Goal: Task Accomplishment & Management: Manage account settings

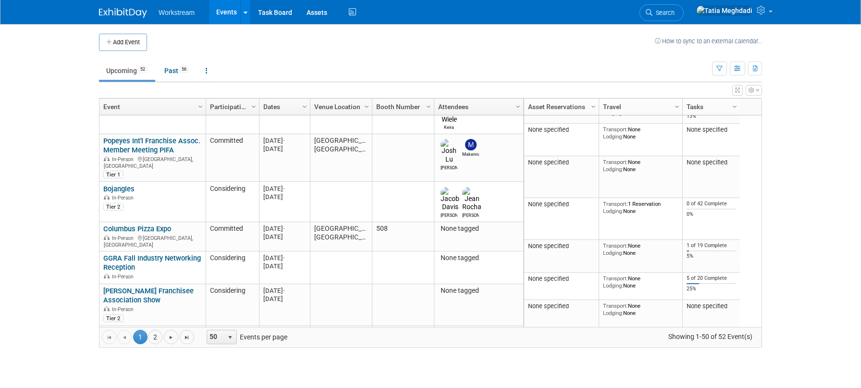
scroll to position [423, 0]
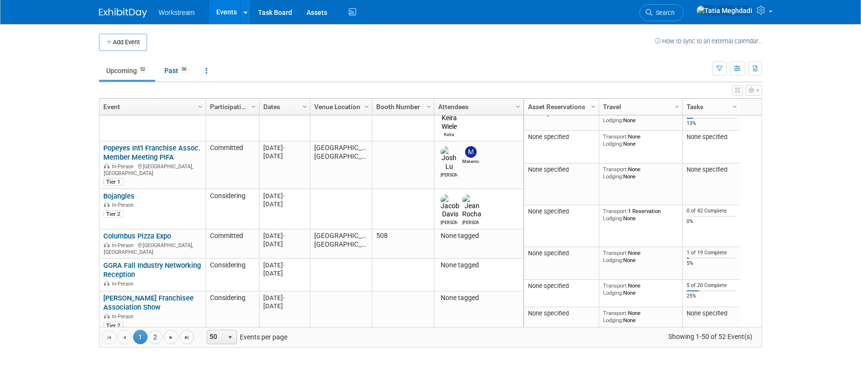
click at [129, 383] on link "AMOA Symposium - McDonalds" at bounding box center [135, 392] width 64 height 18
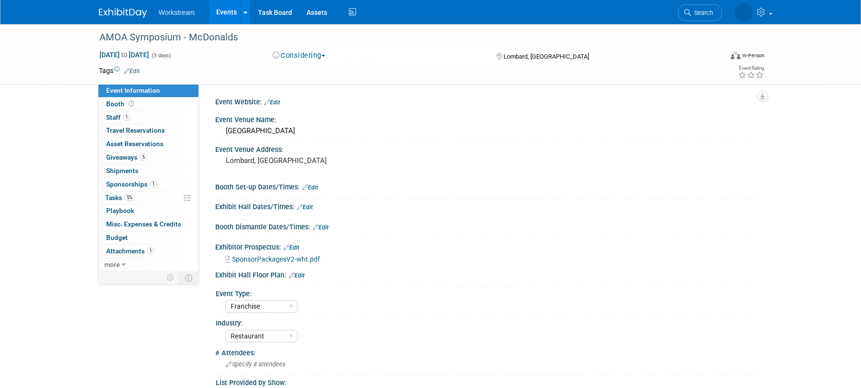
select select "Franchise"
select select "Restaurant"
select select "No"
select select "Tatia Meghdadi"
click at [301, 55] on button "Considering" at bounding box center [299, 55] width 60 height 10
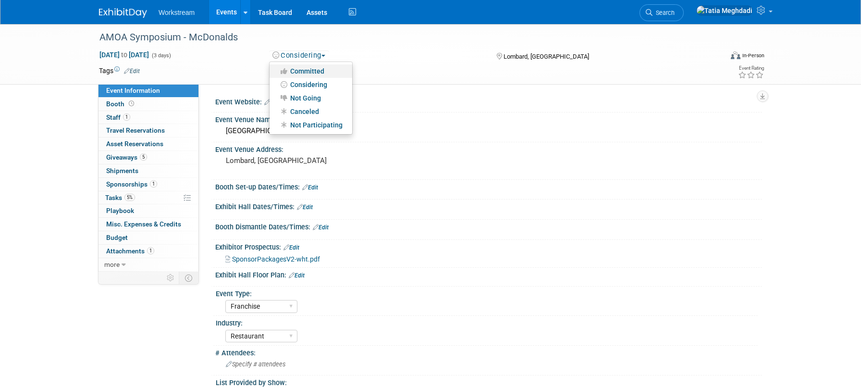
click at [309, 66] on link "Committed" at bounding box center [310, 70] width 83 height 13
click at [288, 257] on span "SponsorPackagesV2-wht.pdf" at bounding box center [276, 259] width 88 height 8
click at [0, 0] on body "Workstream Events Add Event Bulk Upload Events Shareable Event Boards Recently …" at bounding box center [430, 194] width 861 height 388
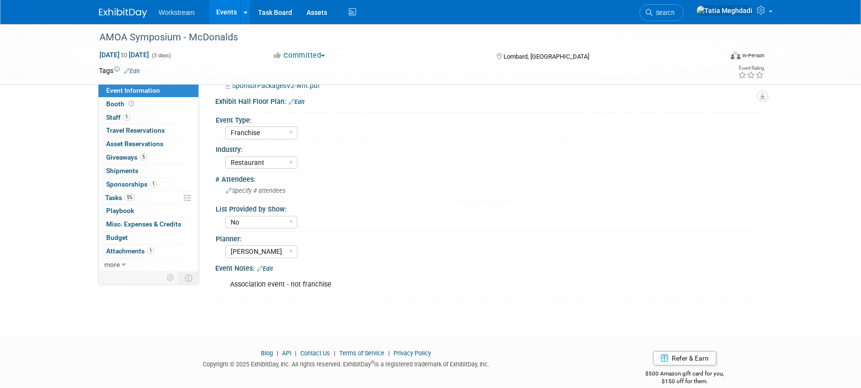
scroll to position [187, 0]
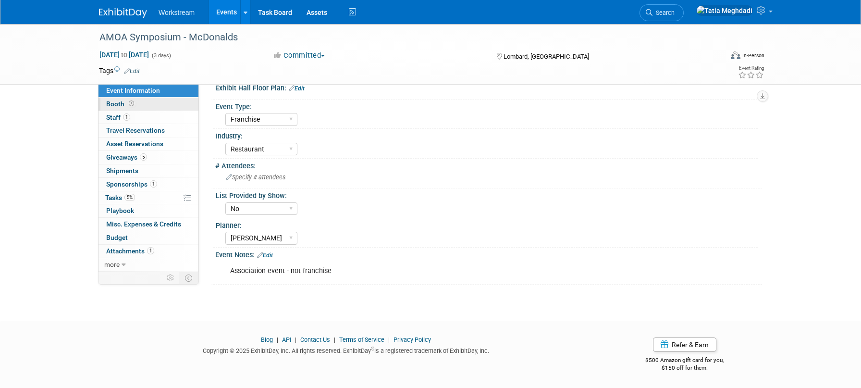
click at [112, 102] on span "Booth" at bounding box center [121, 104] width 30 height 8
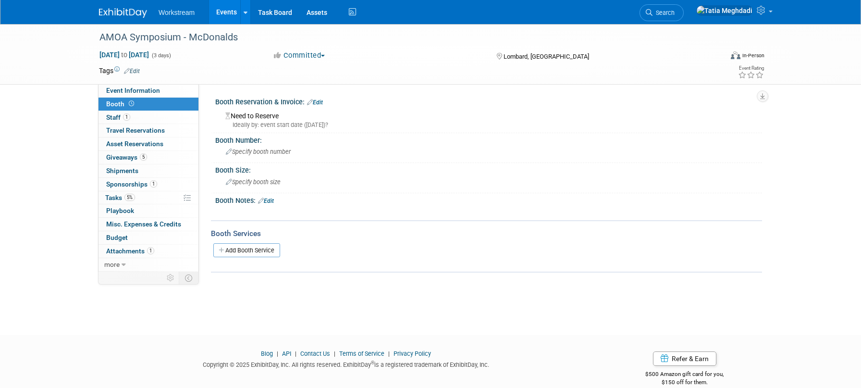
click at [272, 200] on link "Edit" at bounding box center [266, 200] width 16 height 7
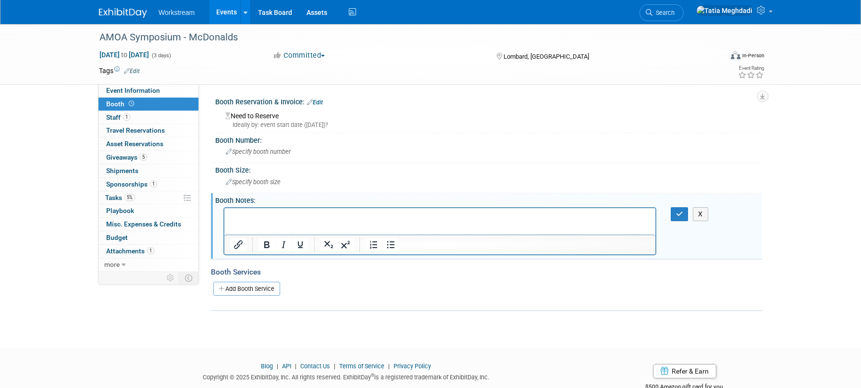
click at [272, 200] on div "Booth Notes: Edit" at bounding box center [488, 199] width 547 height 12
click at [119, 182] on span "Sponsorships 1" at bounding box center [131, 184] width 51 height 8
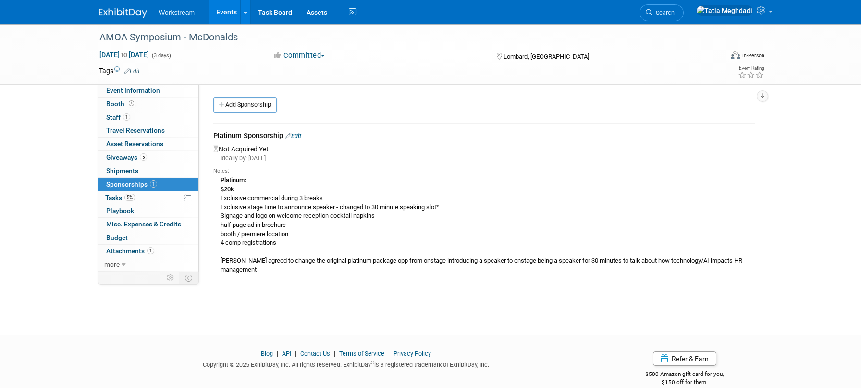
click at [232, 175] on div "Platinum: $20k Exclusive commercial during 3 breaks Exclusive stage time to ann…" at bounding box center [483, 229] width 541 height 108
click at [301, 135] on link "Edit" at bounding box center [293, 135] width 16 height 7
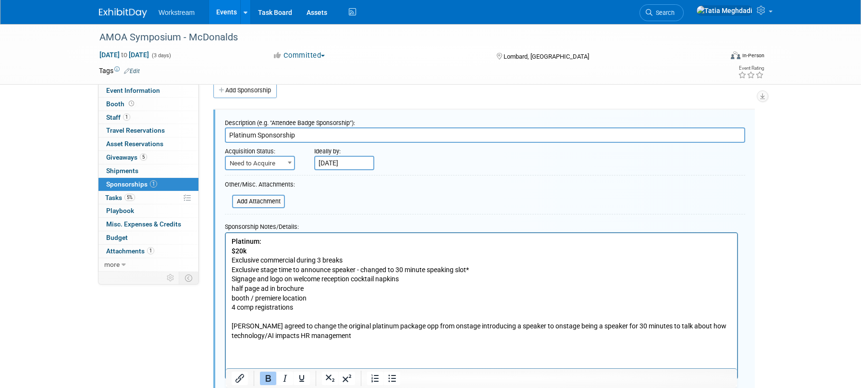
drag, startPoint x: 256, startPoint y: 134, endPoint x: 209, endPoint y: 133, distance: 47.1
click at [209, 133] on div "Description (e.g. "Attendee Badge Sponsorship"): Platinum Sponsorship Acquisiti…" at bounding box center [484, 257] width 556 height 314
type input "Bronze Sponsorship"
click at [332, 161] on input "Sep 26, 2025" at bounding box center [344, 163] width 60 height 14
click at [411, 148] on div "Ideally by:" at bounding box center [507, 149] width 387 height 13
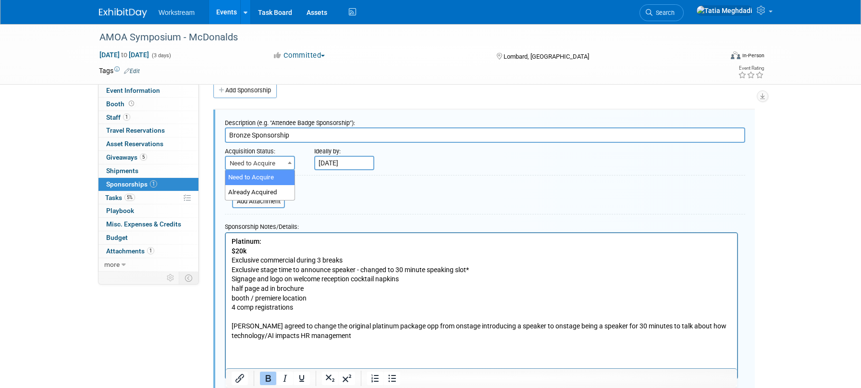
click at [273, 163] on span "Need to Acquire" at bounding box center [260, 163] width 68 height 13
click at [466, 200] on form "Description (e.g. "Attendee Badge Sponsorship"): Bronze Sponsorship Acquisition…" at bounding box center [485, 261] width 520 height 294
drag, startPoint x: 249, startPoint y: 247, endPoint x: 217, endPoint y: 244, distance: 32.8
click at [226, 244] on html "Platinum: $20k Exclusive commercial during 3 breaks Exclusive stage time to ann…" at bounding box center [481, 290] width 511 height 117
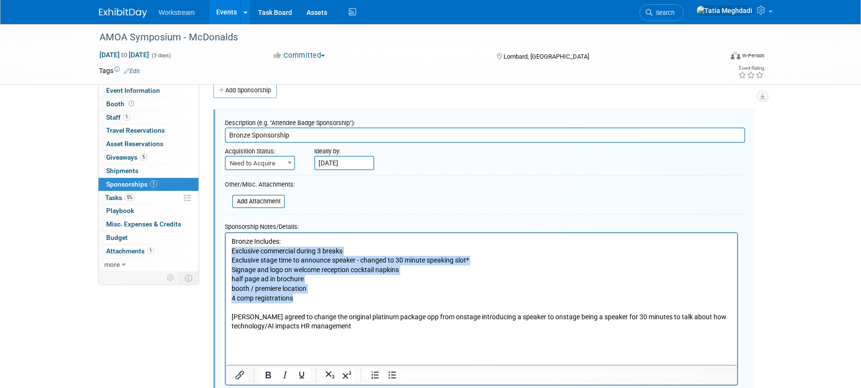
drag, startPoint x: 290, startPoint y: 293, endPoint x: 225, endPoint y: 253, distance: 76.4
click at [226, 253] on html "Bronze Includes: Exclusive commercial during 3 breaks Exclusive stage time to a…" at bounding box center [481, 286] width 511 height 108
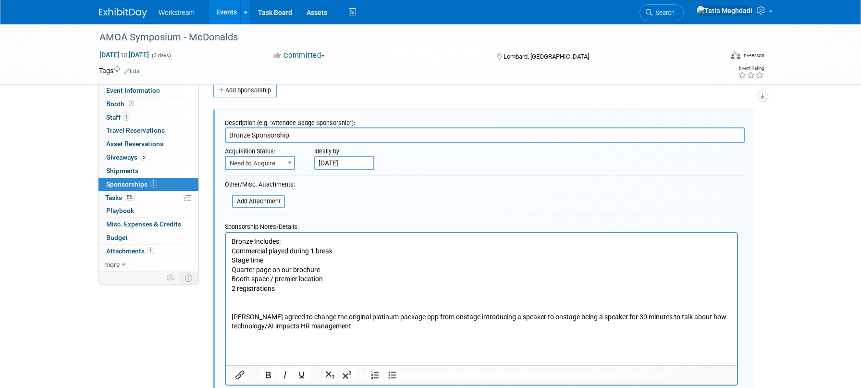
click at [293, 301] on p "Jimmy agreed to change the original platinum package opp from onstage introduci…" at bounding box center [482, 316] width 500 height 47
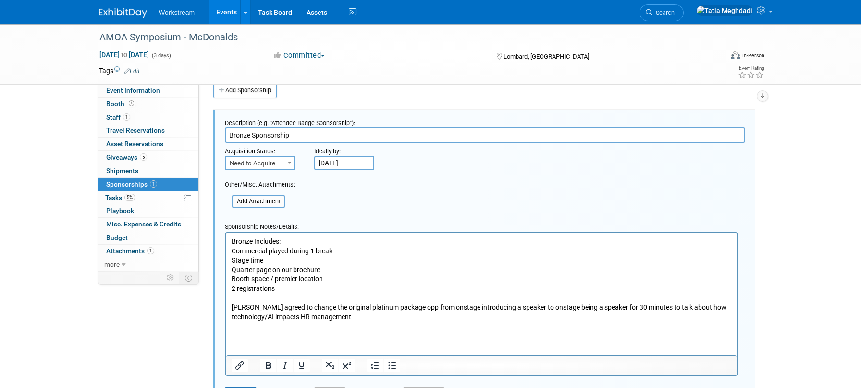
click at [246, 330] on html "Bronze Includes: Commercial played during 1 break Stage time Quarter page on ou…" at bounding box center [481, 281] width 511 height 98
click at [238, 330] on html "Bronze Includes: Commercial played during 1 break Stage time Quarter page on ou…" at bounding box center [481, 281] width 511 height 98
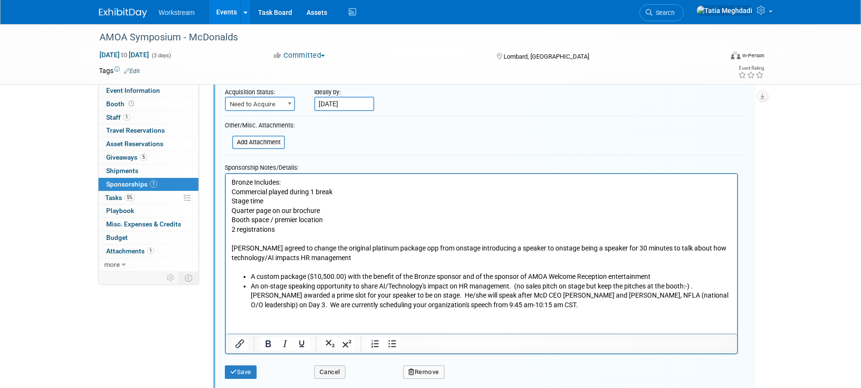
scroll to position [74, 0]
click at [232, 191] on p "Commercial played during 1 break" at bounding box center [482, 191] width 500 height 10
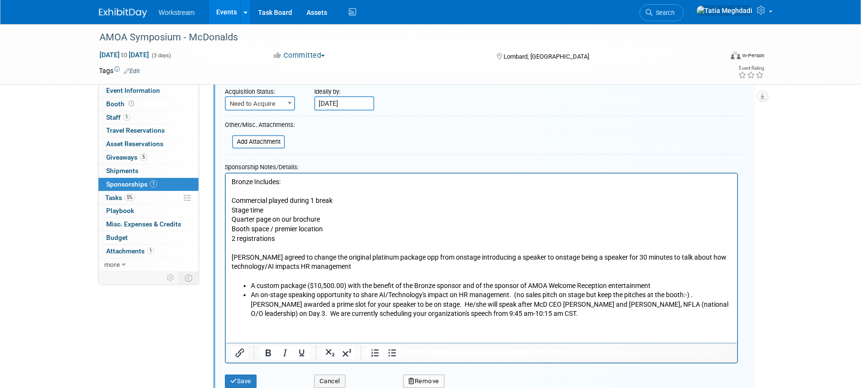
click at [238, 193] on p "Rich Text Area. Press ALT-0 for help." at bounding box center [482, 191] width 500 height 10
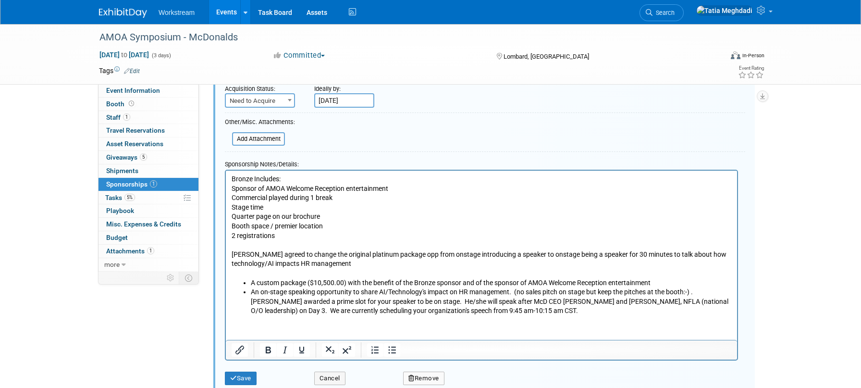
scroll to position [76, 0]
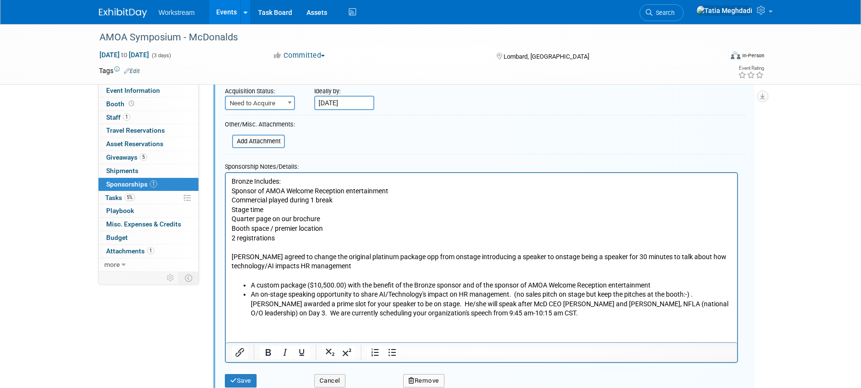
click at [232, 186] on p "Sponsor of AMOA Welcome Reception entertainment" at bounding box center [482, 191] width 500 height 10
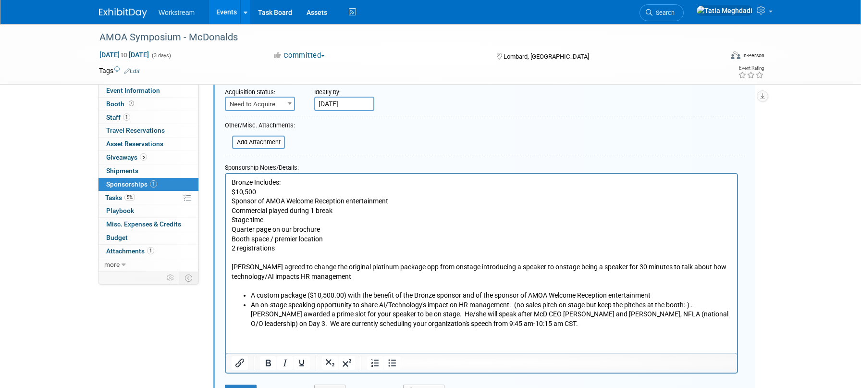
click at [310, 296] on li "A custom package ($10,500.00) with the benefit of the Bronze sponsor and of the…" at bounding box center [491, 295] width 481 height 10
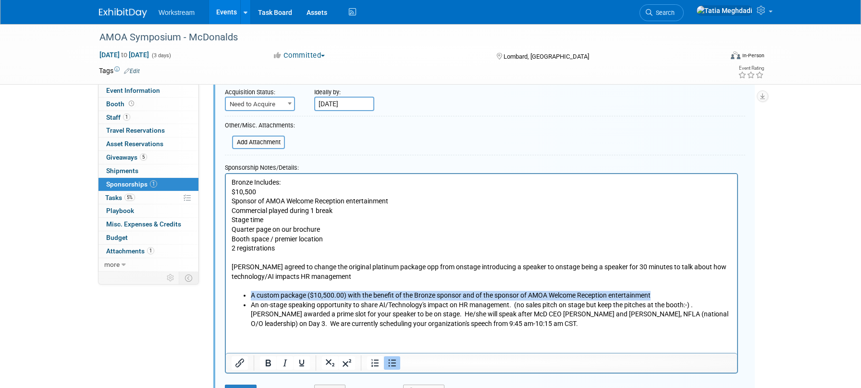
click at [310, 296] on li "A custom package ($10,500.00) with the benefit of the Bronze sponsor and of the…" at bounding box center [491, 295] width 481 height 10
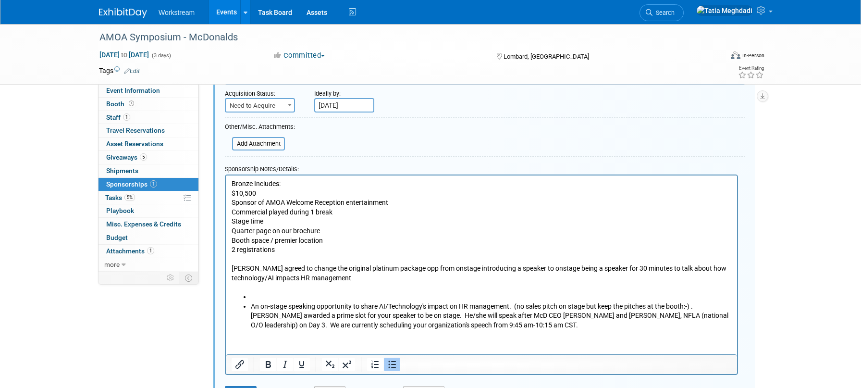
scroll to position [73, 0]
drag, startPoint x: 273, startPoint y: 220, endPoint x: 218, endPoint y: 218, distance: 55.3
click at [226, 218] on html "Bronze Includes: $10,500 Sponsor of AMOA Welcome Reception entertainment Commer…" at bounding box center [481, 252] width 511 height 155
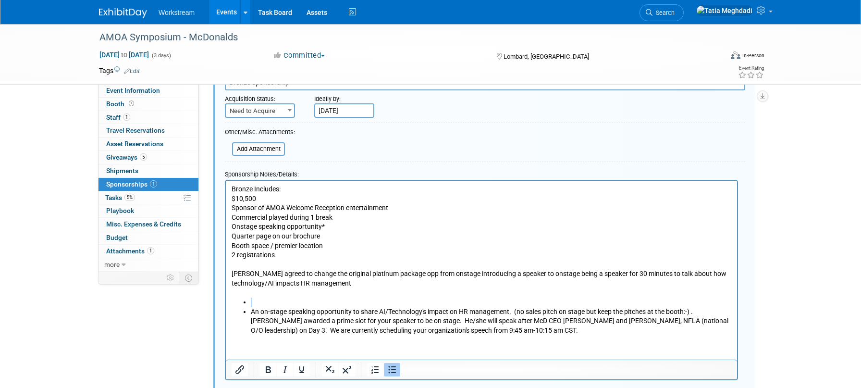
drag, startPoint x: 252, startPoint y: 310, endPoint x: 218, endPoint y: 295, distance: 37.5
click at [226, 295] on html "Bronze Includes: $10,500 Sponsor of AMOA Welcome Reception entertainment Commer…" at bounding box center [481, 257] width 511 height 155
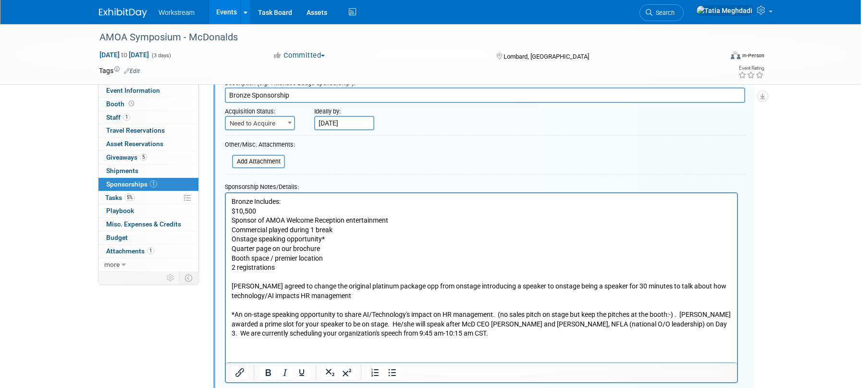
scroll to position [53, 0]
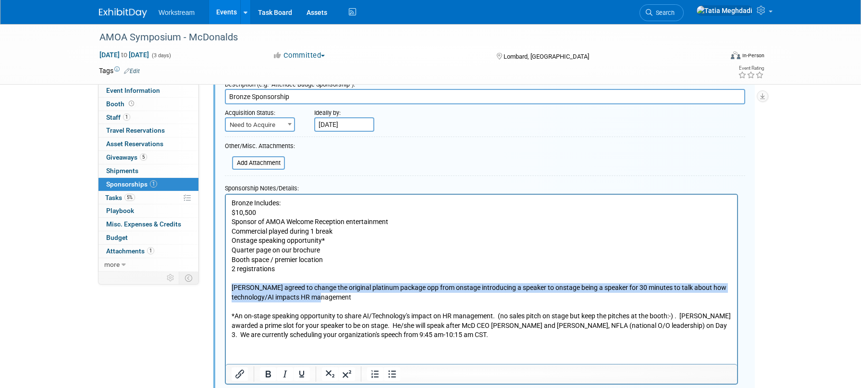
drag, startPoint x: 349, startPoint y: 298, endPoint x: 215, endPoint y: 285, distance: 134.6
click at [226, 285] on html "Bronze Includes: $10,500 Sponsor of AMOA Welcome Reception entertainment Commer…" at bounding box center [481, 266] width 511 height 145
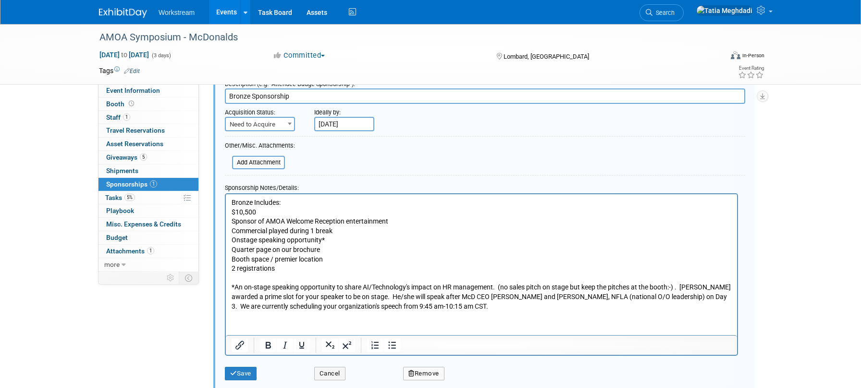
click at [367, 297] on p "2 registrations *An on-stage speaking opportunity to share AI/Technology's impa…" at bounding box center [482, 286] width 500 height 47
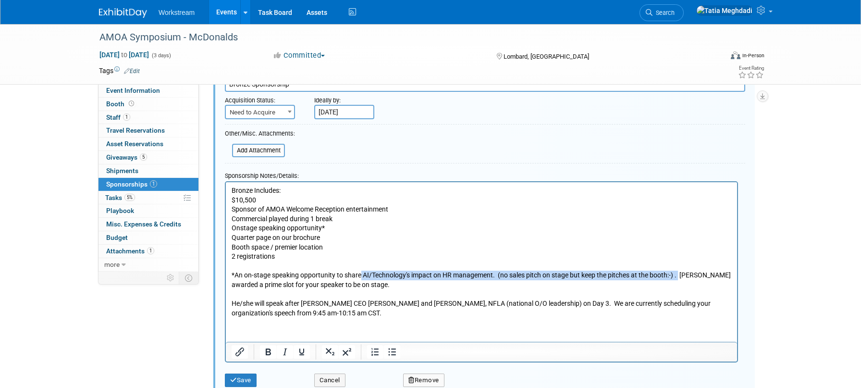
scroll to position [65, 0]
drag, startPoint x: 361, startPoint y: 277, endPoint x: 681, endPoint y: 272, distance: 319.9
click at [681, 274] on p "2 registrations *An on-stage speaking opportunity to share AI/Technology's impa…" at bounding box center [482, 270] width 500 height 37
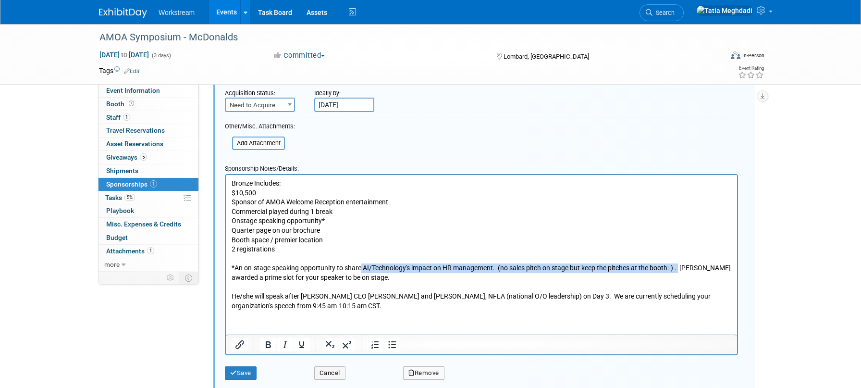
copy p "AI/Technology's impact on HR management. (no sales pitch on stage but keep the …"
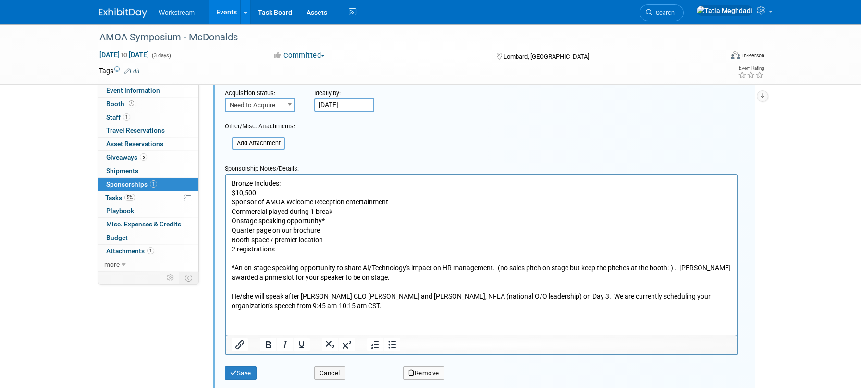
click at [480, 229] on p "Quarter page on our brochure" at bounding box center [482, 230] width 500 height 10
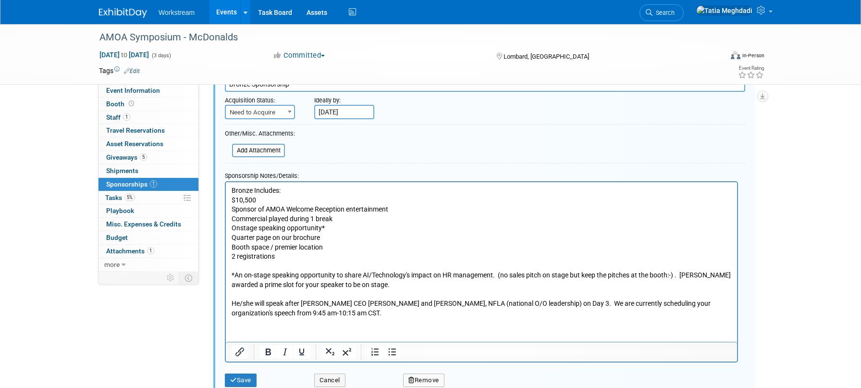
scroll to position [0, 0]
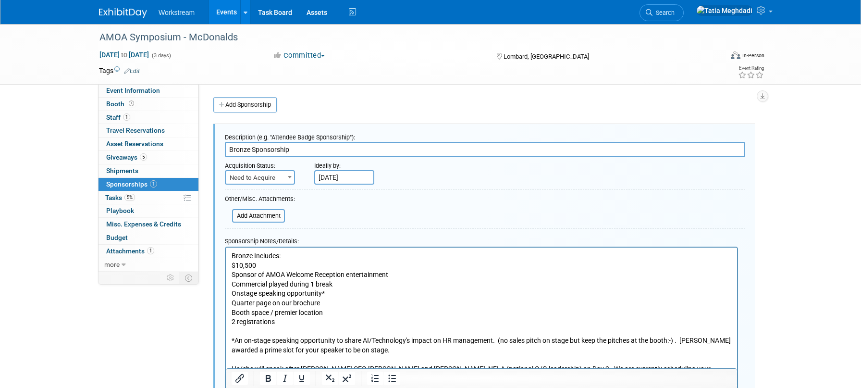
click at [254, 179] on span "Need to Acquire" at bounding box center [260, 177] width 68 height 13
select select "2"
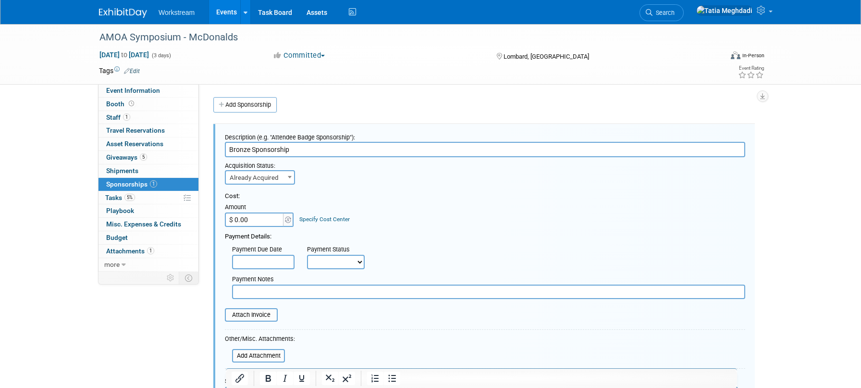
click at [251, 217] on input "$ 0.00" at bounding box center [255, 219] width 60 height 14
type input "$ 10,500.00"
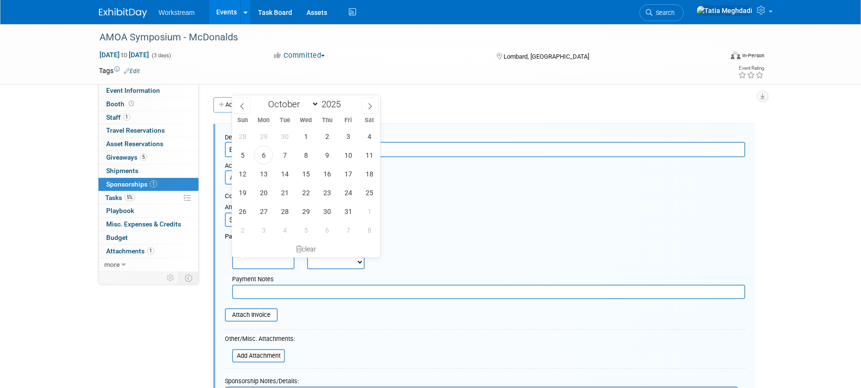
click at [263, 264] on input "text" at bounding box center [263, 262] width 62 height 14
click at [263, 155] on span "6" at bounding box center [263, 153] width 19 height 19
type input "Oct 6, 2025"
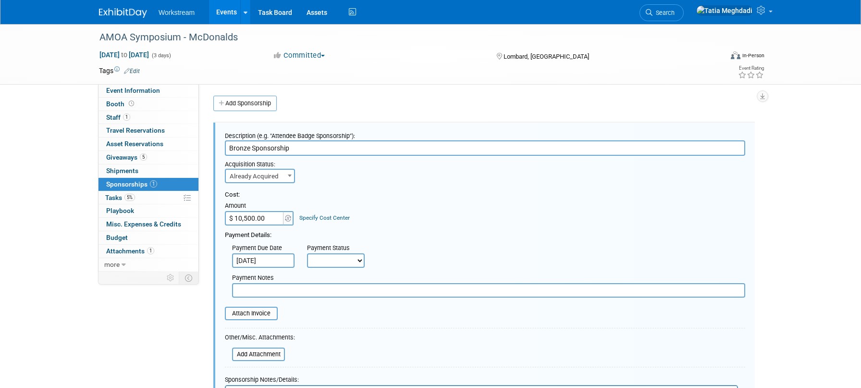
click at [342, 260] on select "Not Paid Yet Partially Paid Paid in Full" at bounding box center [336, 260] width 58 height 14
select select "3"
click at [307, 253] on select "Not Paid Yet Partially Paid Paid in Full" at bounding box center [336, 260] width 58 height 14
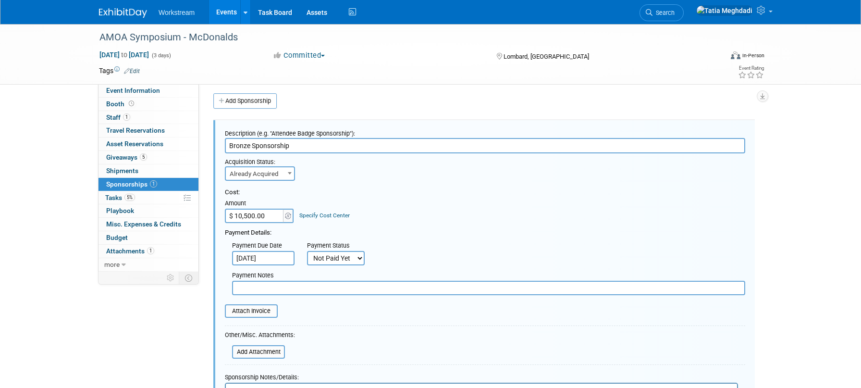
click at [327, 289] on input "text" at bounding box center [488, 288] width 513 height 14
type input "U"
type input "K"
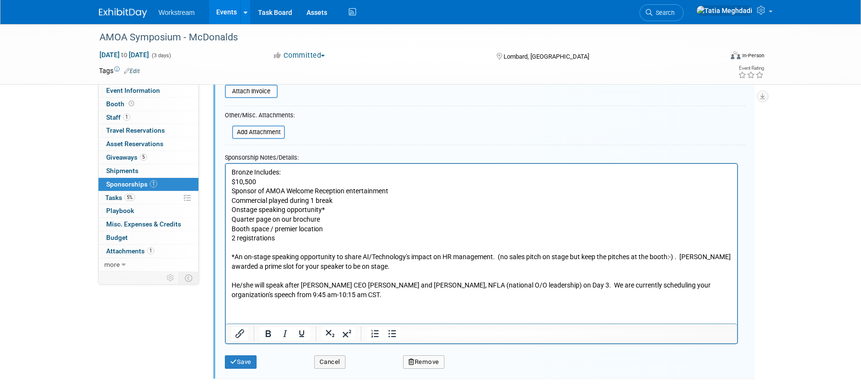
scroll to position [234, 0]
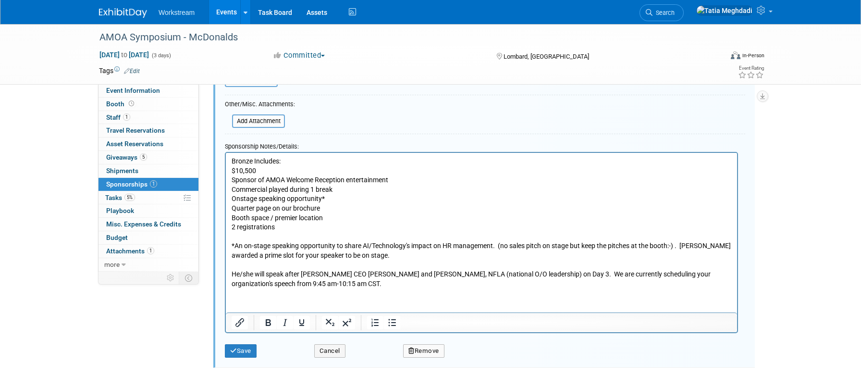
type input "Invoice pending from AMOA"
drag, startPoint x: 267, startPoint y: 161, endPoint x: 220, endPoint y: 159, distance: 47.6
click at [226, 159] on html "Bronze Includes: $10,500 Sponsor of AMOA Welcome Reception entertainment Commer…" at bounding box center [481, 219] width 511 height 135
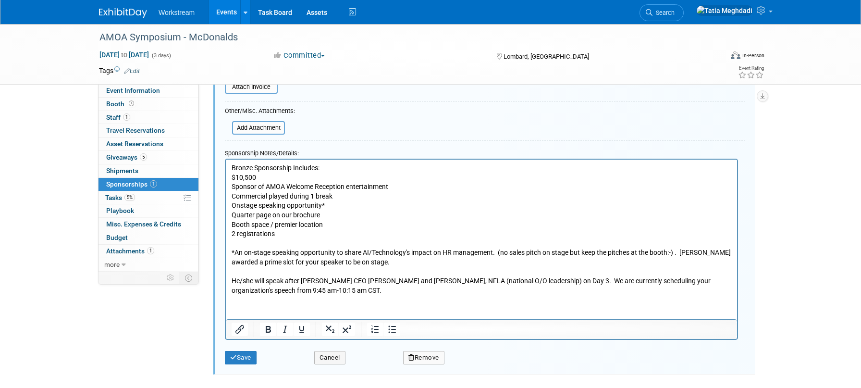
click at [250, 167] on p "Bronze Sponsorship Includes:" at bounding box center [482, 168] width 500 height 10
click at [250, 167] on p "Bronze Sponsorship Includes:" at bounding box center [482, 169] width 500 height 10
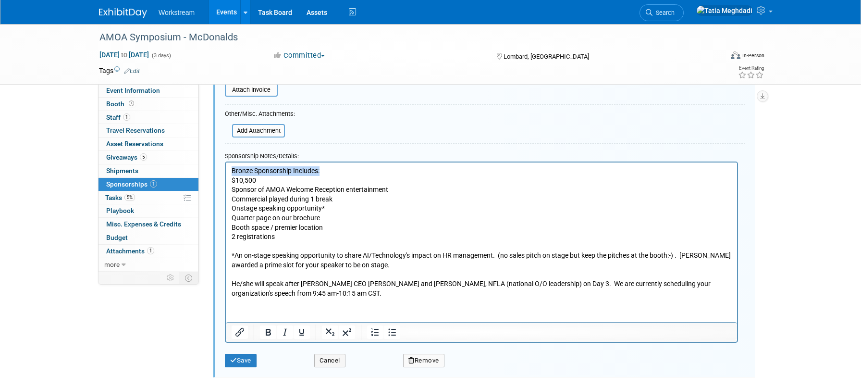
click at [250, 167] on p "Bronze Sponsorship Includes:" at bounding box center [482, 171] width 500 height 10
drag, startPoint x: 262, startPoint y: 177, endPoint x: 224, endPoint y: 179, distance: 37.5
click at [226, 179] on html "Bronze Sponsorship Includes: $10,500 Sponsor of AMOA Welcome Reception entertai…" at bounding box center [481, 229] width 511 height 135
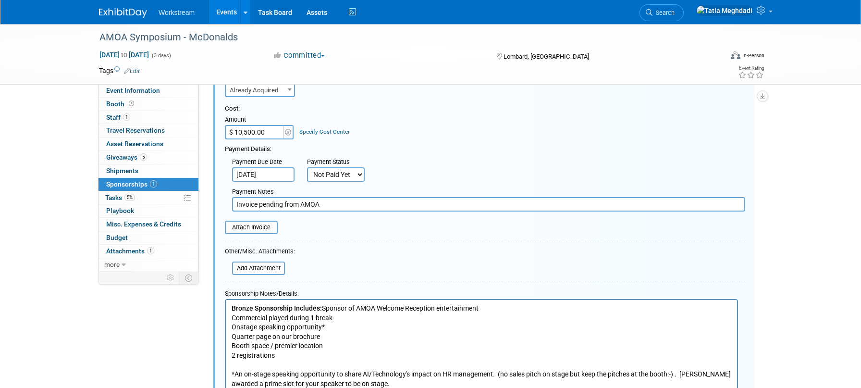
scroll to position [230, 0]
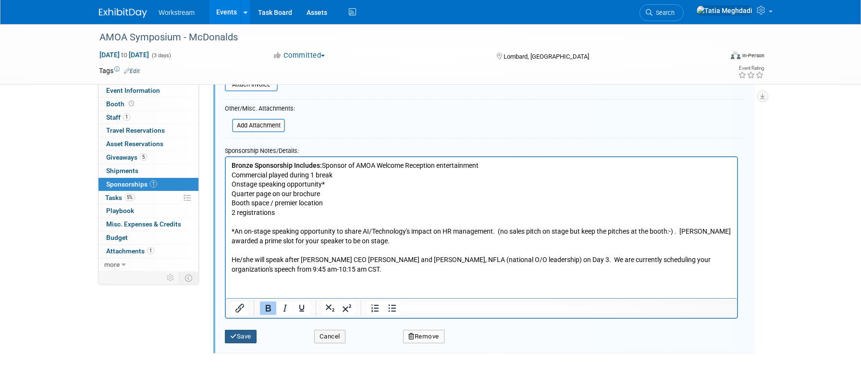
click at [240, 338] on button "Save" at bounding box center [241, 336] width 32 height 13
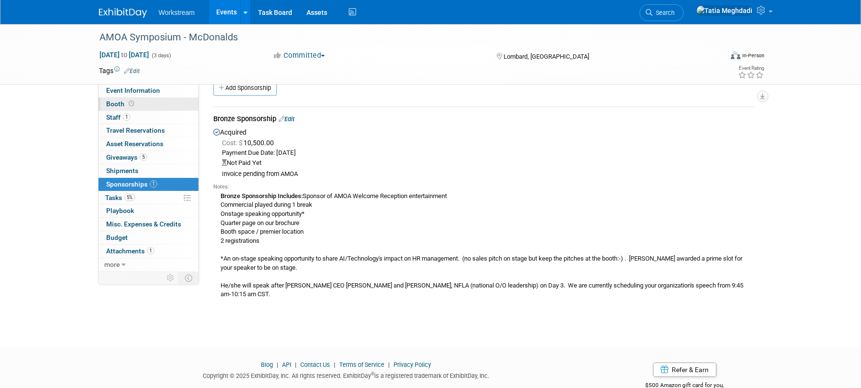
scroll to position [0, 0]
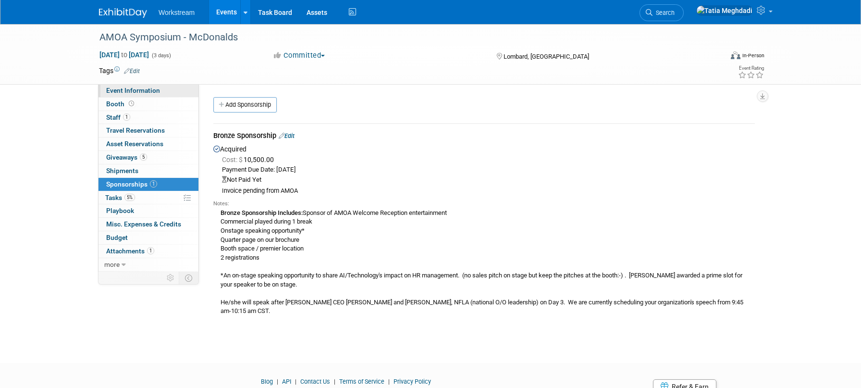
click at [133, 88] on span "Event Information" at bounding box center [133, 90] width 54 height 8
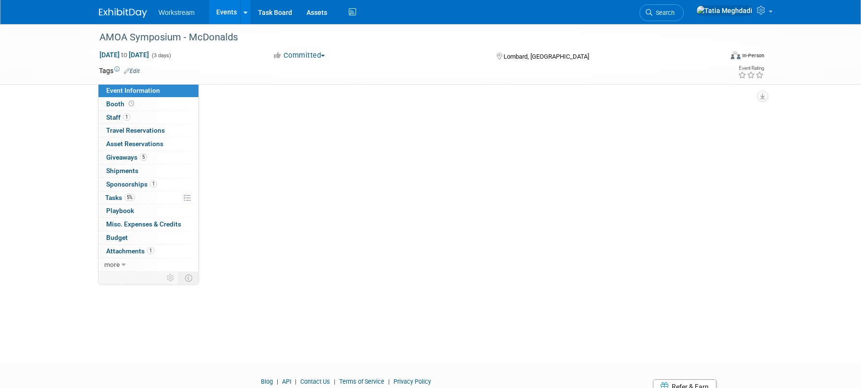
select select "Franchise"
select select "Restaurant"
select select "No"
select select "[PERSON_NAME]"
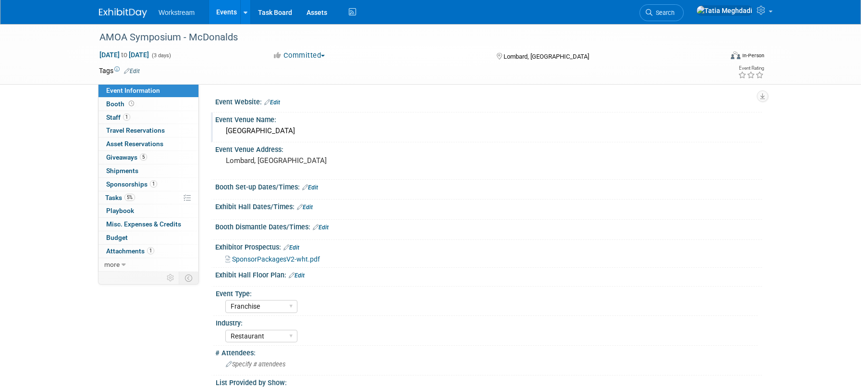
click at [255, 132] on div "Westin Hotel" at bounding box center [488, 130] width 532 height 15
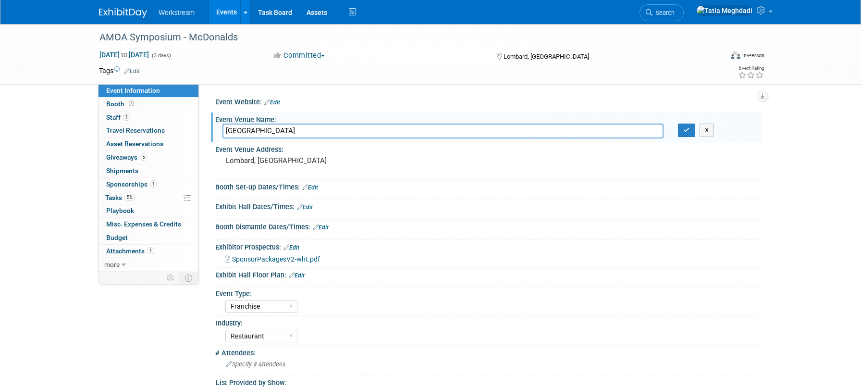
drag, startPoint x: 277, startPoint y: 133, endPoint x: 216, endPoint y: 129, distance: 61.6
click at [216, 129] on div "Westin Hotel" at bounding box center [442, 130] width 455 height 15
type input "The Westin Lombard"
click at [683, 129] on icon "button" at bounding box center [686, 130] width 7 height 6
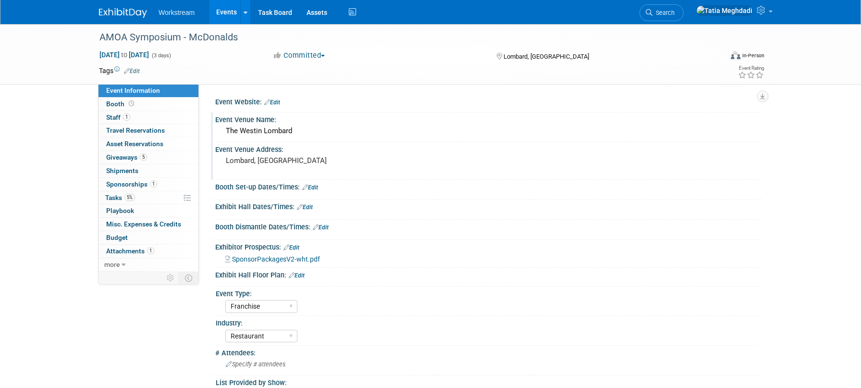
click at [258, 170] on div "Lombard, [GEOGRAPHIC_DATA]" at bounding box center [328, 165] width 213 height 22
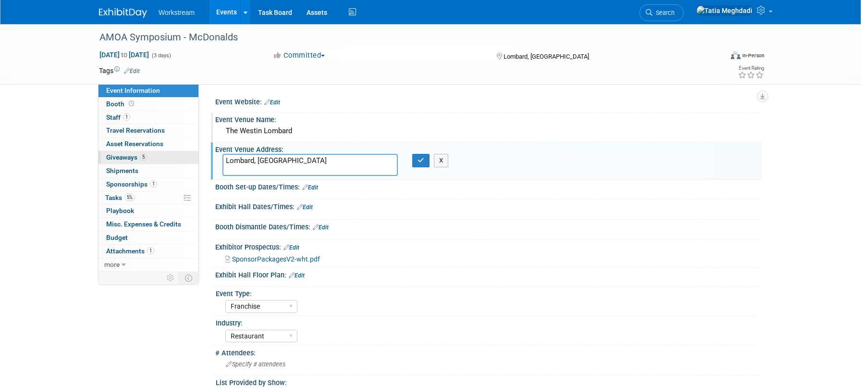
drag, startPoint x: 258, startPoint y: 170, endPoint x: 195, endPoint y: 157, distance: 64.7
click at [195, 157] on div "Event Information Event Info Booth Booth 1 Staff 1 Staff 0 Travel Reservations …" at bounding box center [430, 247] width 677 height 447
click at [292, 160] on textarea "70 Yorktown Center, Lombard, IL, US" at bounding box center [309, 165] width 175 height 22
type textarea "70 Yorktown Center Lombard, IL, US"
click at [421, 164] on button "button" at bounding box center [420, 160] width 17 height 13
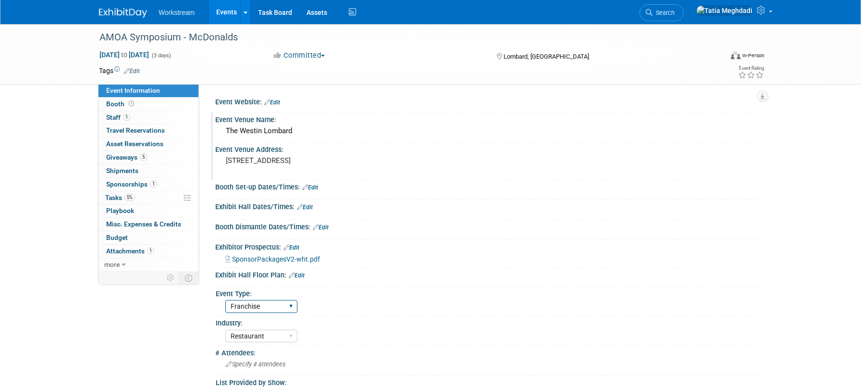
click at [251, 304] on select "Hosted Franchise Association Industry OTC" at bounding box center [261, 306] width 72 height 13
select select "Association"
click at [225, 300] on select "Hosted Franchise Association Industry OTC" at bounding box center [261, 306] width 72 height 13
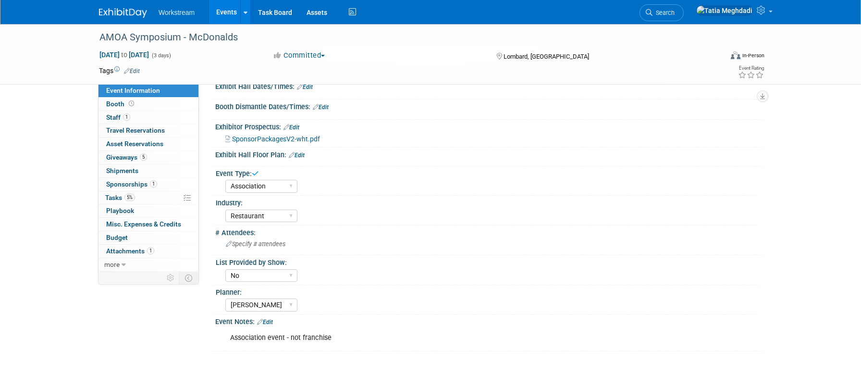
scroll to position [118, 0]
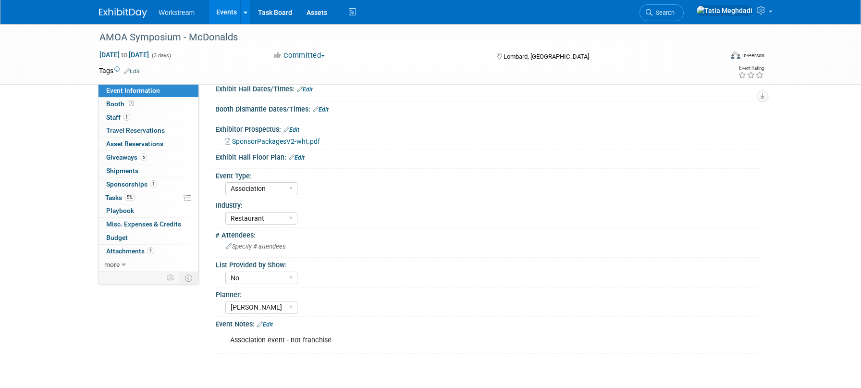
click at [139, 87] on span "Event Information" at bounding box center [133, 90] width 54 height 8
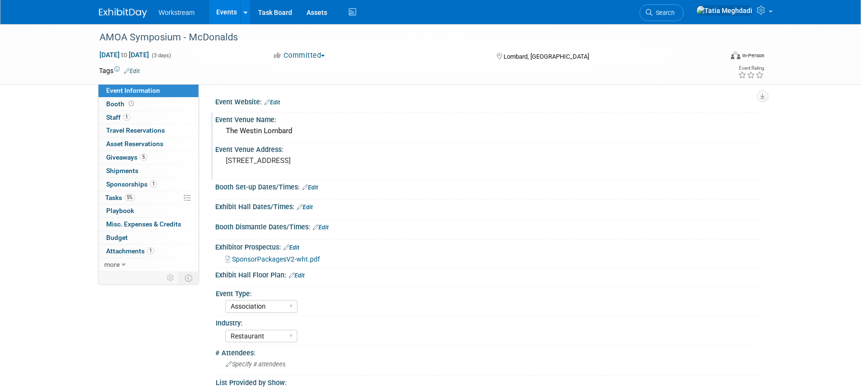
select select "Association"
select select "Restaurant"
select select "No"
select select "[PERSON_NAME]"
click at [121, 104] on span "Booth" at bounding box center [121, 104] width 30 height 8
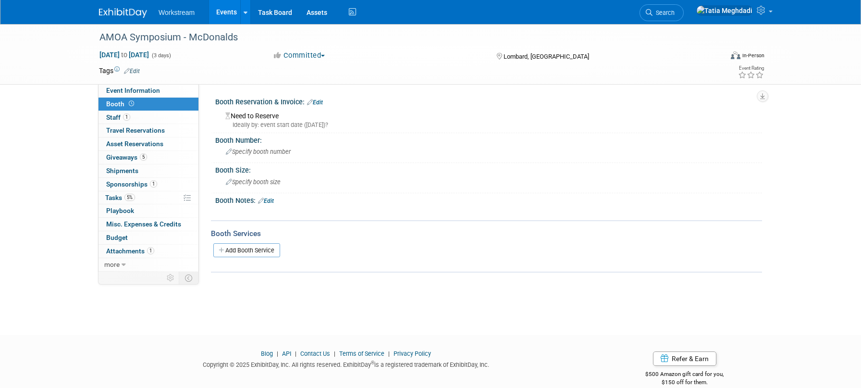
drag, startPoint x: 264, startPoint y: 116, endPoint x: 293, endPoint y: 111, distance: 29.8
click at [265, 116] on div "Need to Reserve Ideally by: event start date (Tue. Nov 4, 2025)?" at bounding box center [488, 119] width 532 height 21
click at [319, 102] on link "Edit" at bounding box center [315, 102] width 16 height 7
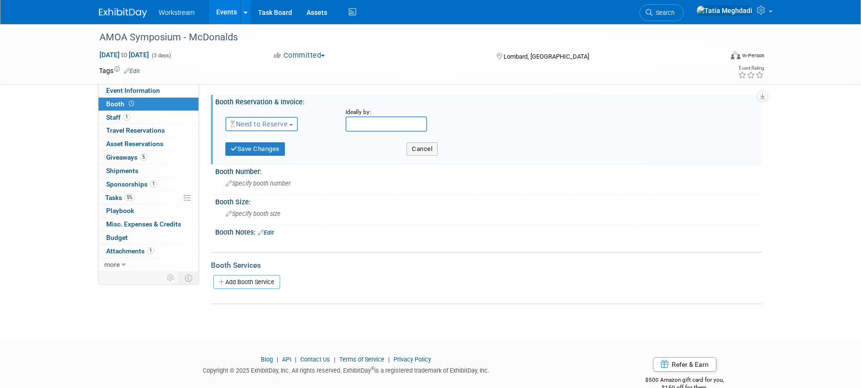
click at [258, 126] on span "Need to Reserve" at bounding box center [258, 124] width 57 height 8
click at [260, 152] on link "Reserved" at bounding box center [277, 153] width 103 height 13
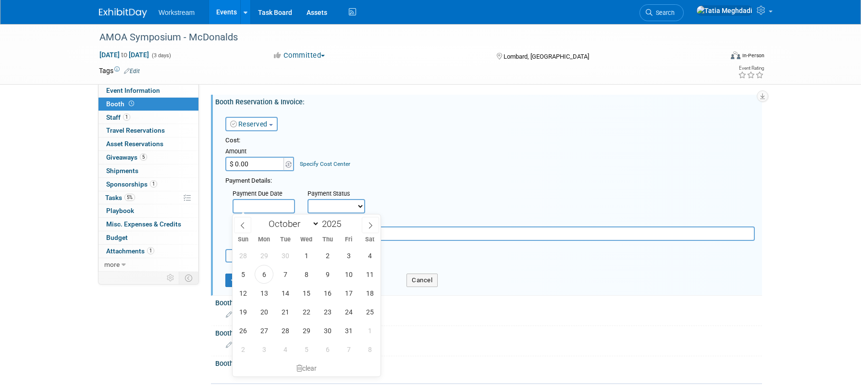
click at [267, 206] on input "text" at bounding box center [263, 206] width 62 height 14
click at [266, 272] on span "6" at bounding box center [264, 274] width 19 height 19
type input "Oct 6, 2025"
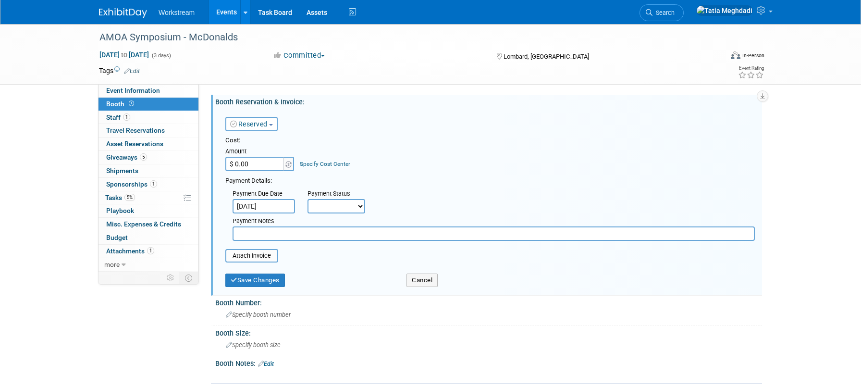
click at [328, 198] on div "Payment Status" at bounding box center [339, 194] width 64 height 10
click at [326, 207] on select "Not Paid Yet Partially Paid Paid in Full" at bounding box center [336, 206] width 58 height 14
select select "3"
click at [307, 199] on select "Not Paid Yet Partially Paid Paid in Full" at bounding box center [336, 206] width 58 height 14
click at [288, 235] on input "text" at bounding box center [493, 233] width 522 height 14
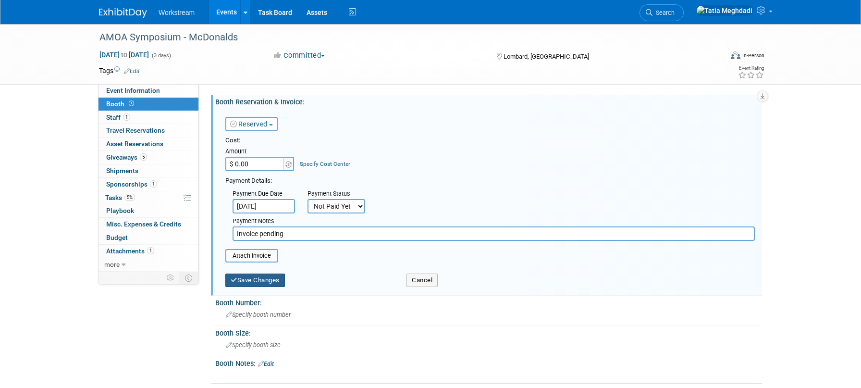
type input "Invoice pending"
click at [248, 280] on button "Save Changes" at bounding box center [255, 279] width 60 height 13
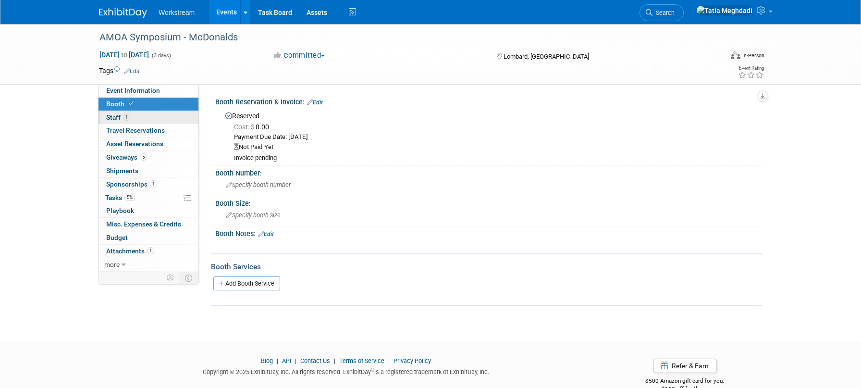
click at [110, 114] on span "Staff 1" at bounding box center [118, 117] width 24 height 8
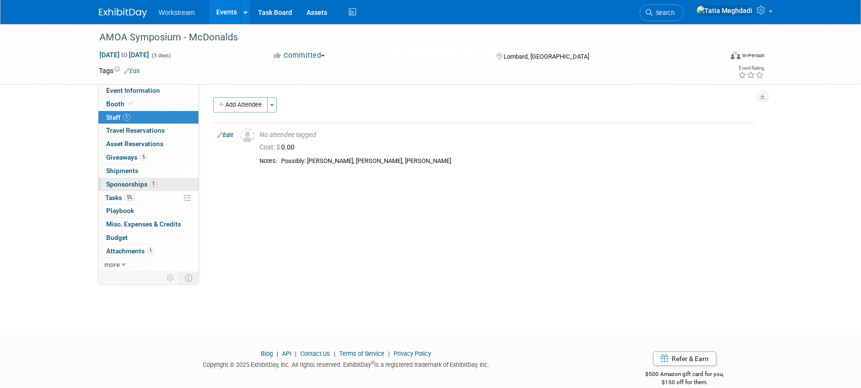
click at [116, 180] on link "1 Sponsorships 1" at bounding box center [148, 184] width 100 height 13
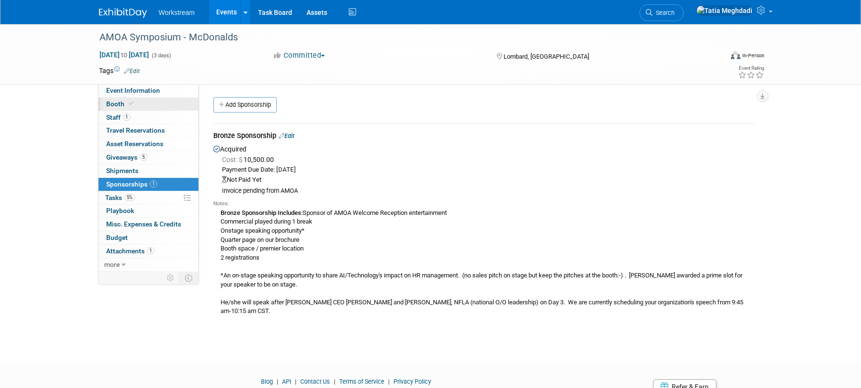
click at [120, 103] on span "Booth" at bounding box center [120, 104] width 29 height 8
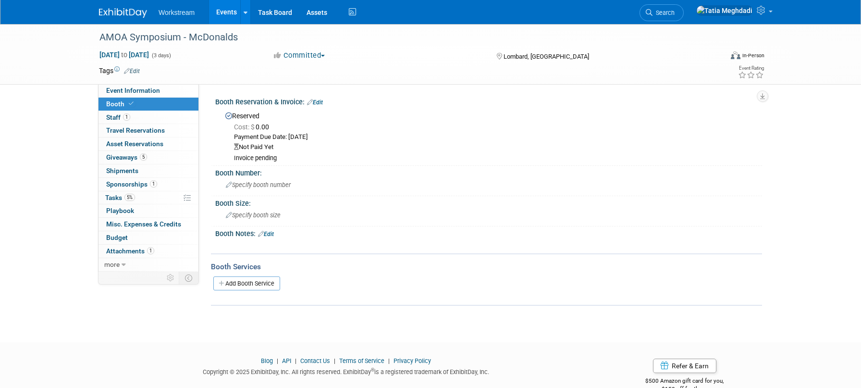
click at [321, 100] on link "Edit" at bounding box center [315, 102] width 16 height 7
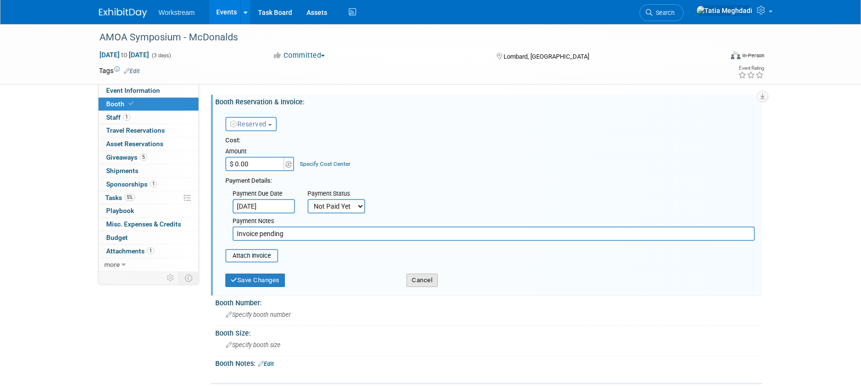
click at [428, 279] on button "Cancel" at bounding box center [421, 279] width 31 height 13
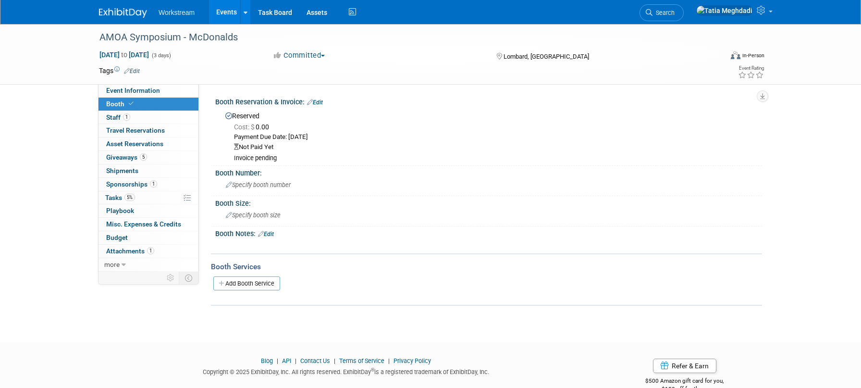
click at [321, 104] on link "Edit" at bounding box center [315, 102] width 16 height 7
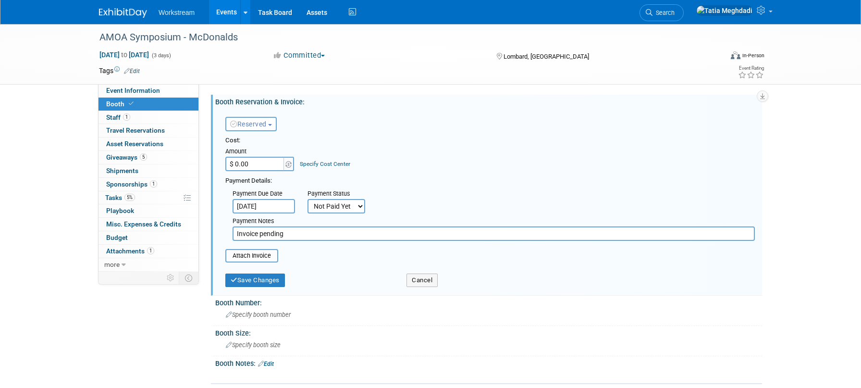
click at [252, 121] on span "Reserved" at bounding box center [248, 124] width 37 height 8
click at [259, 137] on link "Need to Reserve" at bounding box center [277, 140] width 103 height 13
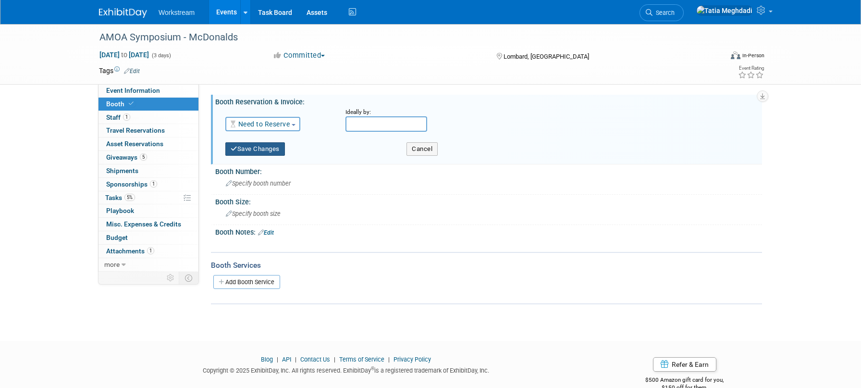
click at [254, 150] on button "Save Changes" at bounding box center [255, 148] width 60 height 13
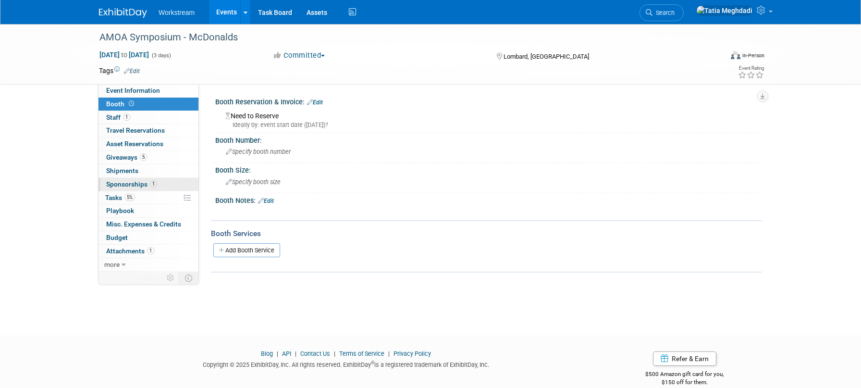
click at [121, 185] on span "Sponsorships 1" at bounding box center [131, 184] width 51 height 8
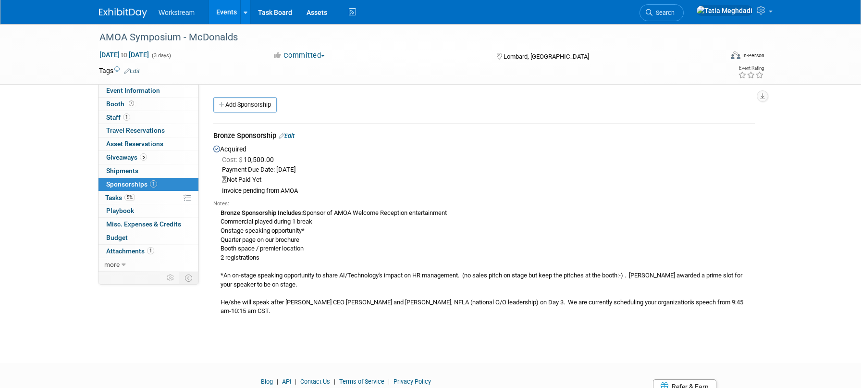
drag, startPoint x: 204, startPoint y: 6, endPoint x: 221, endPoint y: 14, distance: 19.1
click at [204, 6] on li "Workstream" at bounding box center [184, 9] width 50 height 14
click at [223, 14] on link "Events" at bounding box center [226, 12] width 35 height 24
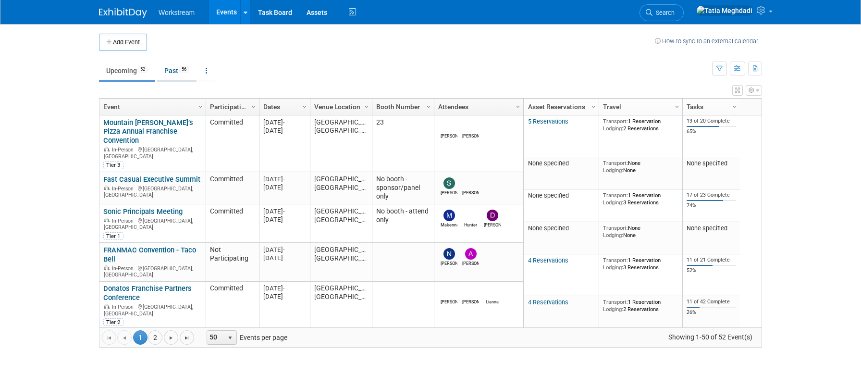
click at [174, 71] on link "Past 56" at bounding box center [176, 70] width 39 height 18
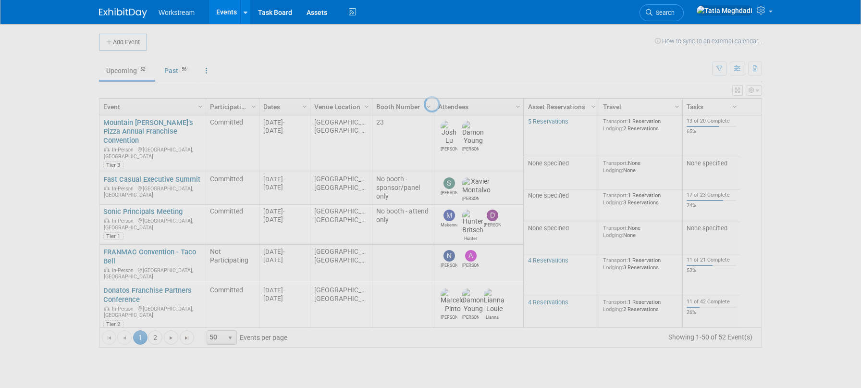
click at [424, 71] on div at bounding box center [430, 194] width 13 height 388
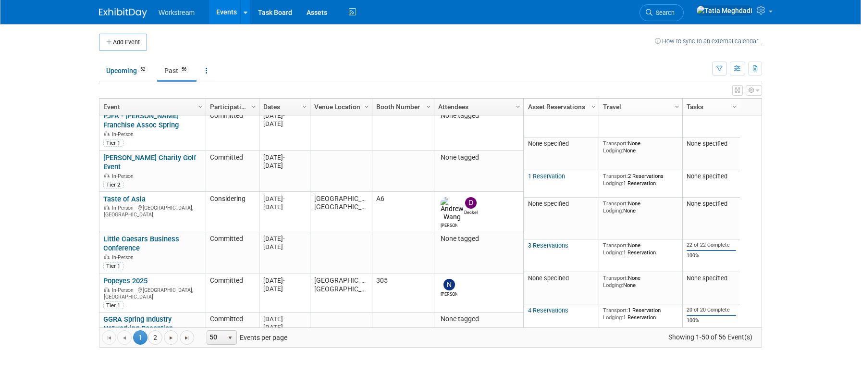
scroll to position [827, 0]
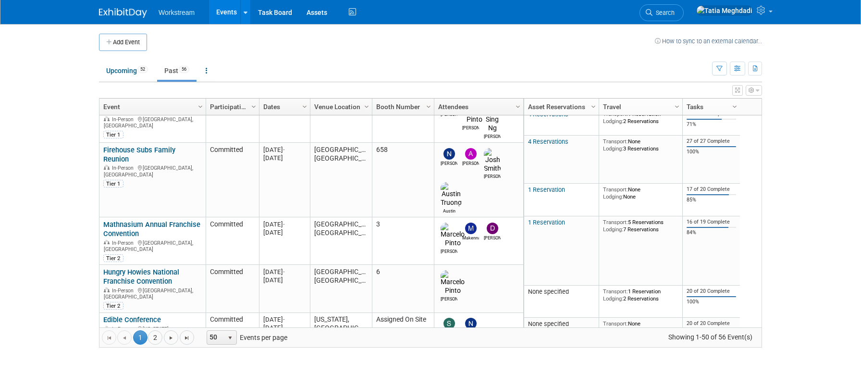
click at [684, 8] on link "Search" at bounding box center [661, 12] width 44 height 17
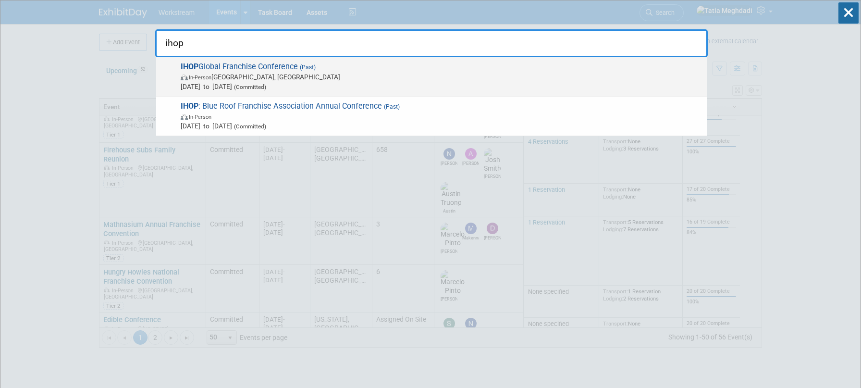
type input "ihop"
click at [193, 69] on strong "IHOP" at bounding box center [190, 66] width 18 height 9
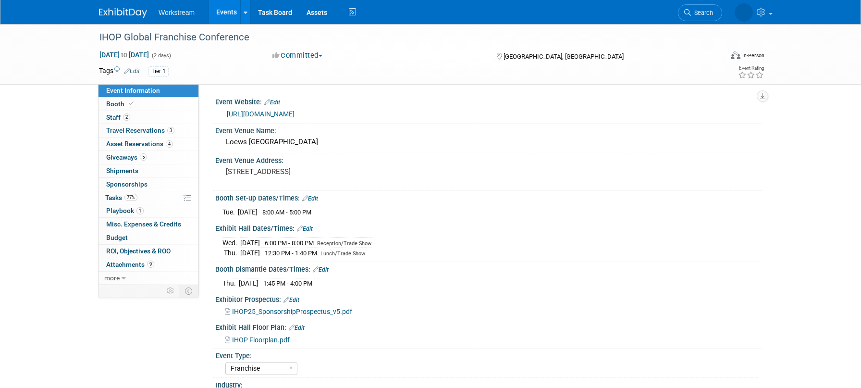
select select "Franchise"
select select "Restaurant"
select select "No"
select select "[PERSON_NAME]"
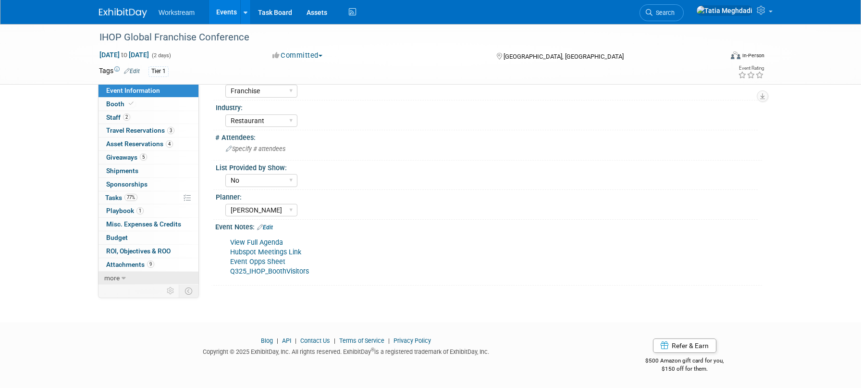
click at [114, 277] on span "more" at bounding box center [111, 278] width 15 height 8
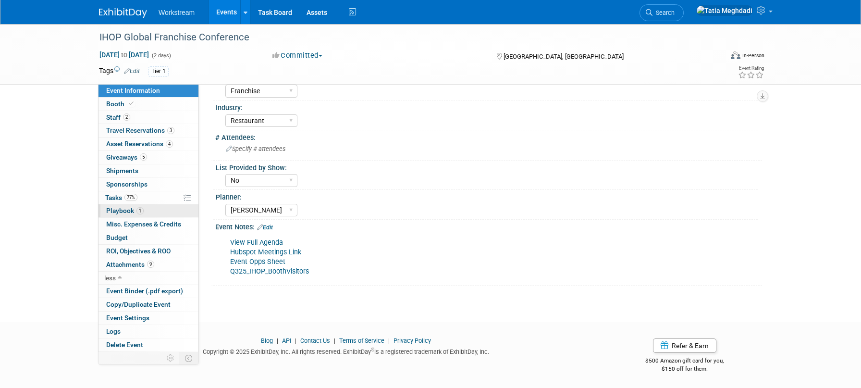
click at [114, 209] on span "Playbook 1" at bounding box center [124, 211] width 37 height 8
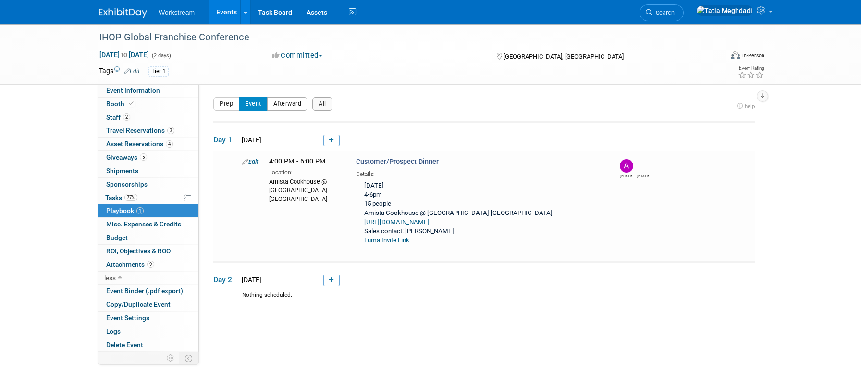
click at [289, 105] on button "Afterward" at bounding box center [287, 103] width 41 height 13
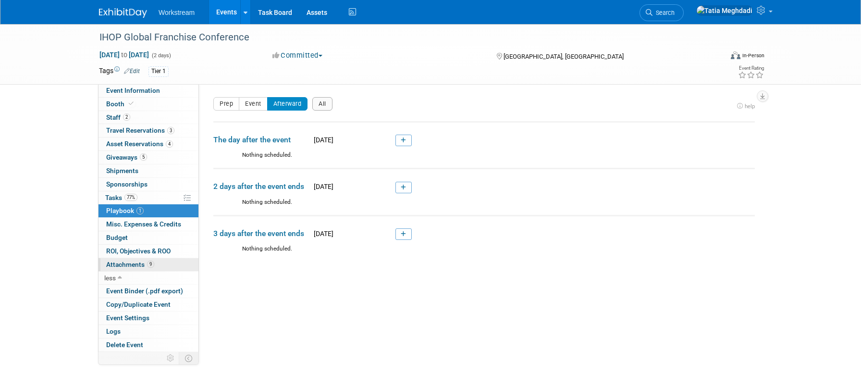
click at [141, 268] on span "Attachments 9" at bounding box center [130, 264] width 48 height 8
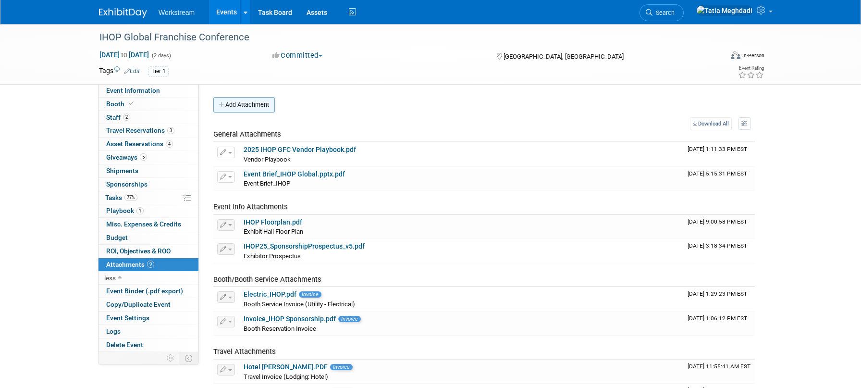
click at [256, 98] on button "Add Attachment" at bounding box center [243, 104] width 61 height 15
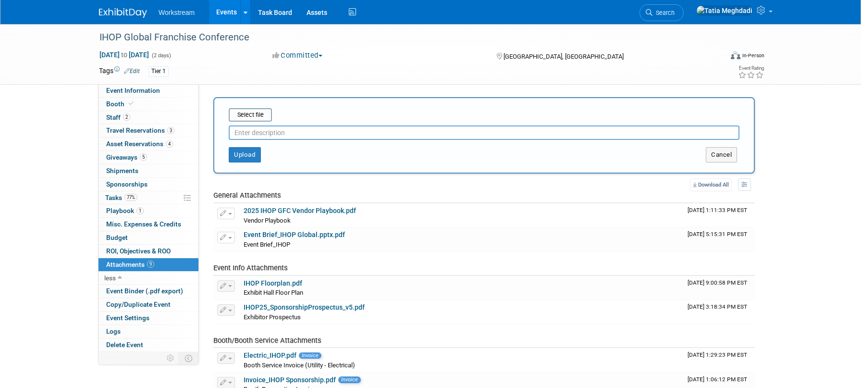
click at [263, 132] on input "text" at bounding box center [484, 132] width 511 height 14
type input "Post Con Notes"
click at [241, 157] on button "Upload" at bounding box center [245, 154] width 32 height 15
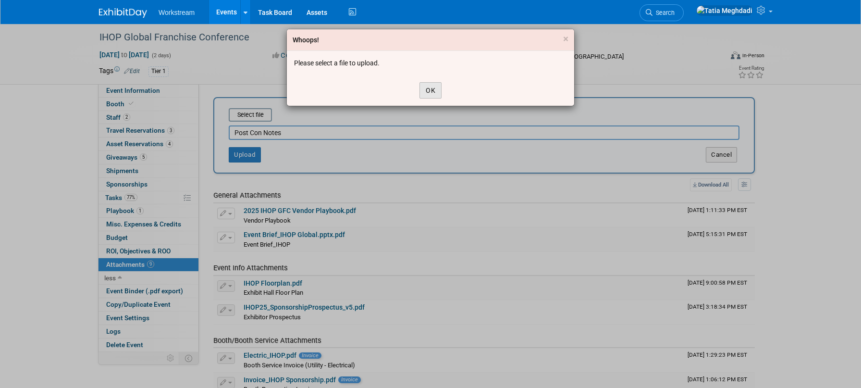
click at [435, 90] on button "OK" at bounding box center [430, 90] width 22 height 16
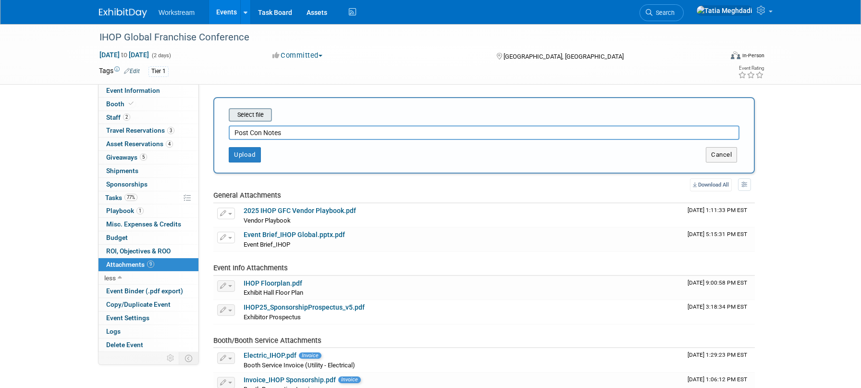
click at [264, 110] on input "file" at bounding box center [214, 115] width 114 height 12
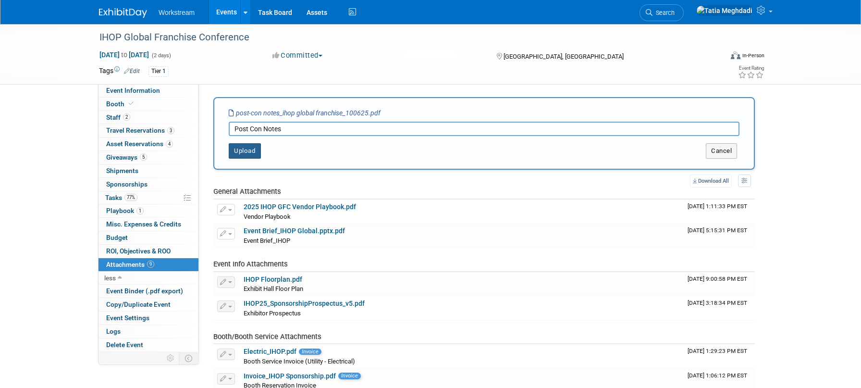
drag, startPoint x: 249, startPoint y: 148, endPoint x: 271, endPoint y: 149, distance: 22.6
click at [249, 148] on button "Upload" at bounding box center [245, 150] width 32 height 15
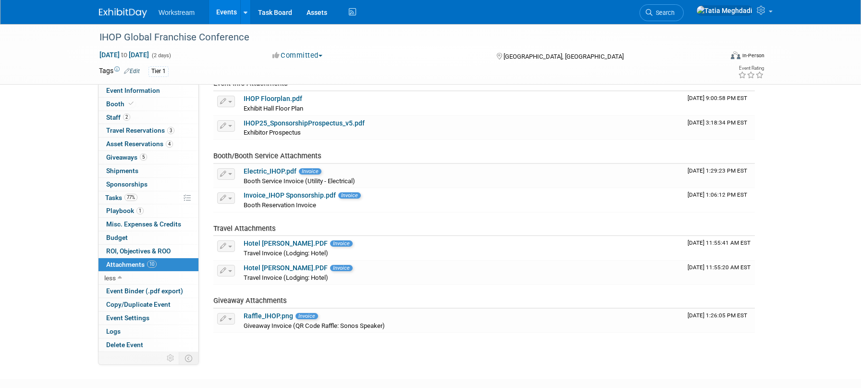
scroll to position [146, 0]
click at [256, 314] on link "Raffle_IHOP.png" at bounding box center [268, 317] width 49 height 8
click at [140, 92] on span "Event Information" at bounding box center [133, 90] width 54 height 8
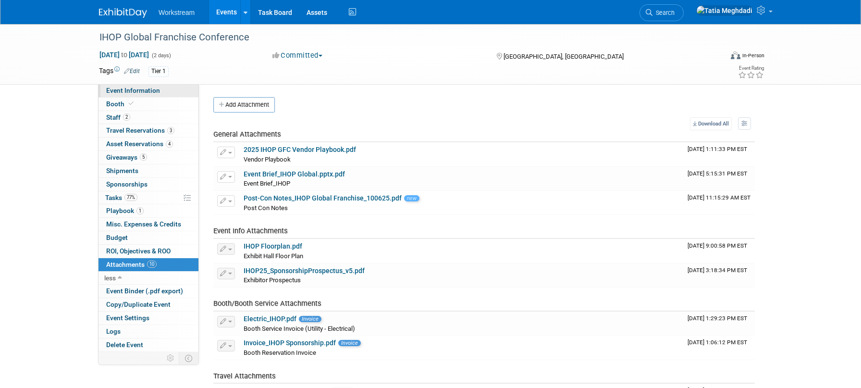
select select "Franchise"
select select "Restaurant"
select select "No"
select select "Tatia Meghdadi"
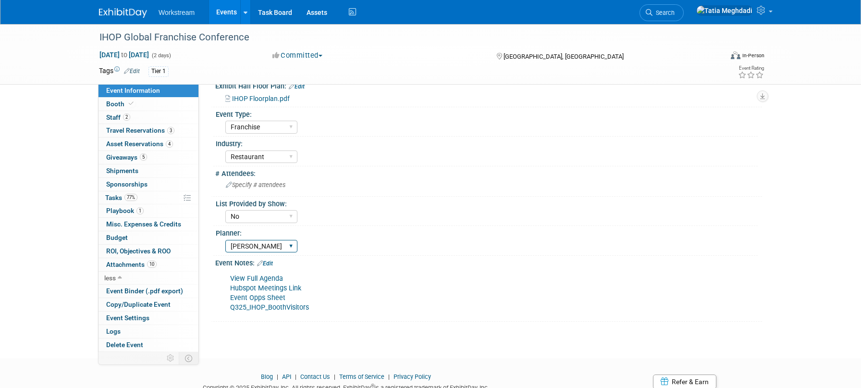
scroll to position [270, 0]
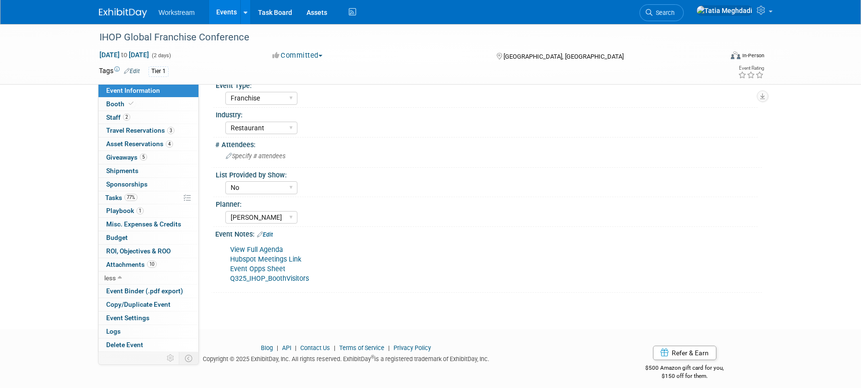
click at [270, 276] on link "Q325_IHOP_BoothVisitors" at bounding box center [269, 278] width 79 height 8
click at [256, 266] on link "Event Opps Sheet" at bounding box center [257, 269] width 55 height 8
click at [269, 277] on link "Q325_IHOP_BoothVisitors" at bounding box center [269, 278] width 79 height 8
click at [275, 274] on link "Q325_IHOP_BoothVisitors" at bounding box center [269, 278] width 79 height 8
click at [111, 194] on span "Tasks 77%" at bounding box center [121, 198] width 32 height 8
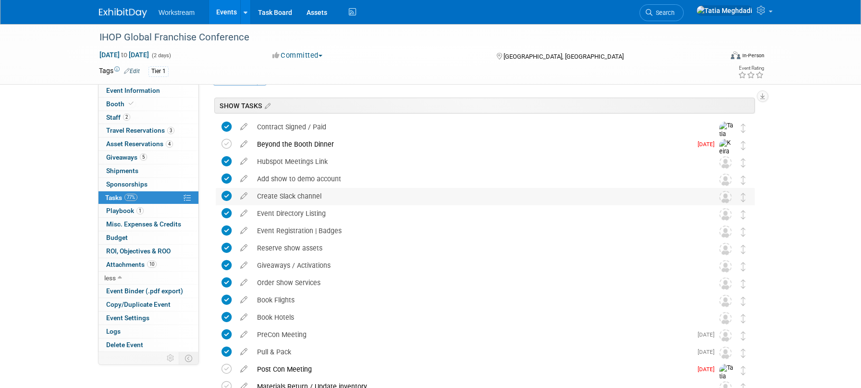
scroll to position [0, 0]
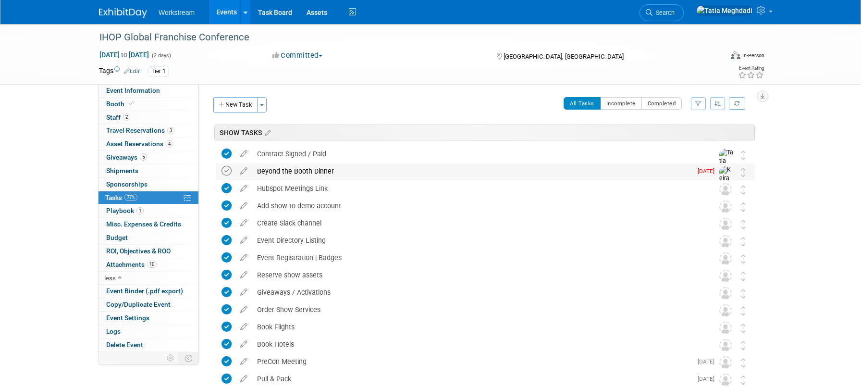
click at [228, 172] on icon at bounding box center [226, 171] width 10 height 10
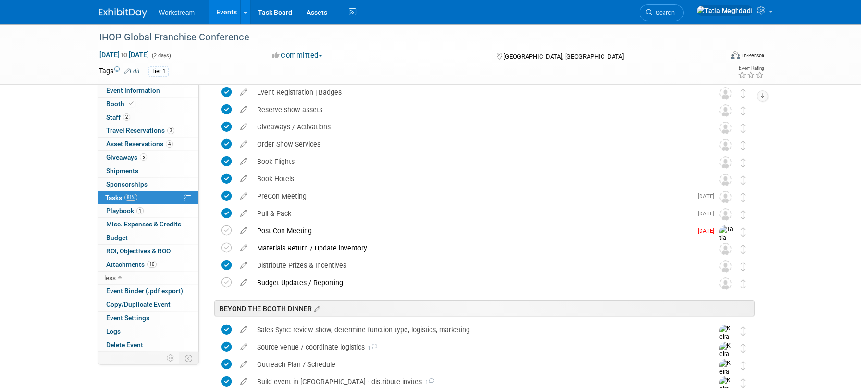
scroll to position [207, 0]
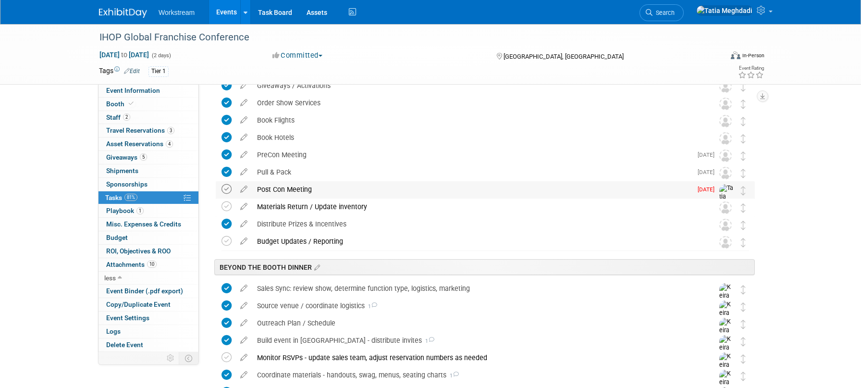
click at [229, 188] on icon at bounding box center [226, 189] width 10 height 10
click at [226, 207] on icon at bounding box center [226, 206] width 10 height 10
click at [226, 243] on icon at bounding box center [226, 241] width 10 height 10
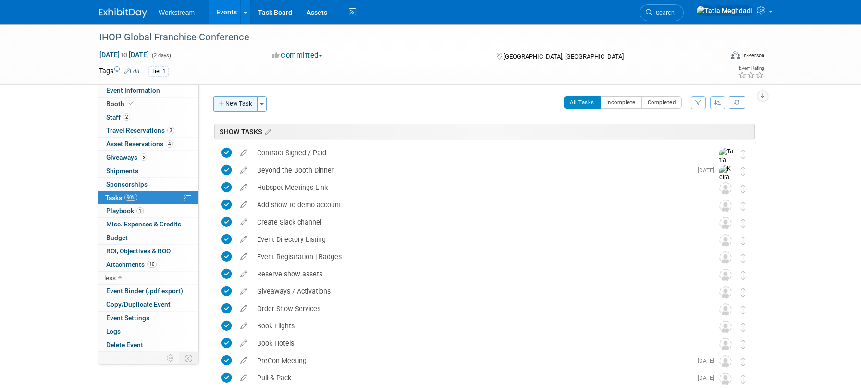
scroll to position [1, 0]
drag, startPoint x: 645, startPoint y: 70, endPoint x: 614, endPoint y: 71, distance: 30.8
click at [645, 70] on div "Tier 1" at bounding box center [399, 71] width 502 height 11
click at [147, 91] on span "Event Information" at bounding box center [133, 90] width 54 height 8
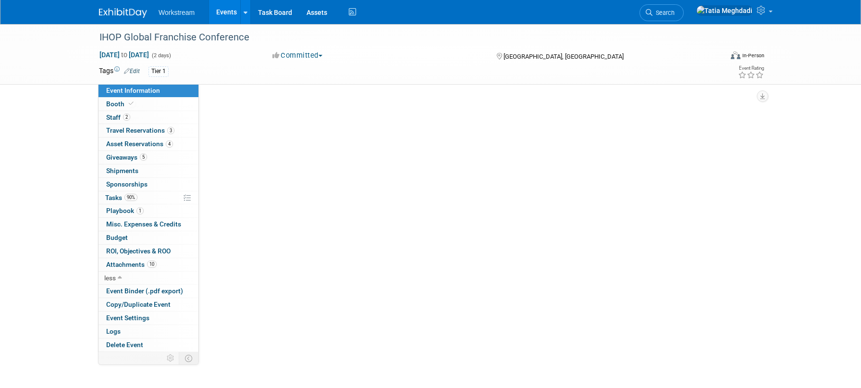
scroll to position [0, 0]
select select "Franchise"
select select "Restaurant"
select select "No"
select select "[PERSON_NAME]"
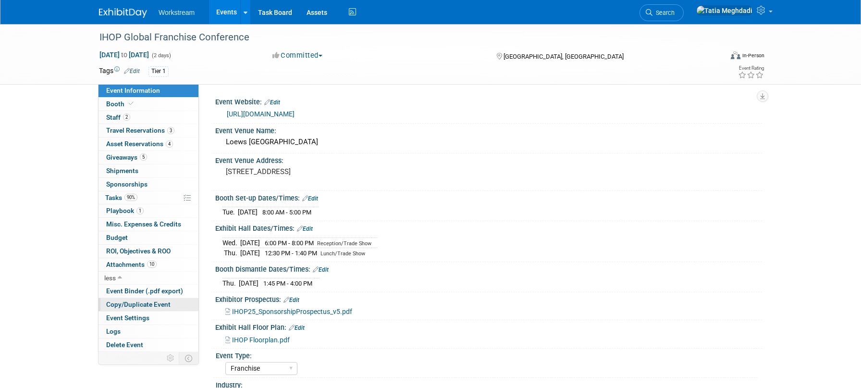
click at [128, 310] on link "Copy/Duplicate Event" at bounding box center [148, 304] width 100 height 13
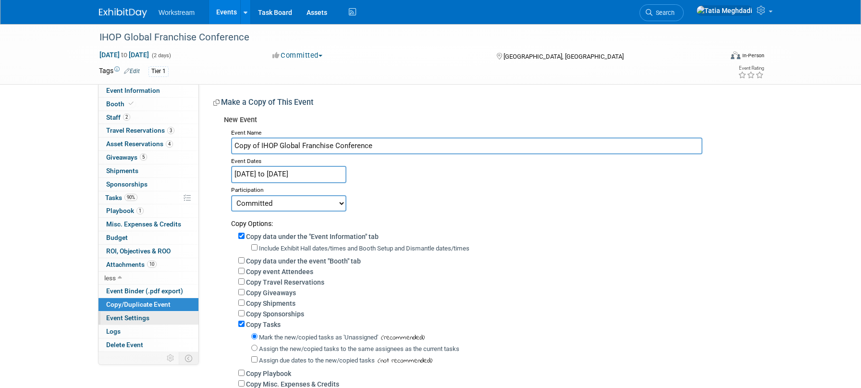
click at [126, 316] on span "Event Settings" at bounding box center [127, 318] width 43 height 8
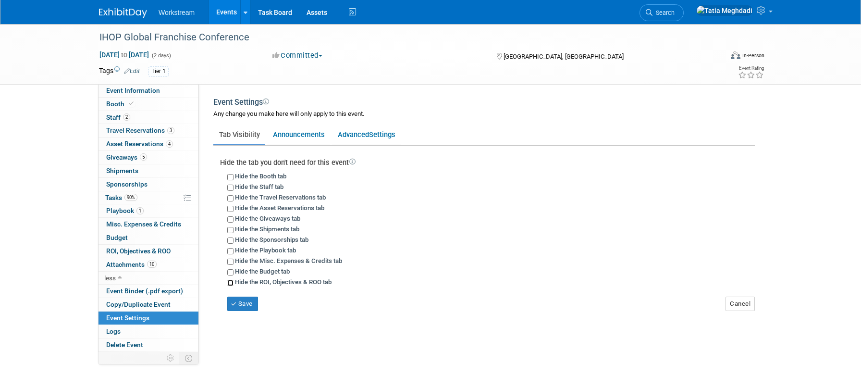
click at [232, 281] on input "Hide the ROI, Objectives & ROO tab" at bounding box center [230, 283] width 6 height 6
checkbox input "true"
click at [239, 303] on button "Save" at bounding box center [242, 303] width 31 height 14
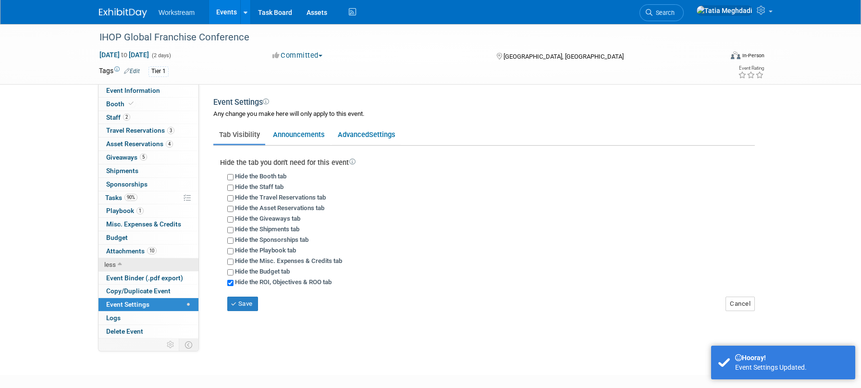
click at [119, 263] on icon at bounding box center [120, 264] width 4 height 7
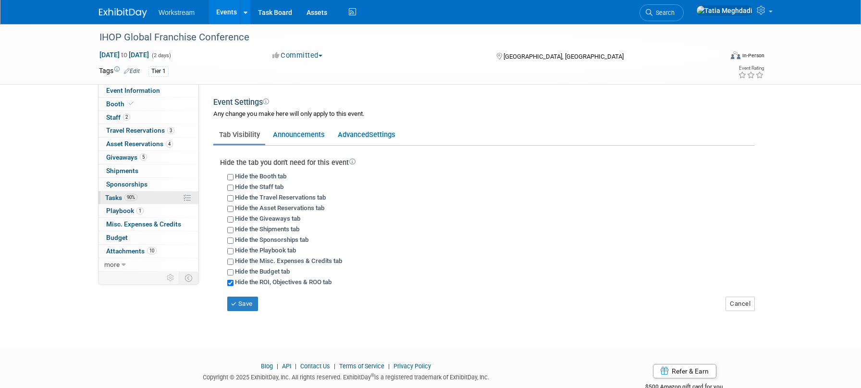
click at [117, 199] on span "Tasks 90%" at bounding box center [121, 198] width 32 height 8
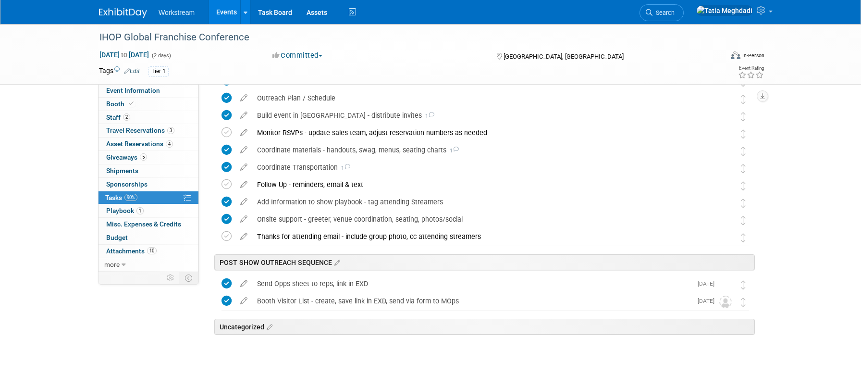
scroll to position [442, 0]
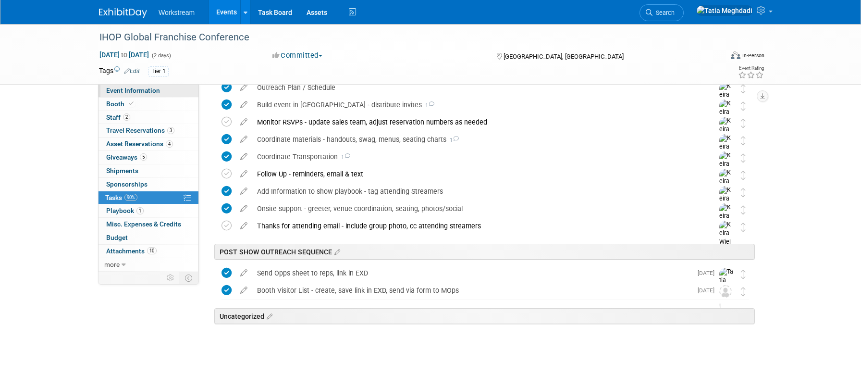
click at [122, 93] on span "Event Information" at bounding box center [133, 90] width 54 height 8
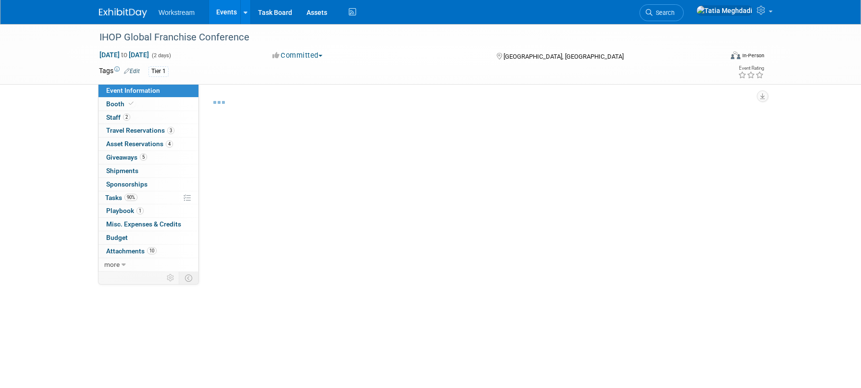
select select "Franchise"
select select "Restaurant"
select select "No"
select select "Tatia Meghdadi"
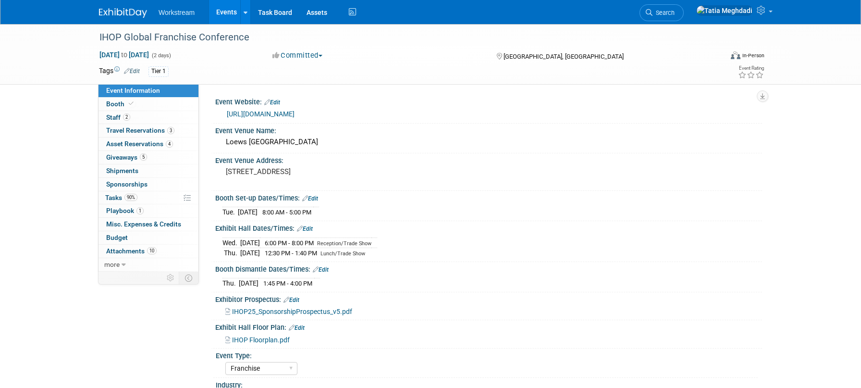
click at [236, 17] on link "Events" at bounding box center [226, 12] width 35 height 24
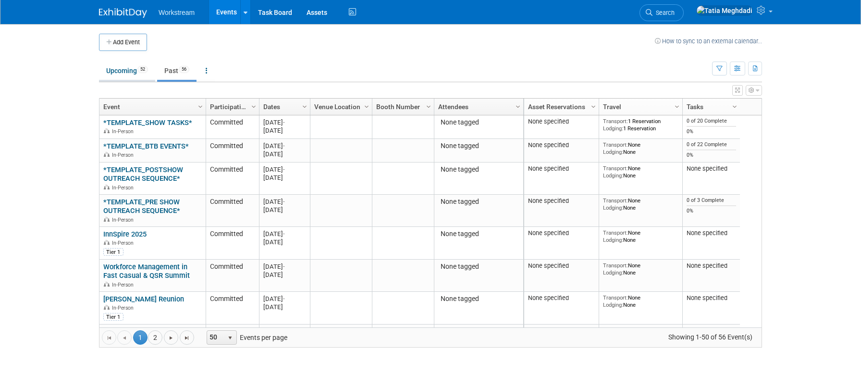
click at [119, 71] on link "Upcoming 52" at bounding box center [127, 70] width 56 height 18
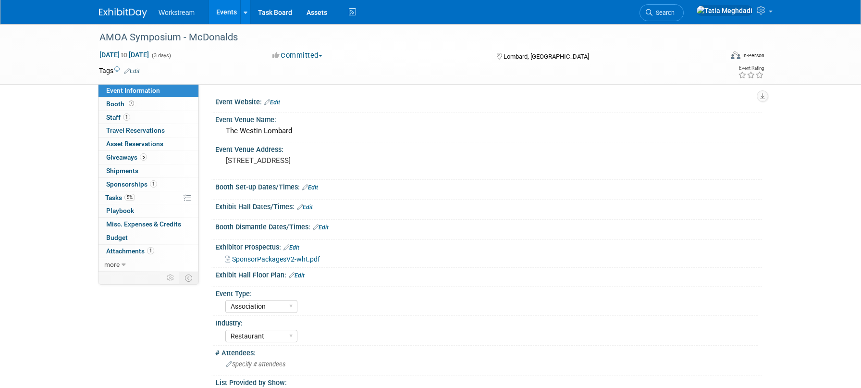
select select "Association"
select select "Restaurant"
select select "No"
select select "[PERSON_NAME]"
click at [117, 196] on span "Tasks 5%" at bounding box center [120, 198] width 30 height 8
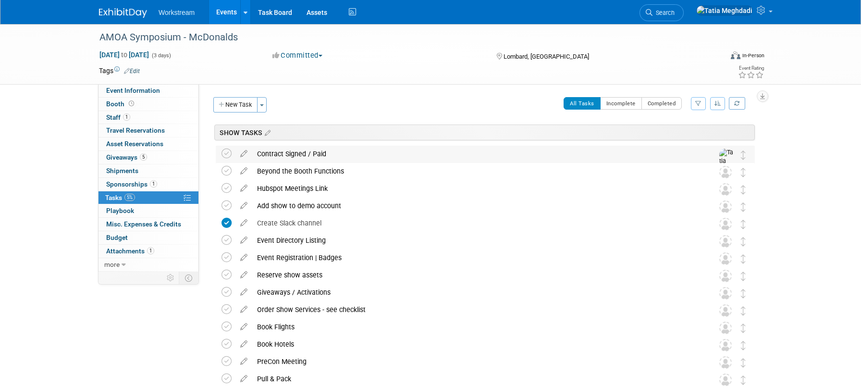
click at [321, 154] on div "Contract Signed / Paid" at bounding box center [476, 154] width 448 height 16
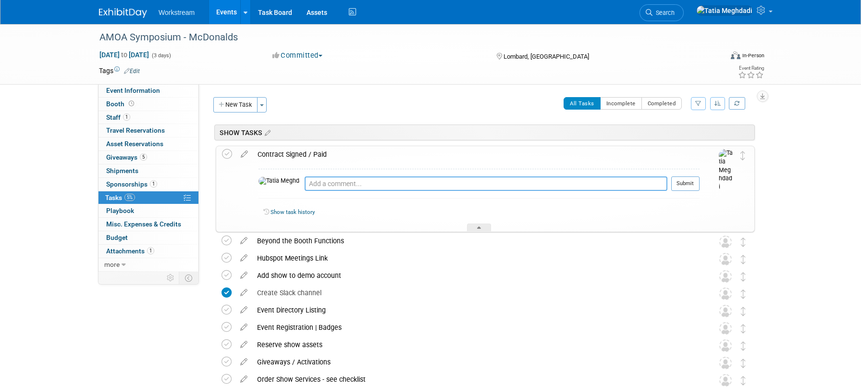
click at [310, 186] on textarea at bounding box center [486, 183] width 363 height 14
type textarea "Committed to Bronze sponsorship. Waiting on invoice for payment."
click at [673, 175] on div "Committed to Bronze sponsorship. Waiting on invoice for payment. Pro tip: Press…" at bounding box center [478, 186] width 441 height 35
click at [676, 179] on button "Submit" at bounding box center [685, 183] width 28 height 14
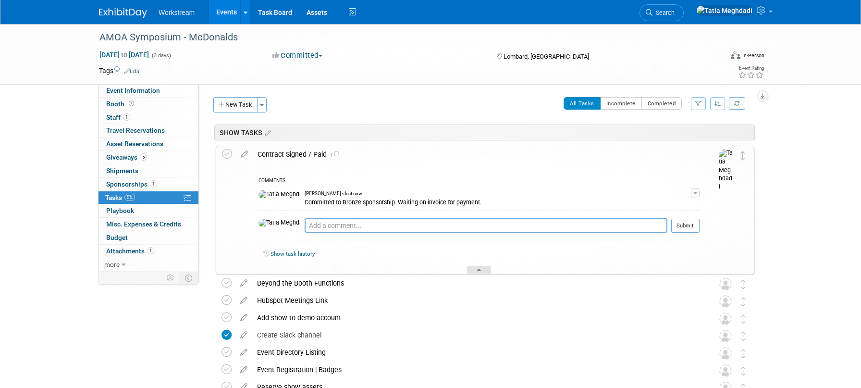
click at [488, 270] on div at bounding box center [479, 270] width 24 height 8
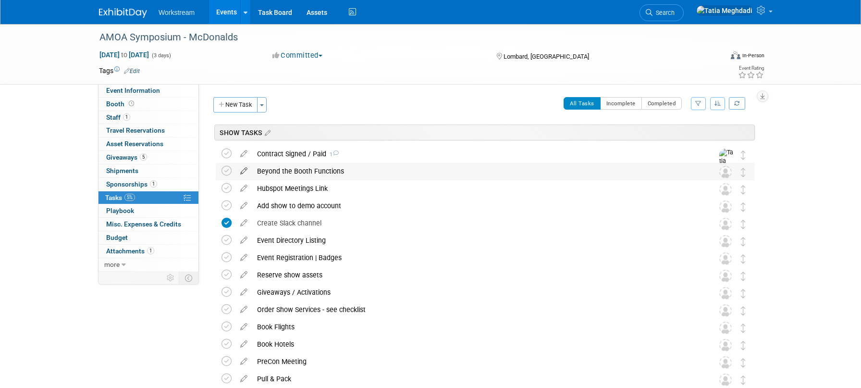
click at [244, 172] on icon at bounding box center [243, 169] width 17 height 12
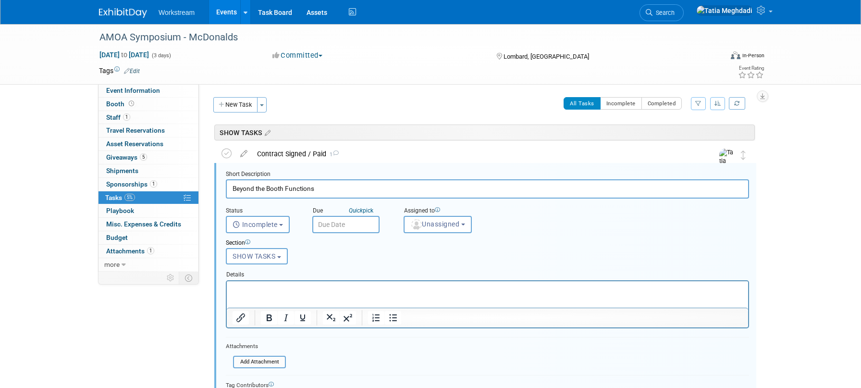
scroll to position [22, 0]
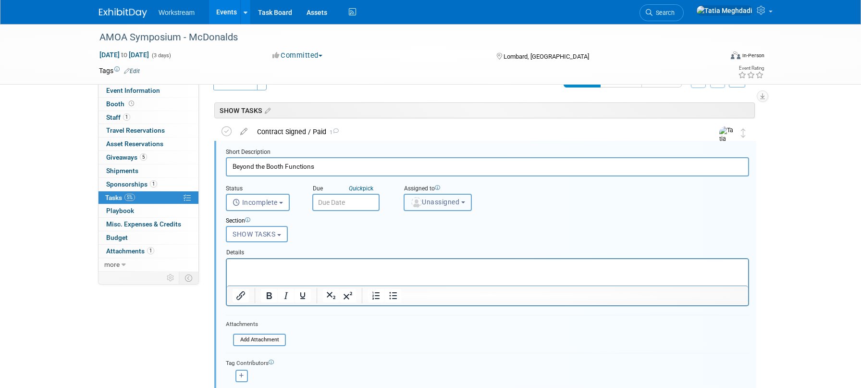
click at [418, 201] on img "button" at bounding box center [416, 202] width 11 height 11
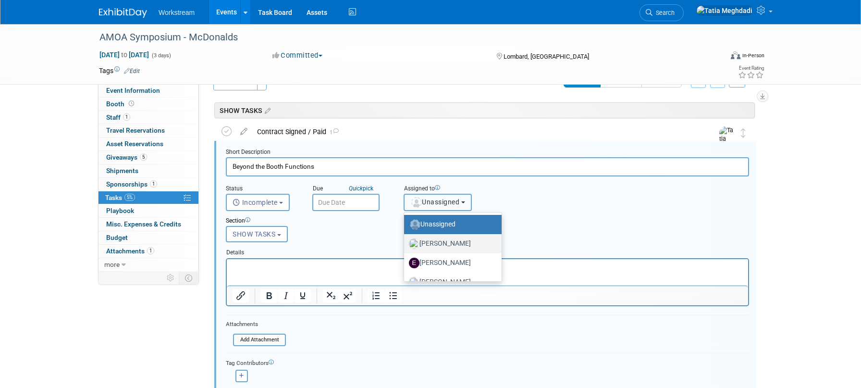
scroll to position [32, 0]
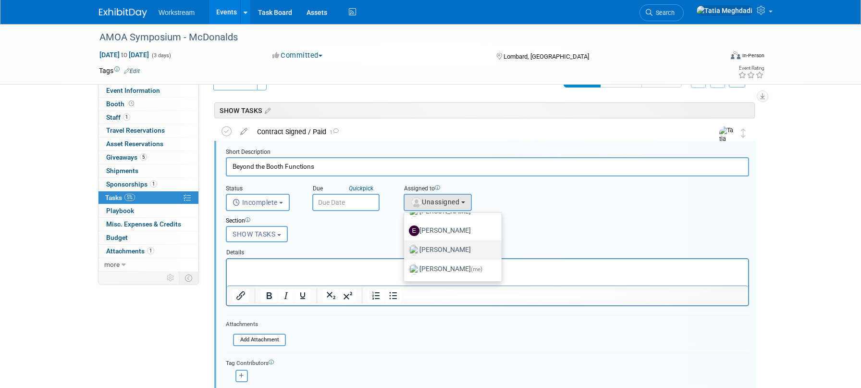
click at [439, 247] on label "[PERSON_NAME]" at bounding box center [450, 249] width 83 height 15
click at [405, 247] on input "[PERSON_NAME]" at bounding box center [402, 248] width 6 height 6
select select "ef3a8866-8b2a-42f3-afda-898beee71268"
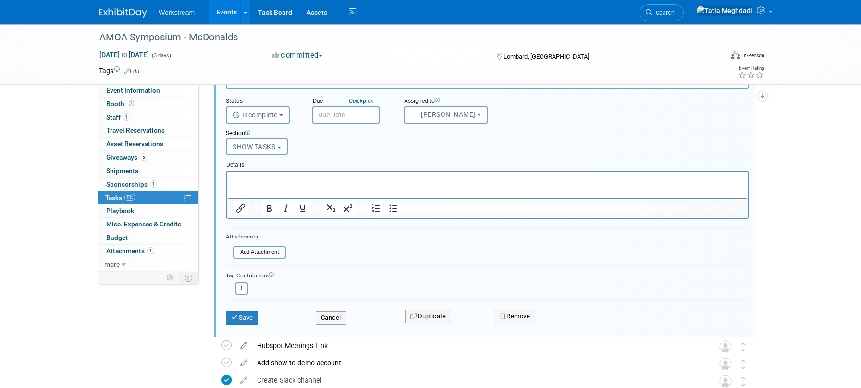
scroll to position [107, 0]
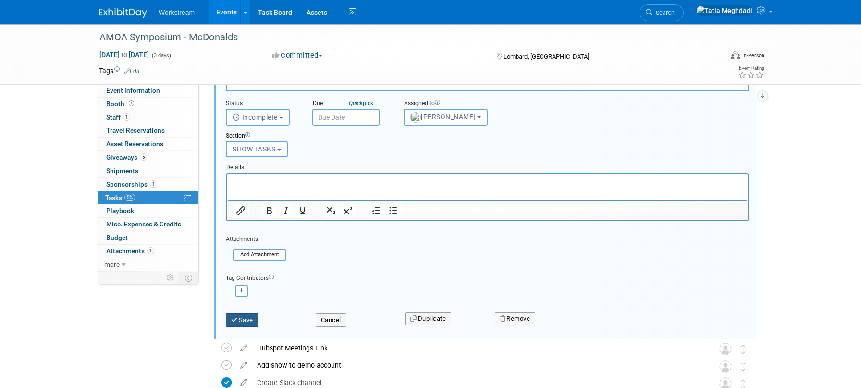
click at [244, 325] on button "Save" at bounding box center [242, 319] width 33 height 13
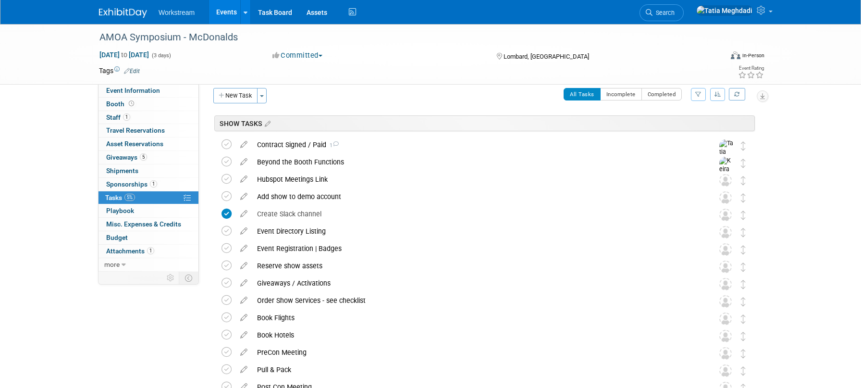
scroll to position [0, 0]
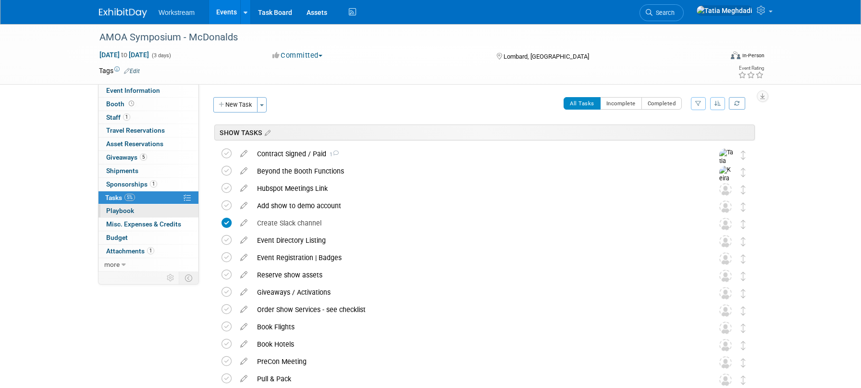
click at [129, 210] on span "Playbook 0" at bounding box center [120, 211] width 28 height 8
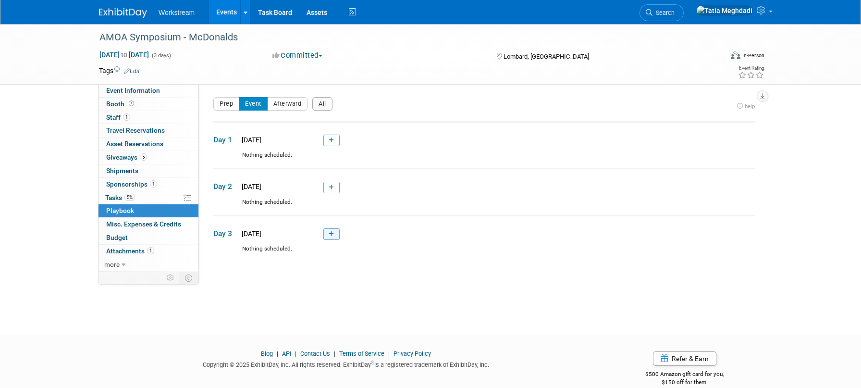
click at [331, 232] on icon at bounding box center [331, 234] width 5 height 6
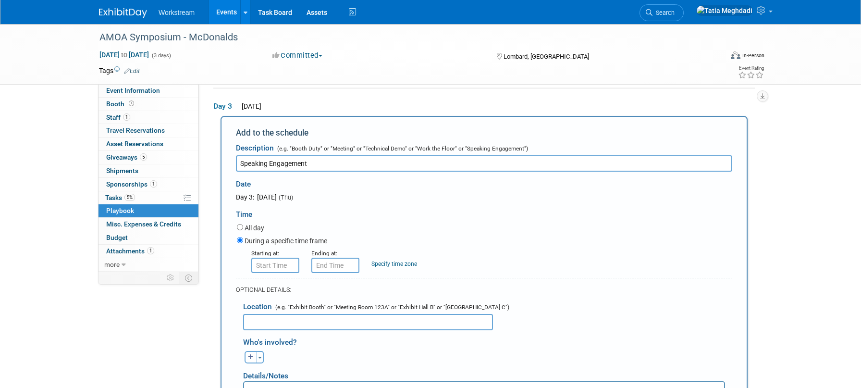
type input "Speaking Engagement"
click at [269, 268] on input "8:00 AM" at bounding box center [275, 264] width 48 height 15
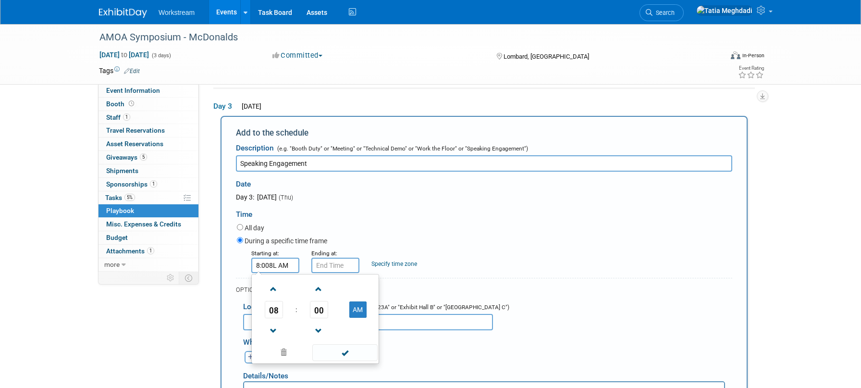
scroll to position [124, 0]
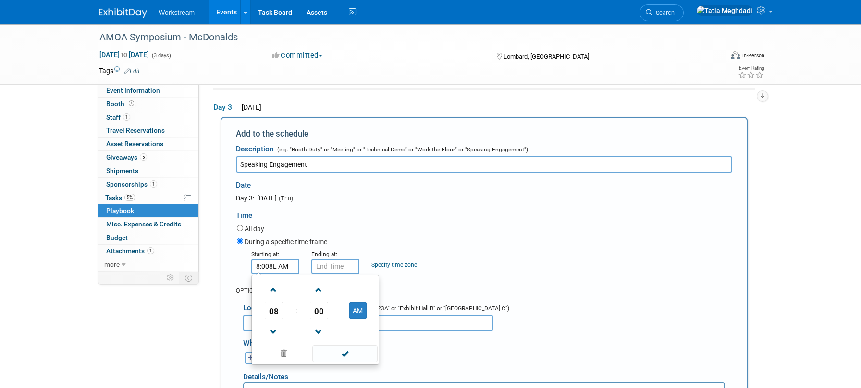
drag, startPoint x: 298, startPoint y: 268, endPoint x: 242, endPoint y: 266, distance: 56.7
click at [242, 266] on div "Starting at: 8:008L AM 08 : 00 AM 12 01 02 03 04 05 06 07 08 09 10 11 00 05 10 …" at bounding box center [485, 261] width 510 height 25
click at [281, 309] on span "08" at bounding box center [274, 310] width 18 height 17
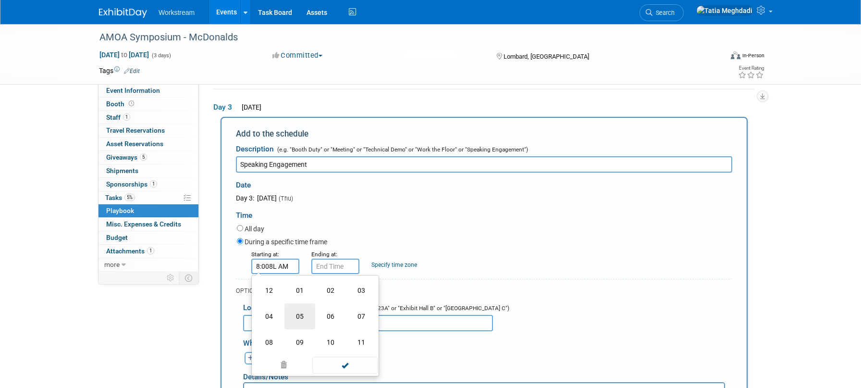
scroll to position [122, 0]
click at [296, 341] on td "09" at bounding box center [299, 344] width 31 height 26
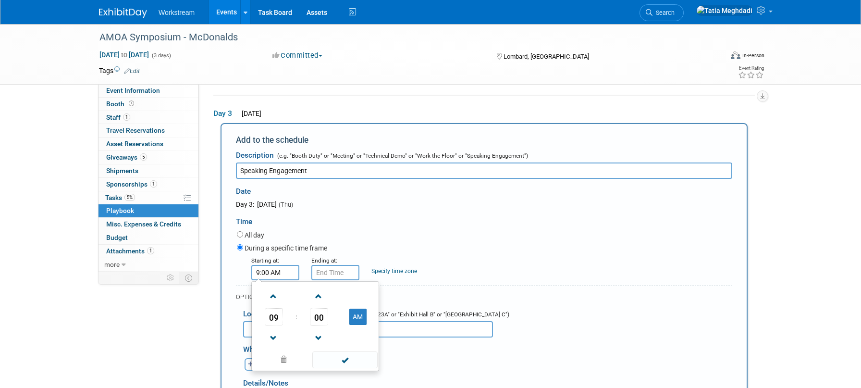
scroll to position [119, 0]
click at [318, 315] on span "00" at bounding box center [319, 315] width 18 height 17
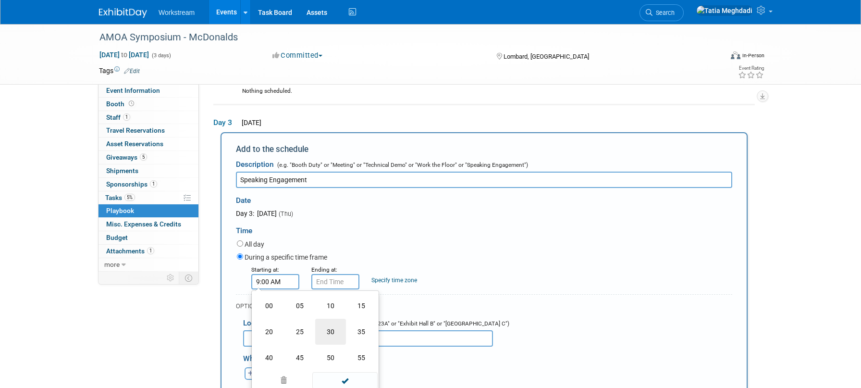
scroll to position [110, 0]
click at [303, 352] on td "45" at bounding box center [299, 357] width 31 height 26
type input "9:45 AM"
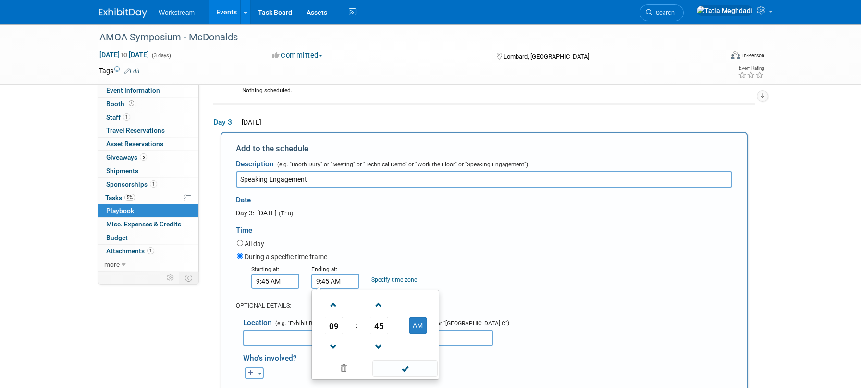
click at [335, 281] on input "9:45 AM" at bounding box center [335, 280] width 48 height 15
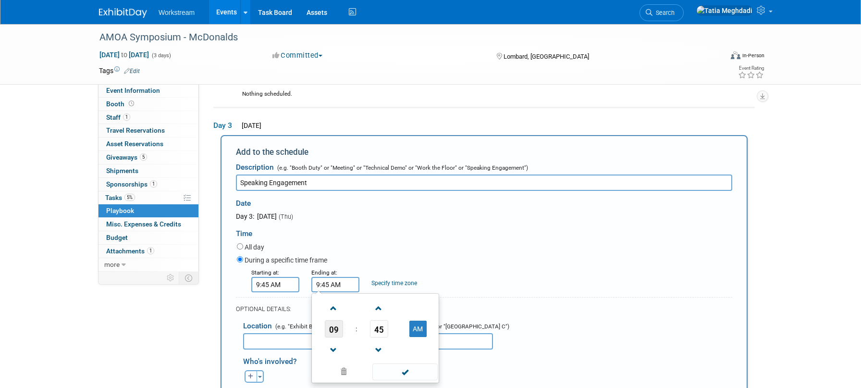
click at [335, 327] on span "09" at bounding box center [334, 328] width 18 height 17
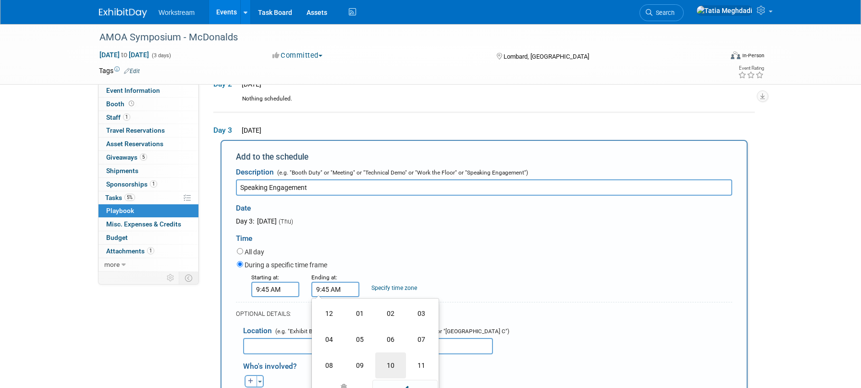
click at [397, 362] on td "10" at bounding box center [390, 365] width 31 height 26
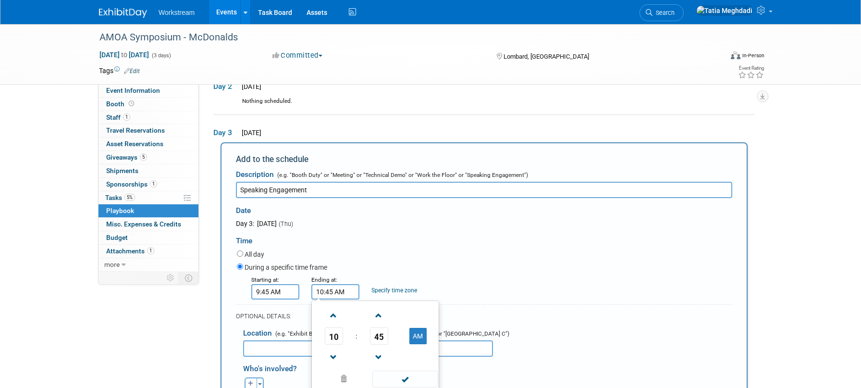
scroll to position [99, 0]
click at [382, 336] on span "45" at bounding box center [379, 335] width 18 height 17
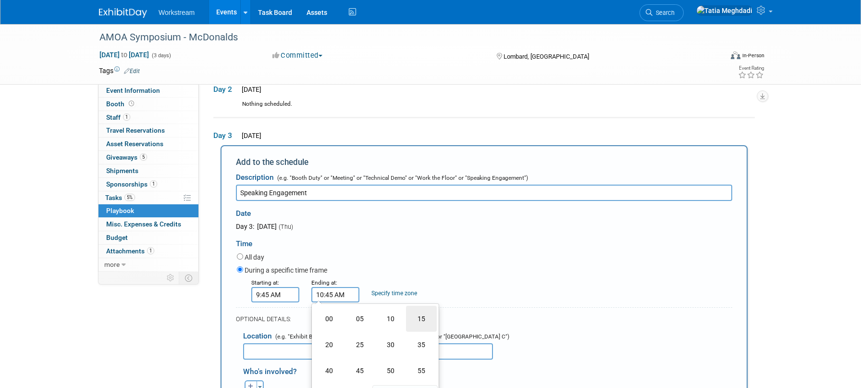
click at [418, 316] on td "15" at bounding box center [421, 318] width 31 height 26
type input "10:15 AM"
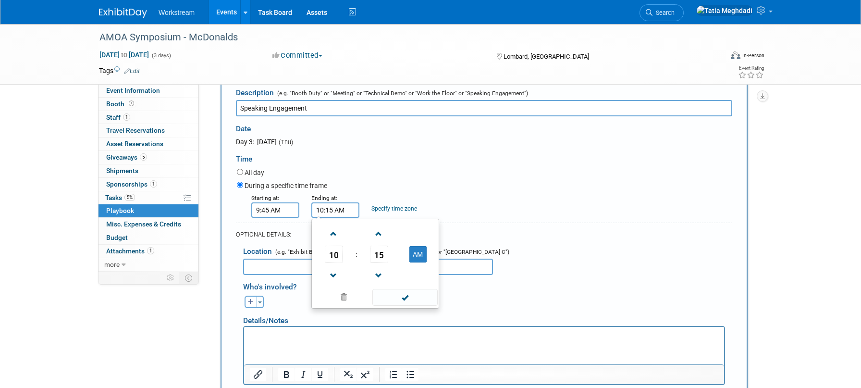
scroll to position [183, 0]
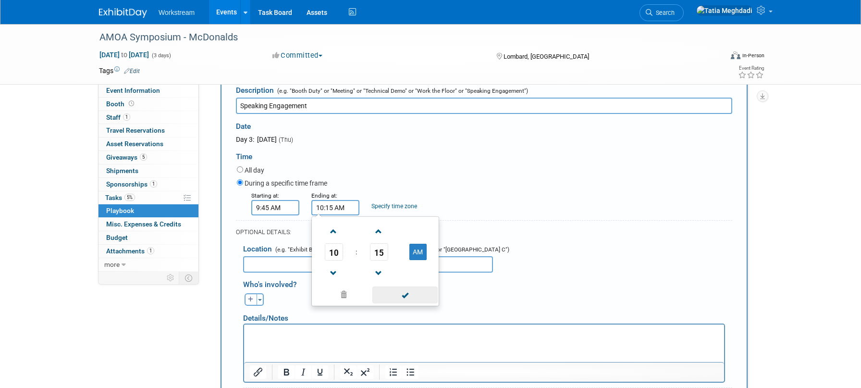
click at [405, 293] on span at bounding box center [404, 294] width 65 height 17
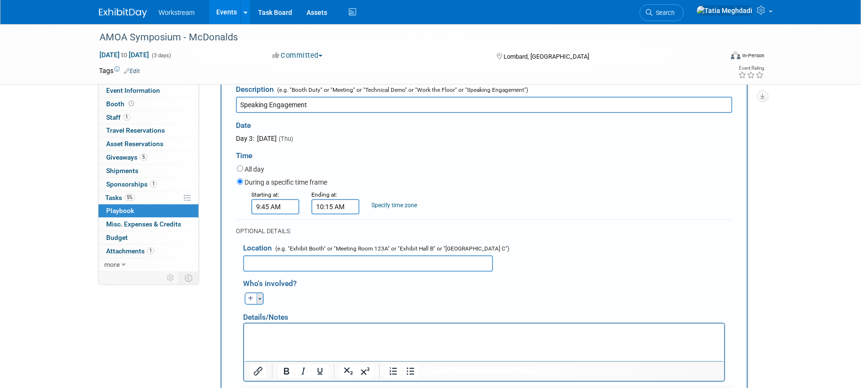
click at [259, 298] on button "Toggle Dropdown" at bounding box center [259, 298] width 7 height 12
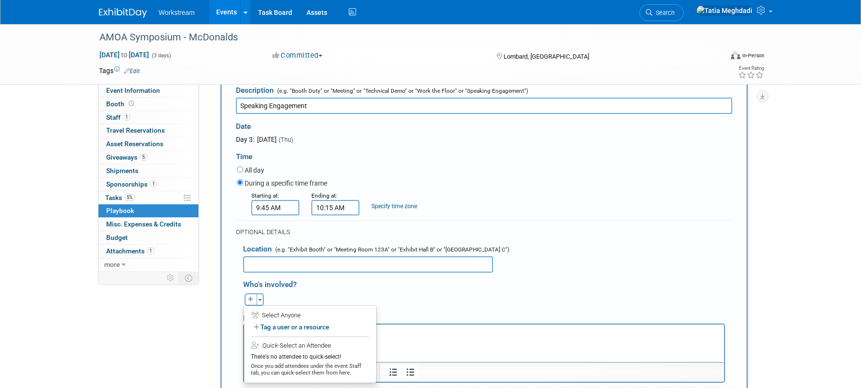
click at [368, 294] on div "Andrew remove Andrew remove Annabelle remove remove remove remove" at bounding box center [487, 298] width 503 height 15
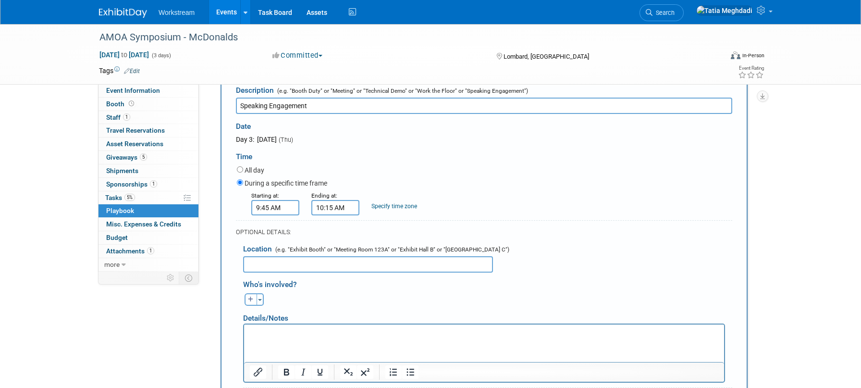
click at [330, 331] on p "Rich Text Area. Press ALT-0 for help." at bounding box center [484, 333] width 469 height 10
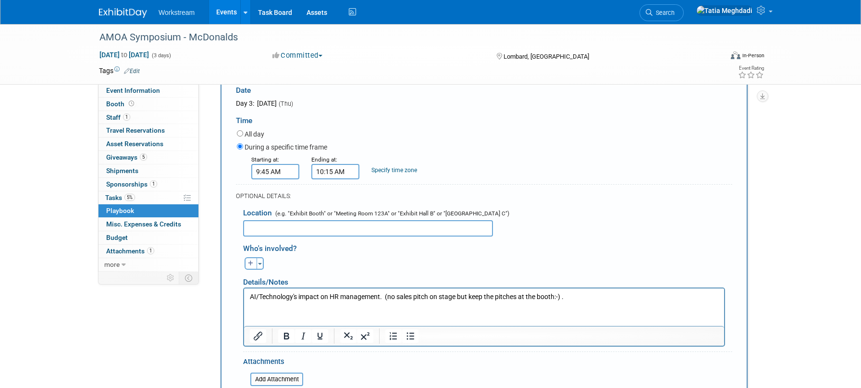
scroll to position [220, 0]
click at [573, 296] on p "AI/Technology's impact on HR management. (no sales pitch on stage but keep the …" at bounding box center [484, 296] width 469 height 10
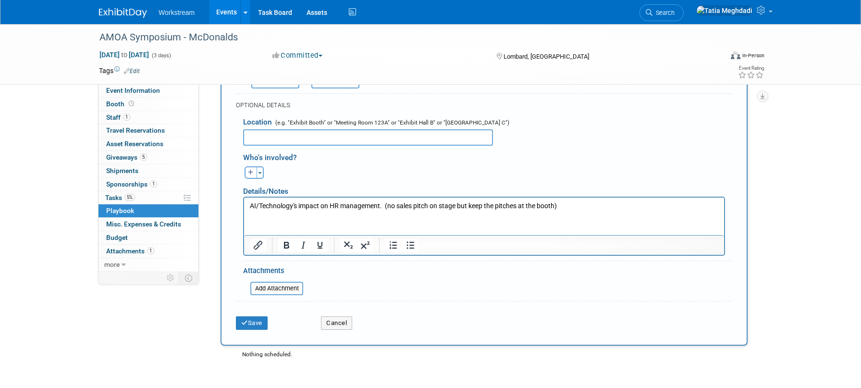
scroll to position [309, 0]
click at [261, 173] on span "button" at bounding box center [260, 173] width 4 height 2
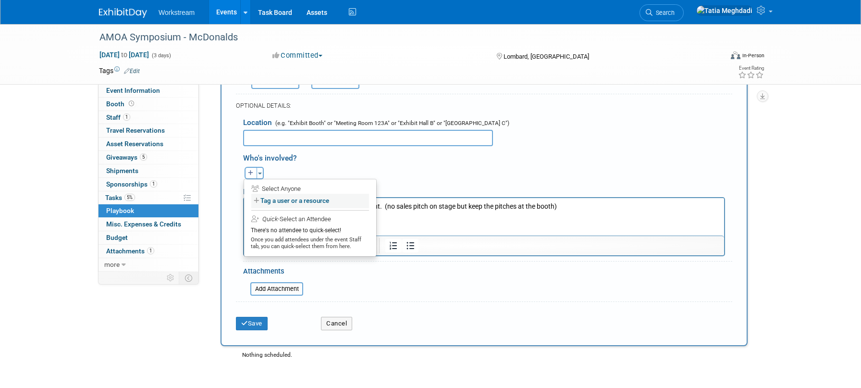
click at [272, 200] on label "Tag a user or a resource" at bounding box center [310, 201] width 118 height 14
select select
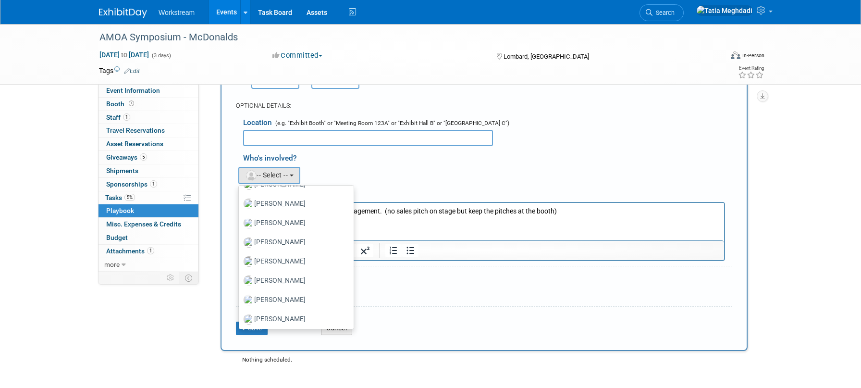
scroll to position [590, 0]
drag, startPoint x: 277, startPoint y: 240, endPoint x: 46, endPoint y: 34, distance: 309.2
click at [277, 240] on label "[PERSON_NAME]" at bounding box center [294, 242] width 100 height 15
click at [240, 240] on input "[PERSON_NAME]" at bounding box center [237, 242] width 6 height 6
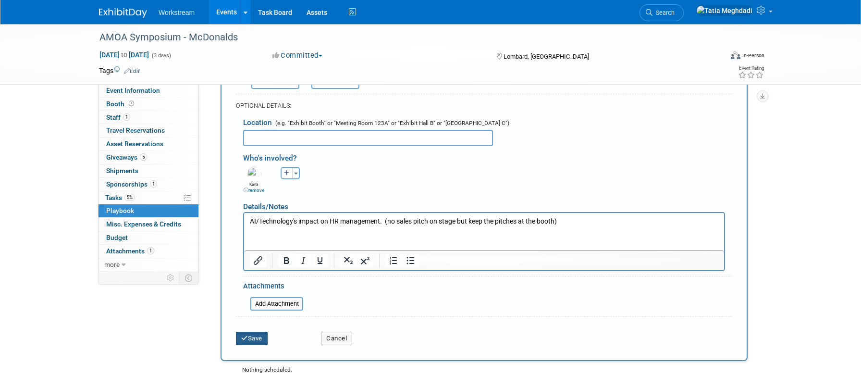
click at [254, 339] on button "Save" at bounding box center [252, 337] width 32 height 13
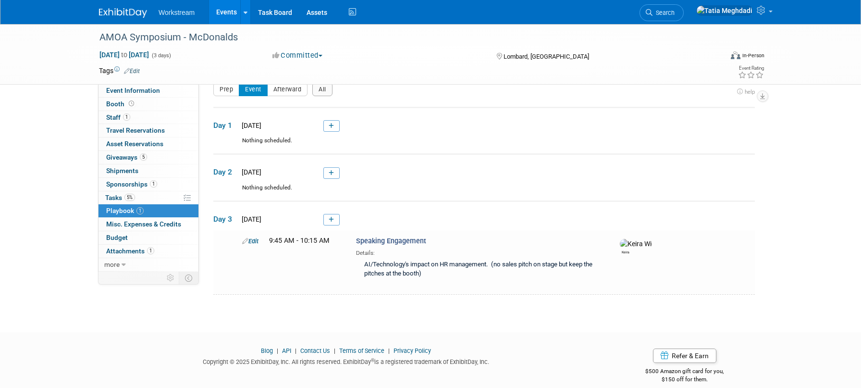
scroll to position [25, 0]
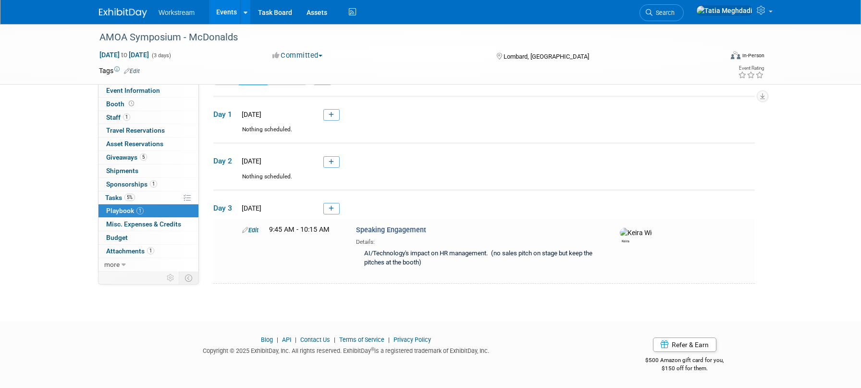
click at [297, 305] on body "Workstream Events Add Event Bulk Upload Events Shareable Event Boards Recently …" at bounding box center [430, 169] width 861 height 388
click at [117, 195] on span "Tasks 5%" at bounding box center [120, 198] width 30 height 8
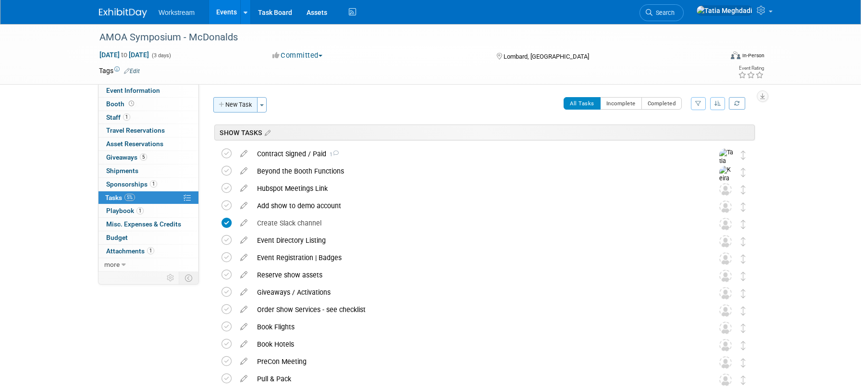
click at [250, 102] on button "New Task" at bounding box center [235, 104] width 44 height 15
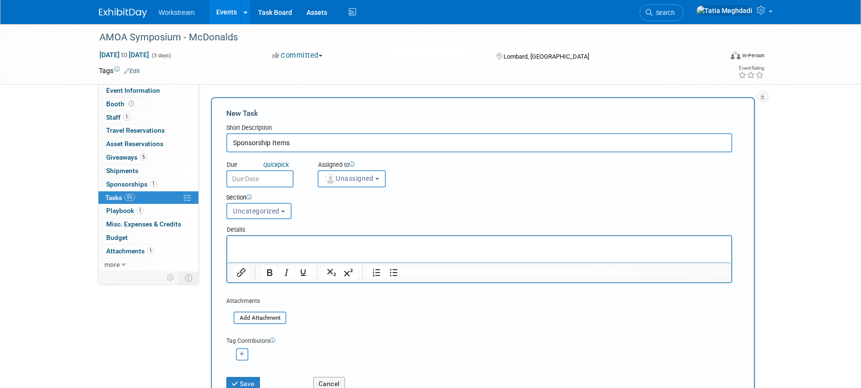
type input "Sponsorship Items"
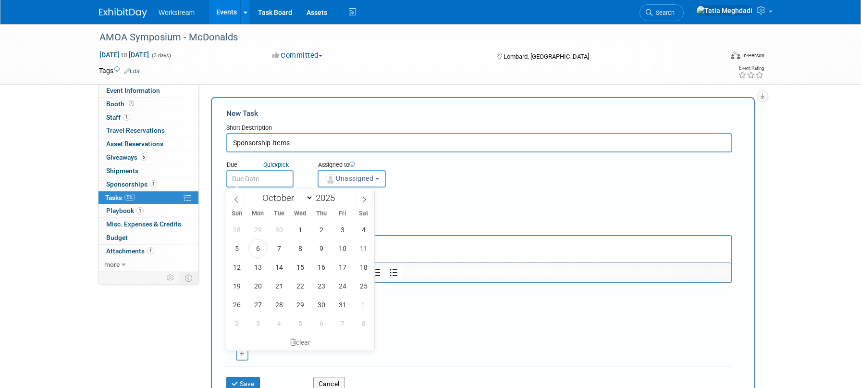
click at [265, 178] on input "text" at bounding box center [259, 178] width 67 height 17
click at [361, 199] on icon at bounding box center [364, 199] width 7 height 7
select select "10"
click at [281, 244] on span "4" at bounding box center [278, 248] width 19 height 19
type input "Nov 4, 2025"
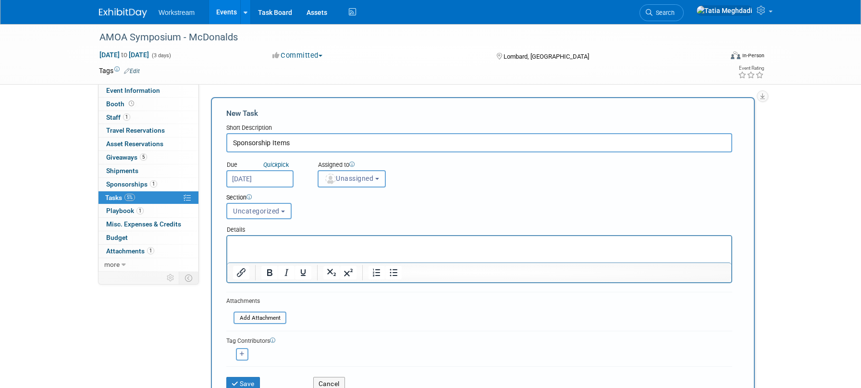
click at [350, 182] on span "Unassigned" at bounding box center [348, 178] width 49 height 8
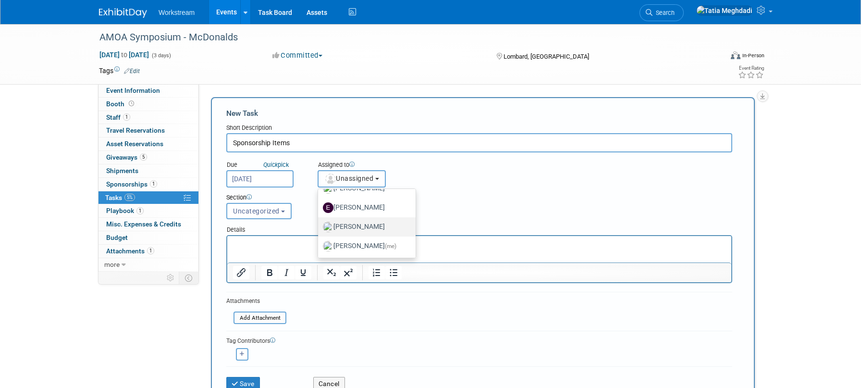
scroll to position [32, 0]
click at [349, 224] on label "[PERSON_NAME]" at bounding box center [364, 226] width 83 height 15
click at [319, 224] on input "[PERSON_NAME]" at bounding box center [316, 225] width 6 height 6
select select "ef3a8866-8b2a-42f3-afda-898beee71268"
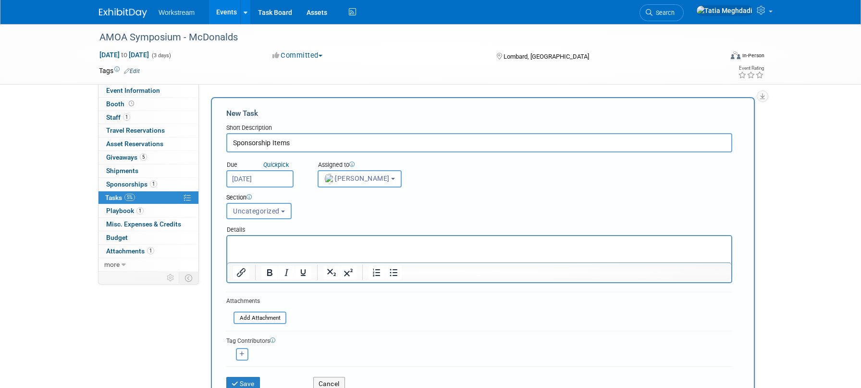
click at [278, 247] on p "Rich Text Area. Press ALT-0 for help." at bounding box center [479, 245] width 493 height 10
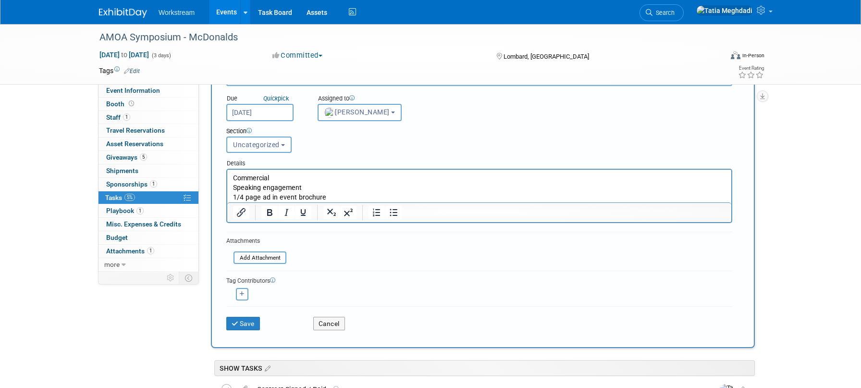
scroll to position [73, 0]
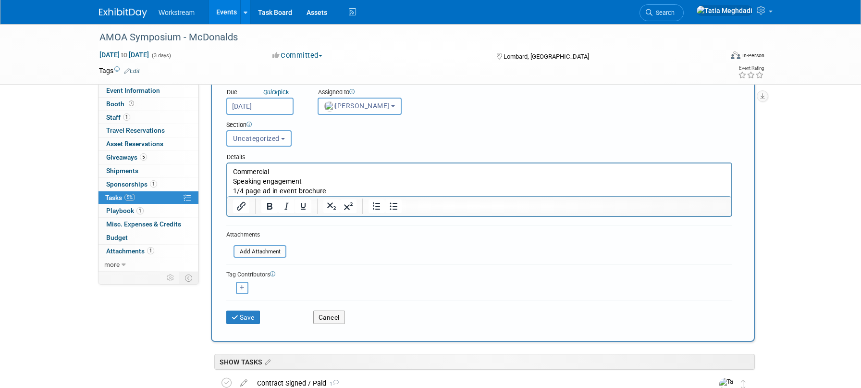
click at [246, 286] on button "button" at bounding box center [242, 287] width 12 height 12
select select
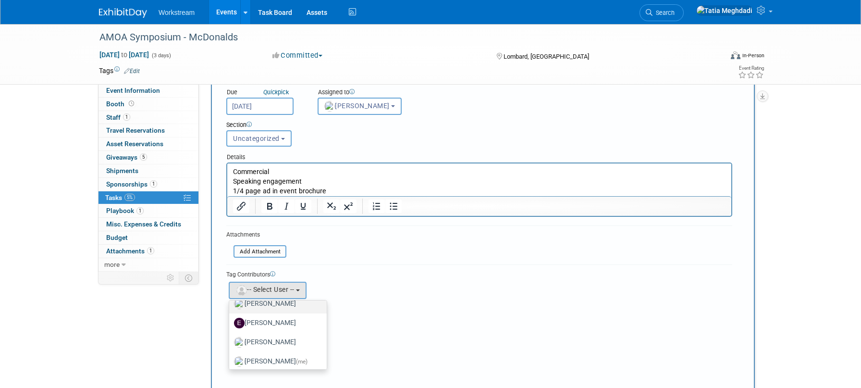
scroll to position [32, 0]
click at [273, 352] on label "Tatia Meghdadi (me)" at bounding box center [275, 356] width 83 height 15
click at [231, 353] on input "Tatia Meghdadi (me)" at bounding box center [227, 356] width 6 height 6
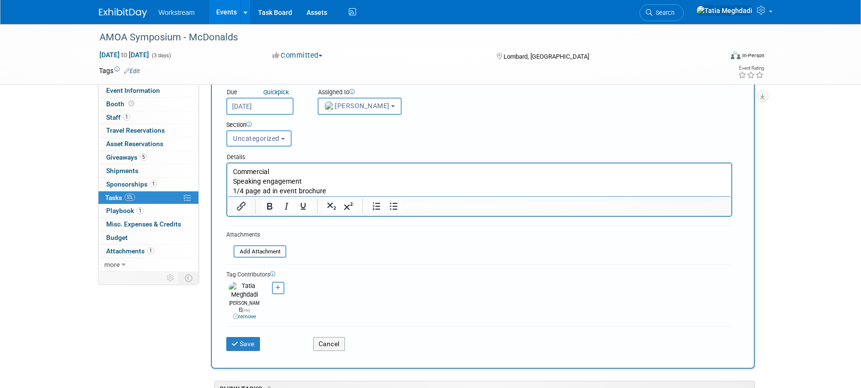
click at [278, 287] on icon "button" at bounding box center [278, 287] width 5 height 5
select select
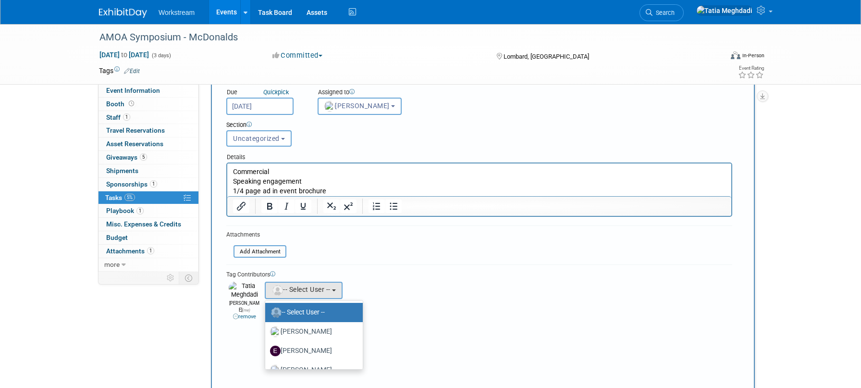
click at [459, 246] on form "New Task Short Description Sponsorship Items Due Quick pick Nov 4, 2025 Unassig…" at bounding box center [482, 227] width 513 height 383
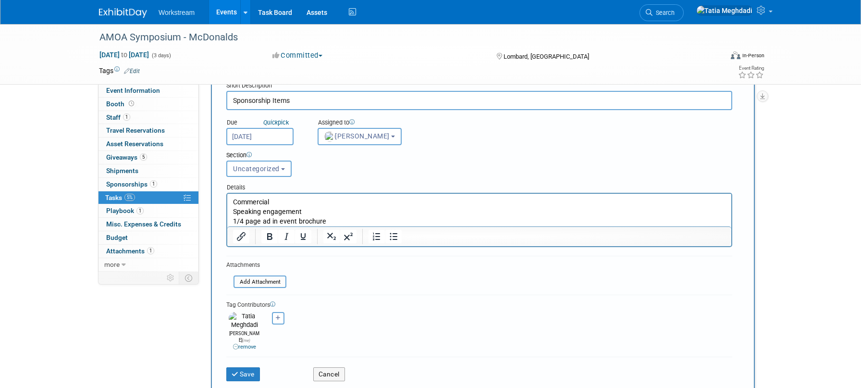
scroll to position [0, 0]
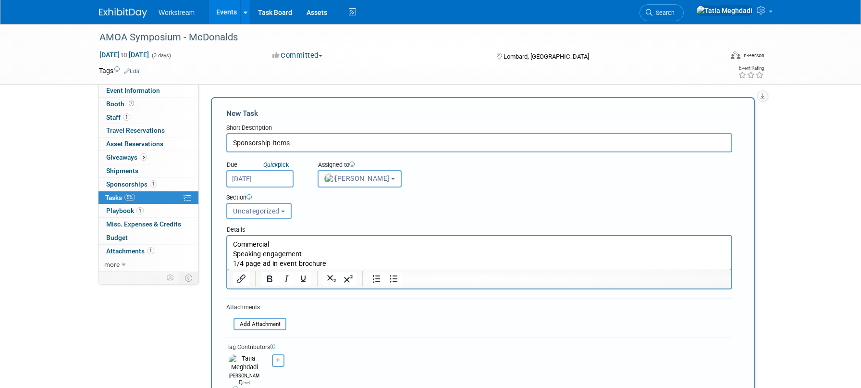
click at [304, 140] on input "Sponsorship Items" at bounding box center [479, 142] width 506 height 19
click at [248, 213] on span "Uncategorized" at bounding box center [256, 211] width 47 height 8
click at [251, 244] on label "SHOW TASKS" at bounding box center [258, 246] width 53 height 12
click at [228, 244] on input "SHOW TASKS" at bounding box center [225, 247] width 6 height 6
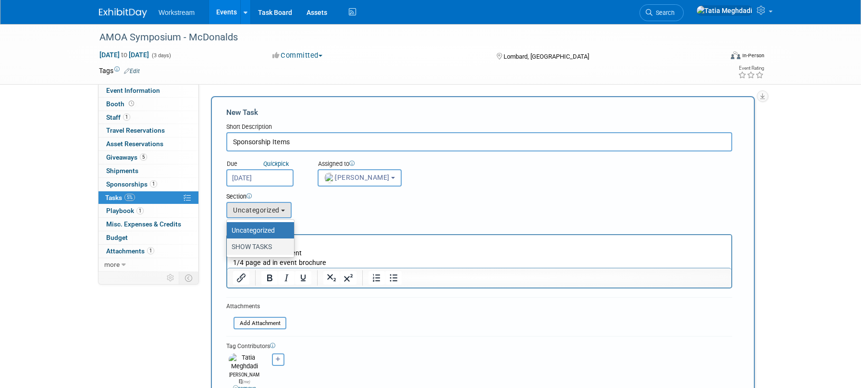
select select "11275302"
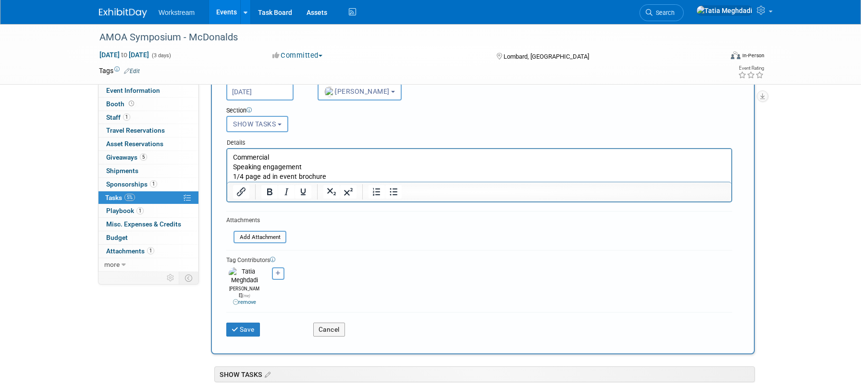
scroll to position [160, 0]
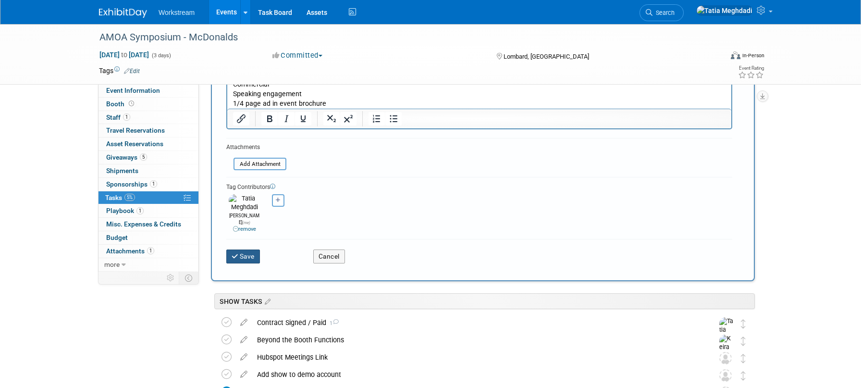
click at [247, 249] on button "Save" at bounding box center [243, 255] width 34 height 13
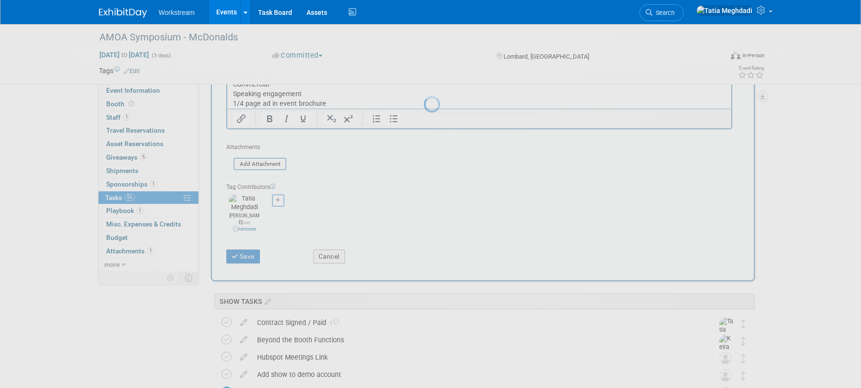
scroll to position [0, 0]
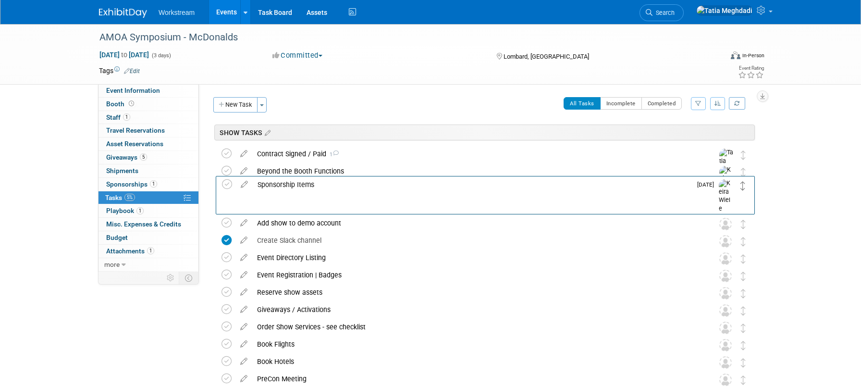
drag, startPoint x: 744, startPoint y: 168, endPoint x: 744, endPoint y: 186, distance: 18.3
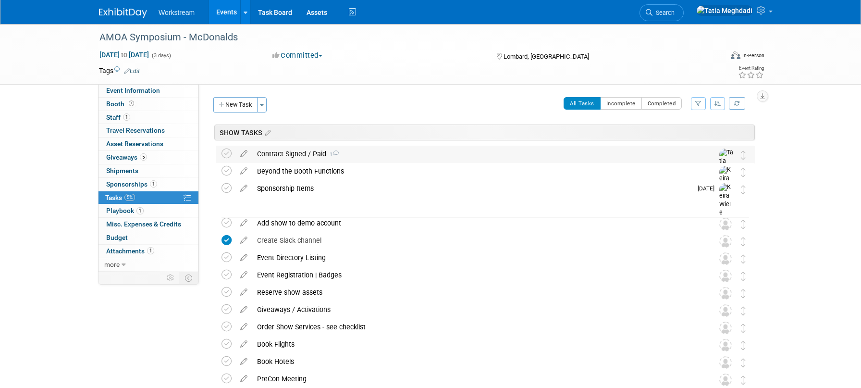
click at [297, 152] on div "Contract Signed / Paid 1" at bounding box center [476, 154] width 448 height 16
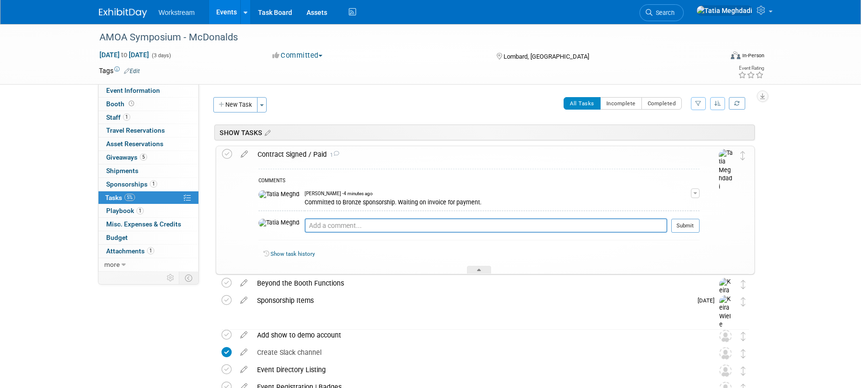
click at [297, 152] on div "Contract Signed / Paid 1" at bounding box center [476, 154] width 447 height 16
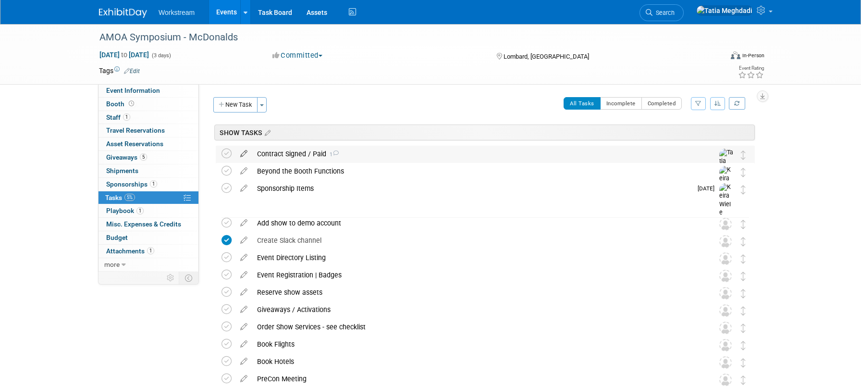
click at [244, 151] on icon at bounding box center [243, 152] width 17 height 12
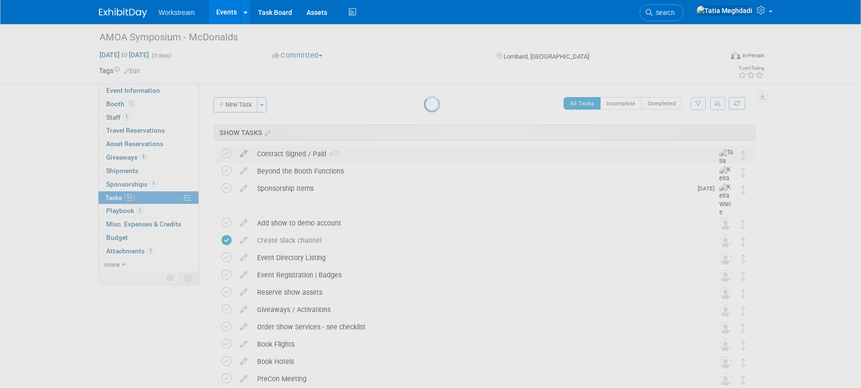
select select "9"
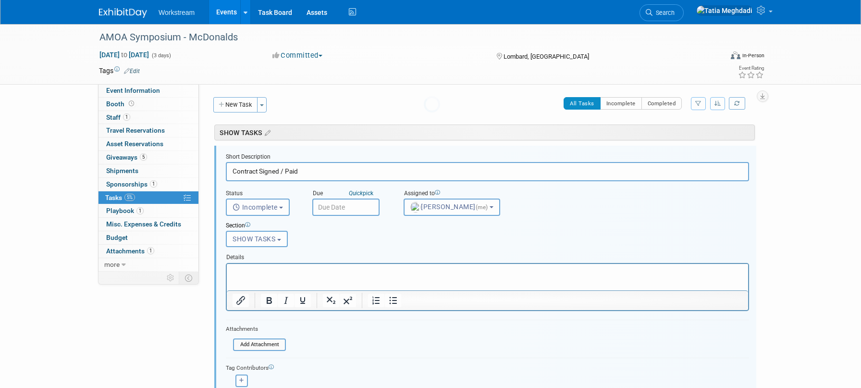
scroll to position [5, 0]
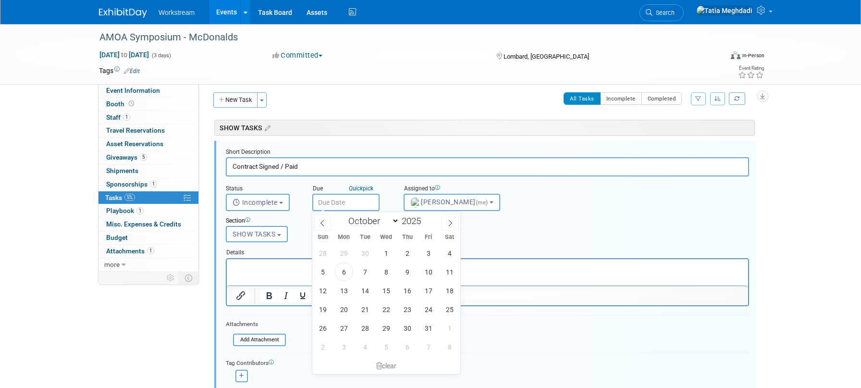
click at [328, 208] on input "text" at bounding box center [345, 202] width 67 height 17
click at [431, 271] on span "10" at bounding box center [428, 271] width 19 height 19
type input "Oct 10, 2025"
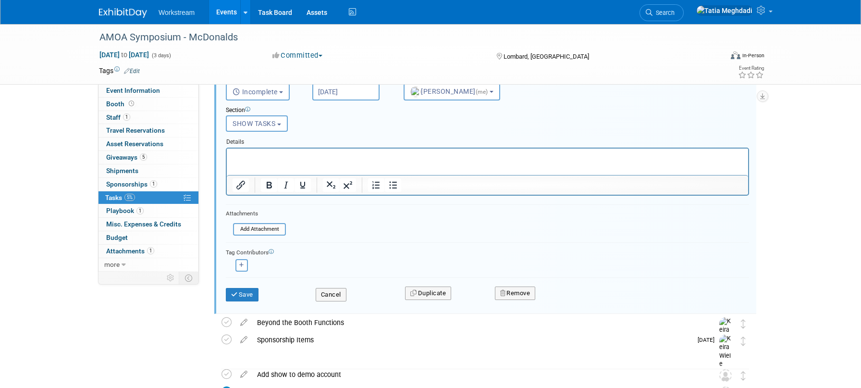
scroll to position [116, 0]
click at [242, 292] on button "Save" at bounding box center [242, 293] width 33 height 13
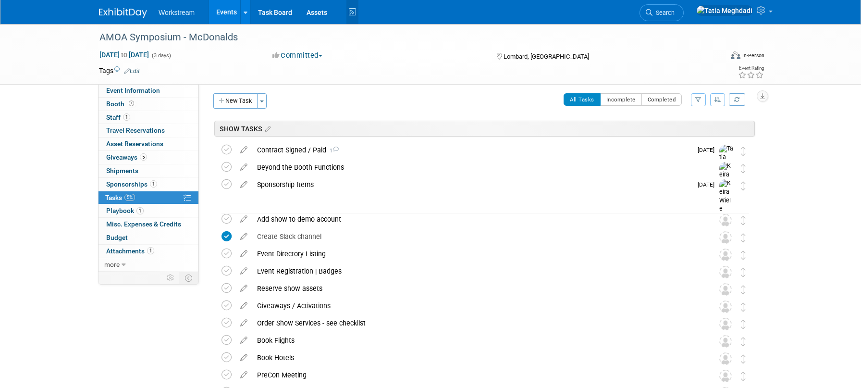
scroll to position [6, 0]
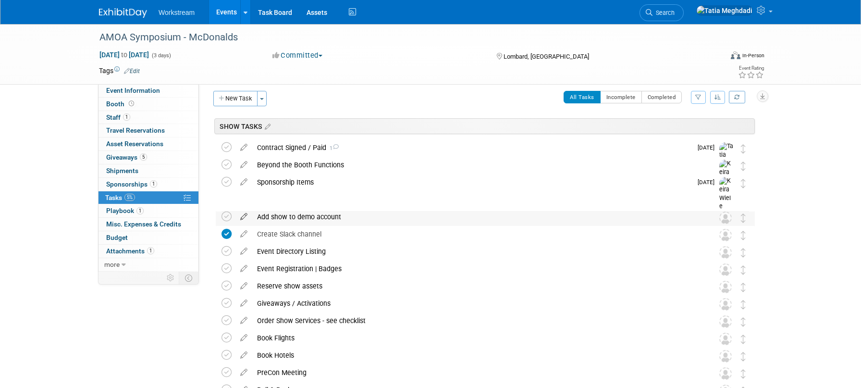
click at [239, 218] on icon at bounding box center [243, 214] width 17 height 12
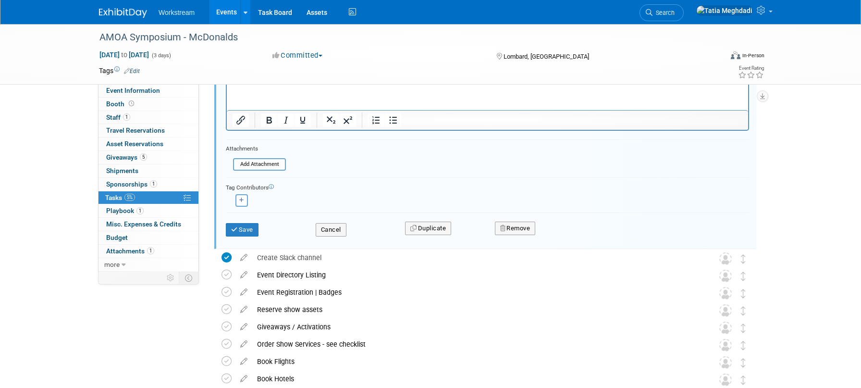
scroll to position [253, 0]
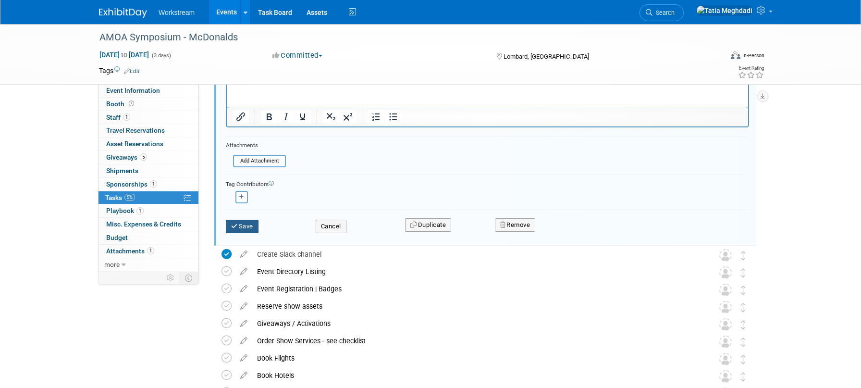
type input "Add show to demo account & QR Code Raffle"
click at [240, 226] on button "Save" at bounding box center [242, 226] width 33 height 13
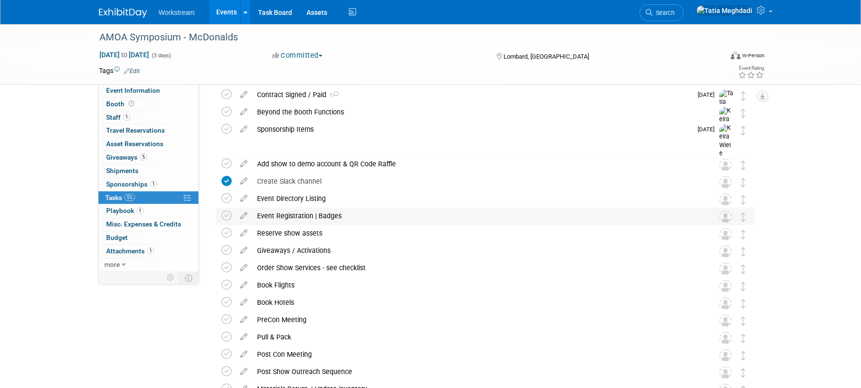
scroll to position [0, 0]
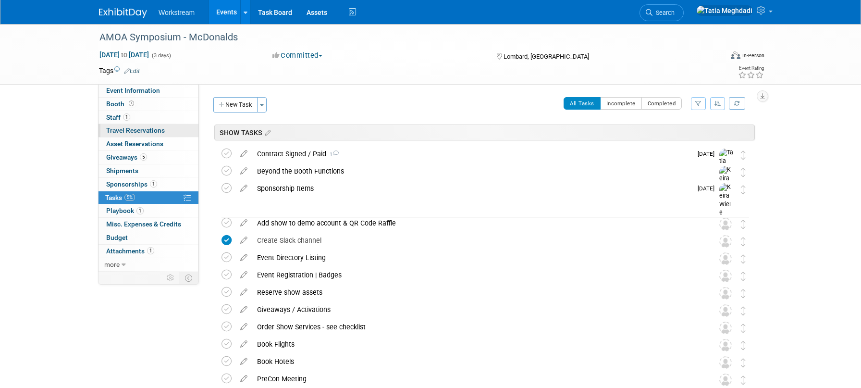
click at [125, 125] on link "0 Travel Reservations 0" at bounding box center [148, 130] width 100 height 13
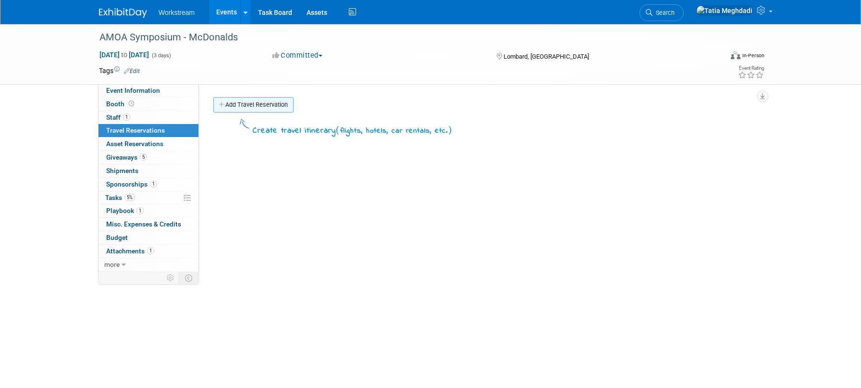
click at [243, 103] on link "Add Travel Reservation" at bounding box center [253, 104] width 80 height 15
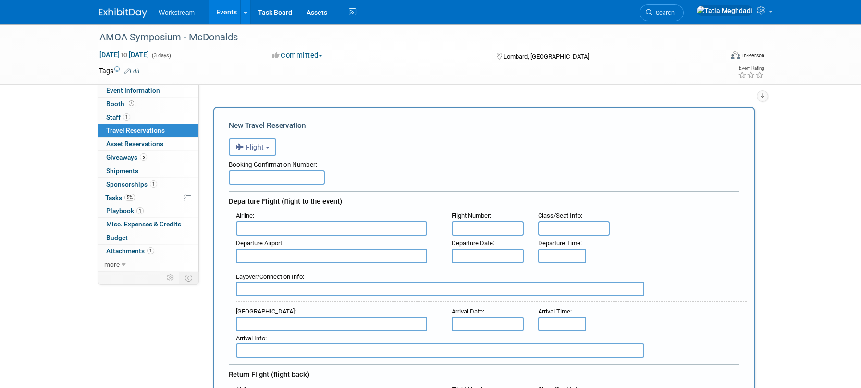
click at [242, 145] on icon "button" at bounding box center [240, 147] width 11 height 12
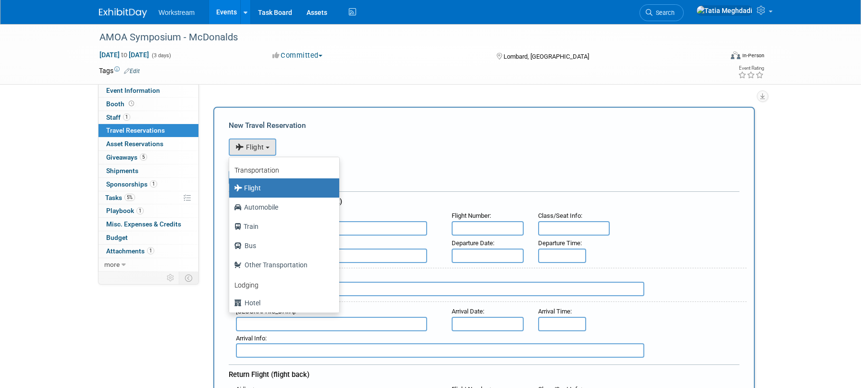
click at [247, 185] on label "Flight" at bounding box center [282, 187] width 96 height 15
click at [231, 185] on input "Flight" at bounding box center [227, 186] width 6 height 6
click at [248, 186] on label "Flight" at bounding box center [282, 187] width 96 height 15
click at [231, 186] on input "Flight" at bounding box center [227, 186] width 6 height 6
click at [346, 159] on div "Booking Confirmation Number:" at bounding box center [484, 163] width 511 height 14
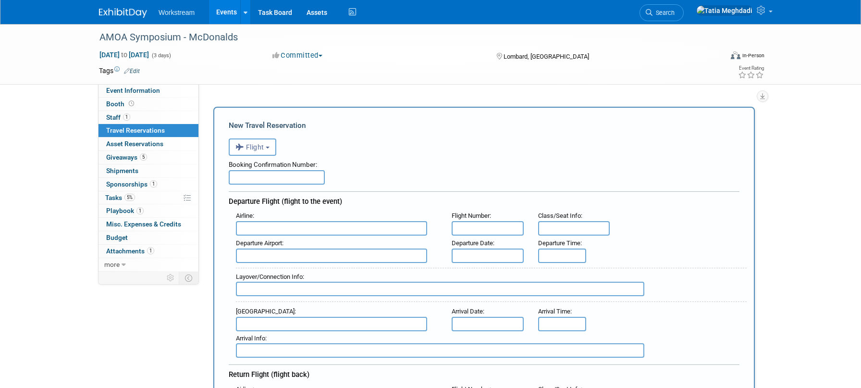
click at [266, 176] on input "text" at bounding box center [277, 177] width 96 height 14
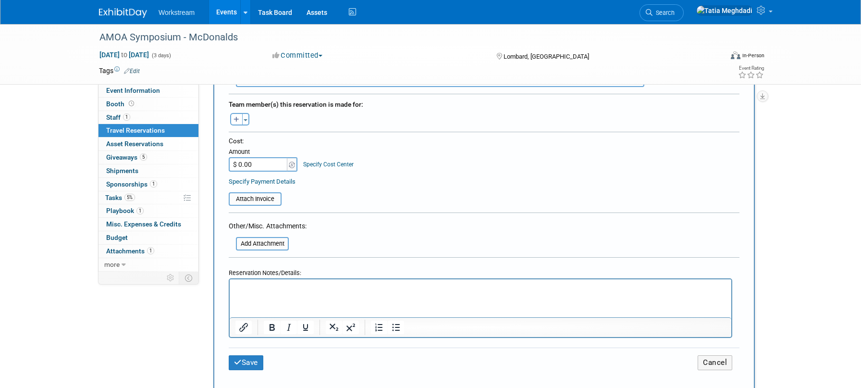
scroll to position [444, 0]
type input "REPS BOOK OWN"
click at [244, 356] on button "Save" at bounding box center [246, 361] width 35 height 15
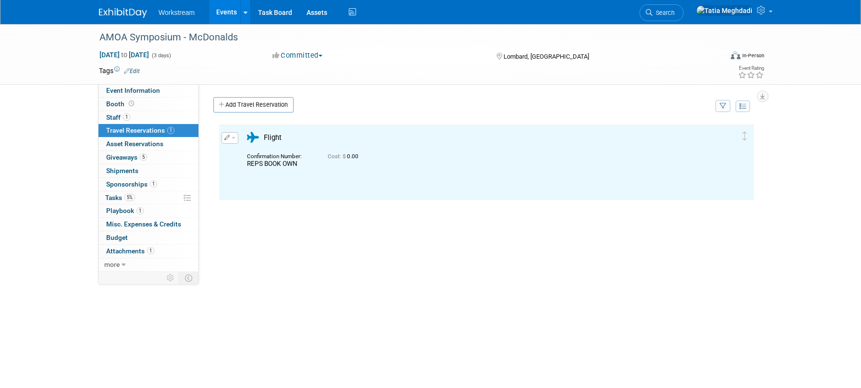
scroll to position [0, 0]
click at [113, 194] on span "Tasks 5%" at bounding box center [120, 198] width 30 height 8
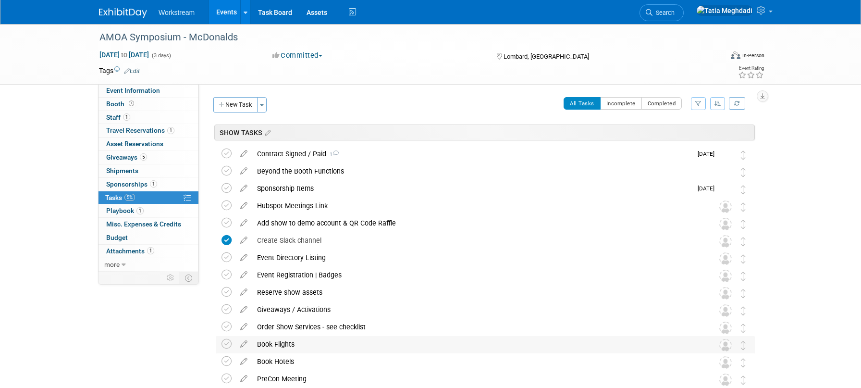
click at [286, 339] on div "Book Flights" at bounding box center [476, 344] width 448 height 16
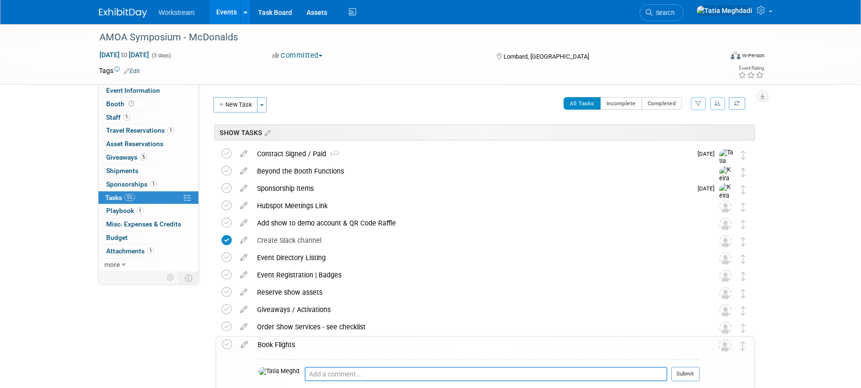
click at [321, 371] on textarea at bounding box center [486, 373] width 363 height 14
type textarea "r"
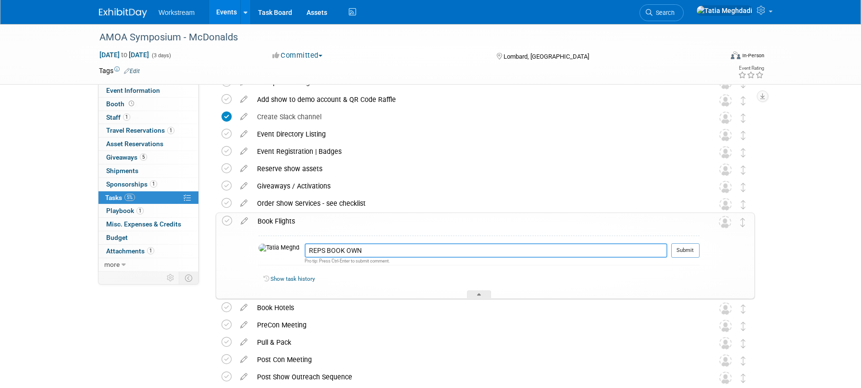
scroll to position [140, 0]
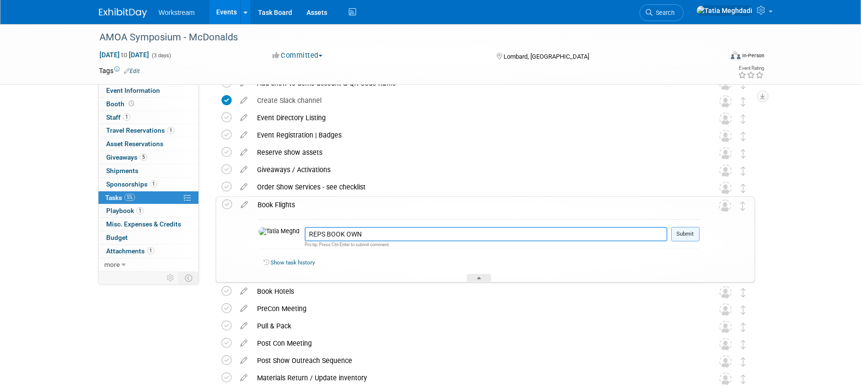
type textarea "REPS BOOK OWN"
click at [693, 233] on button "Submit" at bounding box center [685, 234] width 28 height 14
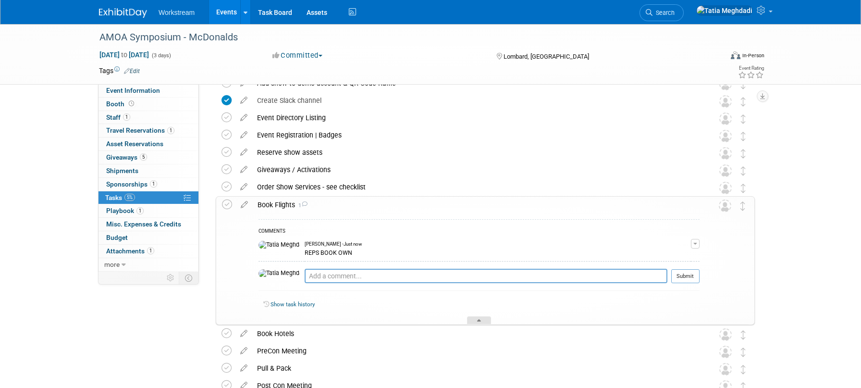
click at [482, 319] on div at bounding box center [479, 320] width 24 height 8
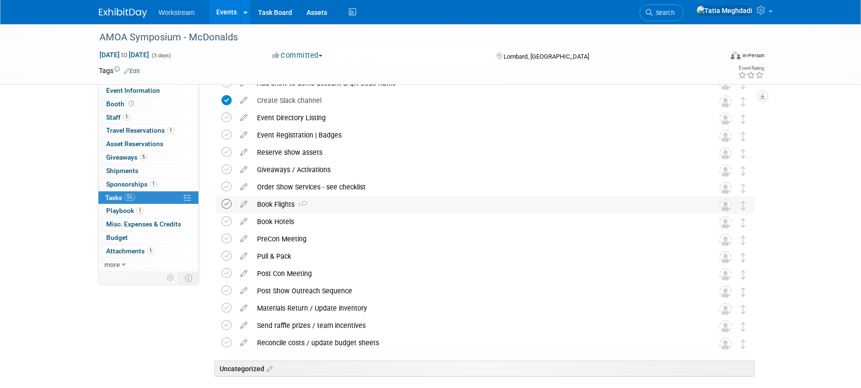
click at [222, 203] on icon at bounding box center [226, 204] width 10 height 10
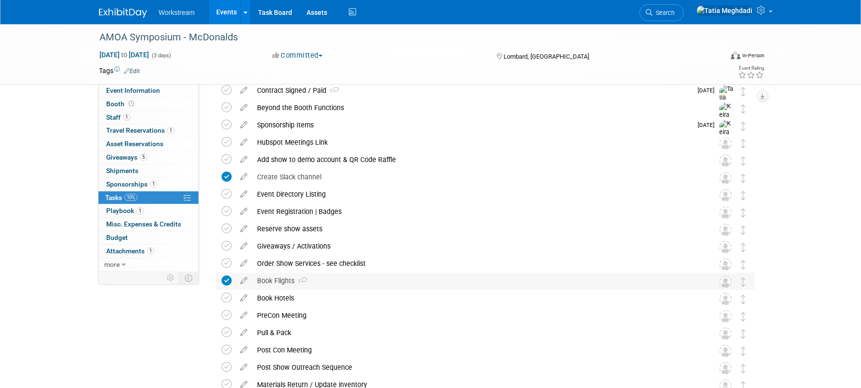
scroll to position [0, 0]
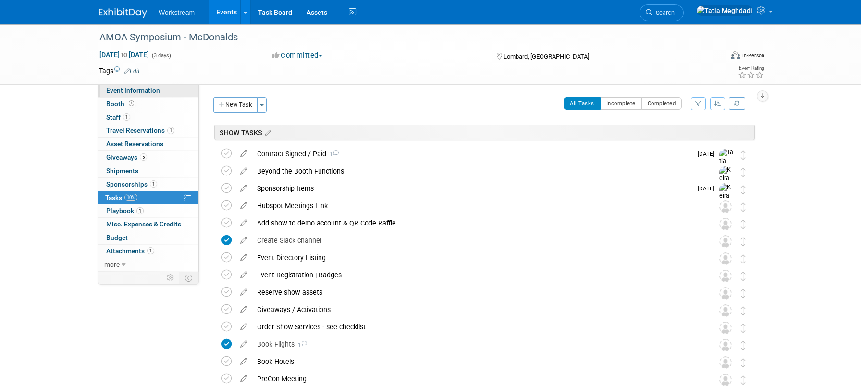
click at [125, 91] on span "Event Information" at bounding box center [133, 90] width 54 height 8
select select "Association"
select select "Restaurant"
select select "No"
select select "Tatia Meghdadi"
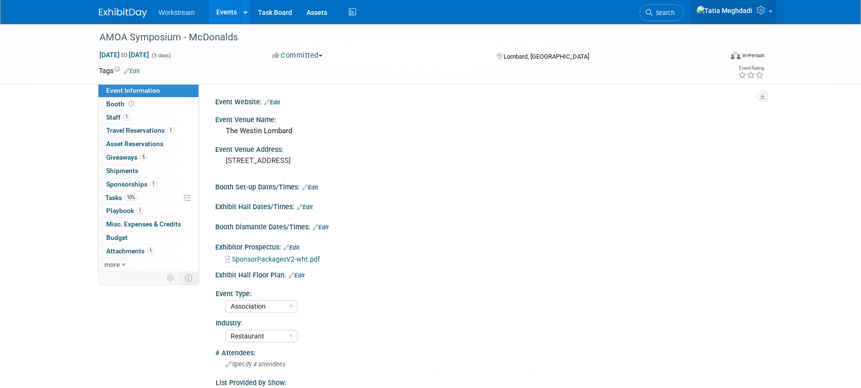
click at [769, 12] on link at bounding box center [733, 12] width 85 height 24
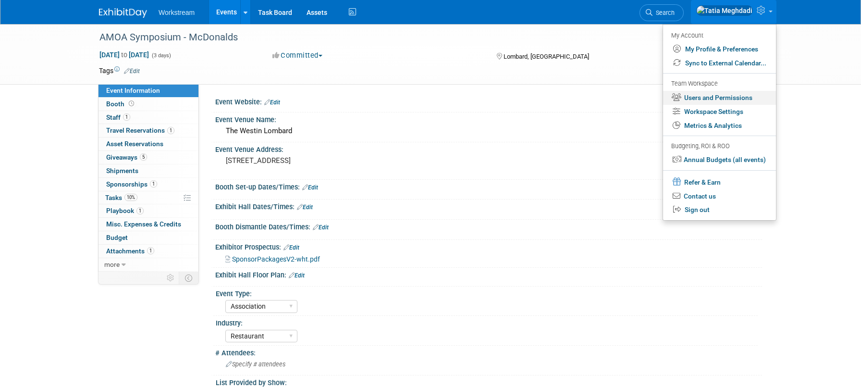
click at [724, 100] on link "Users and Permissions" at bounding box center [719, 98] width 113 height 14
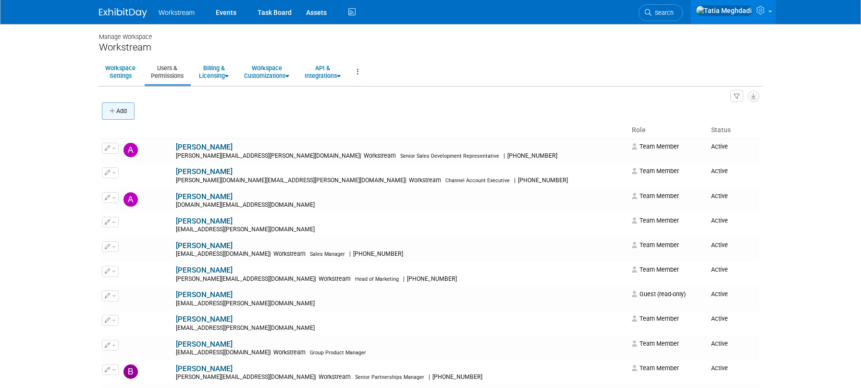
click at [119, 114] on button "Add" at bounding box center [118, 110] width 33 height 17
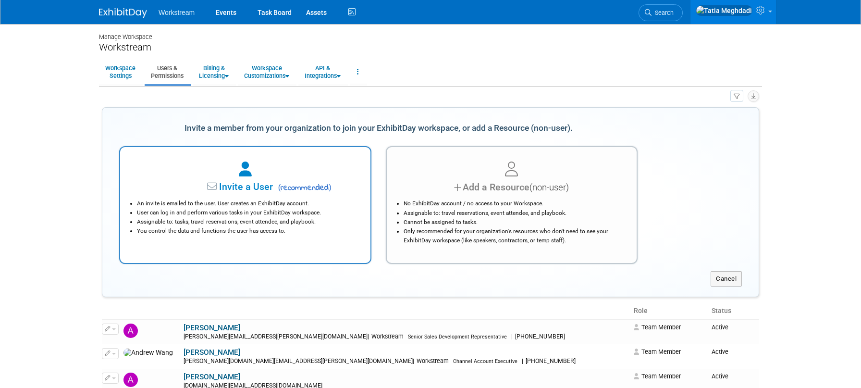
click at [206, 214] on li "User can log in and perform various tasks in your ExhibitDay workspace." at bounding box center [247, 212] width 221 height 9
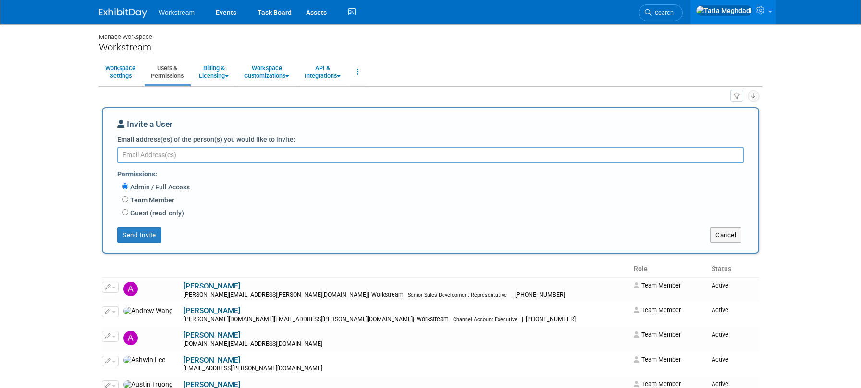
click at [187, 157] on textarea "Email address(es) of the person(s) you would like to invite:" at bounding box center [430, 155] width 626 height 16
paste textarea "[PERSON_NAME][EMAIL_ADDRESS][PERSON_NAME][DOMAIN_NAME]"
type textarea "[PERSON_NAME][EMAIL_ADDRESS][PERSON_NAME][DOMAIN_NAME]"
click at [128, 201] on input "Team Member" at bounding box center [125, 199] width 6 height 6
radio input "true"
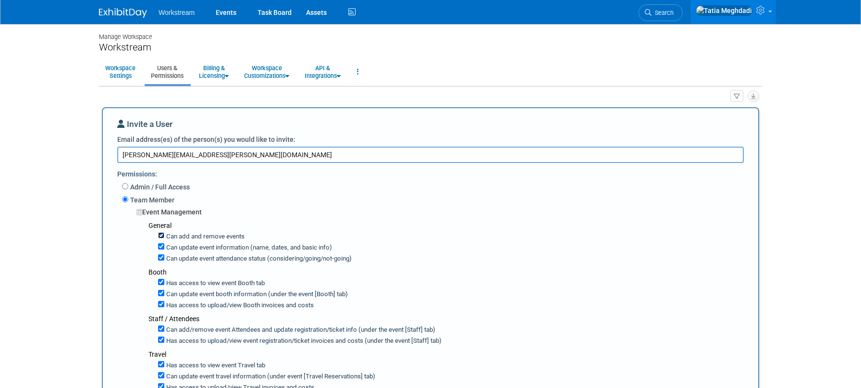
click at [160, 238] on input "Can add and remove events" at bounding box center [161, 235] width 6 height 6
checkbox input "false"
click at [159, 249] on input "Can update event information (name, dates, and basic info)" at bounding box center [161, 246] width 6 height 6
checkbox input "false"
click at [161, 256] on input "Can update event attendance status (considering/going/not-going)" at bounding box center [161, 257] width 6 height 6
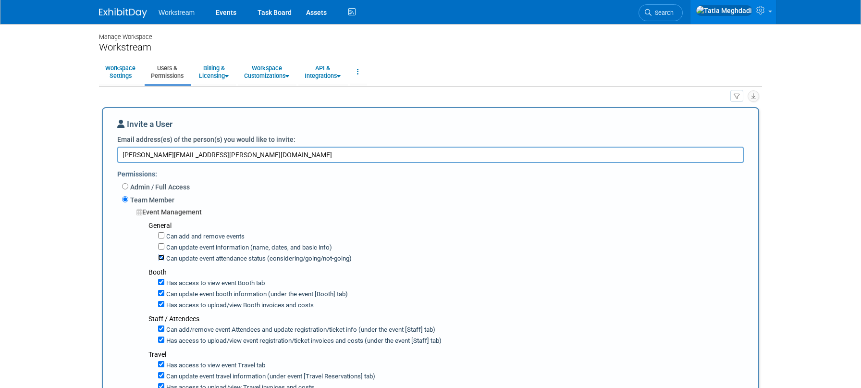
checkbox input "false"
click at [160, 293] on input "Can update event booth information (under the event [Booth] tab)" at bounding box center [161, 293] width 6 height 6
checkbox input "false"
click at [162, 306] on input "Has access to view Booth invoices and costs" at bounding box center [161, 304] width 6 height 6
checkbox input "false"
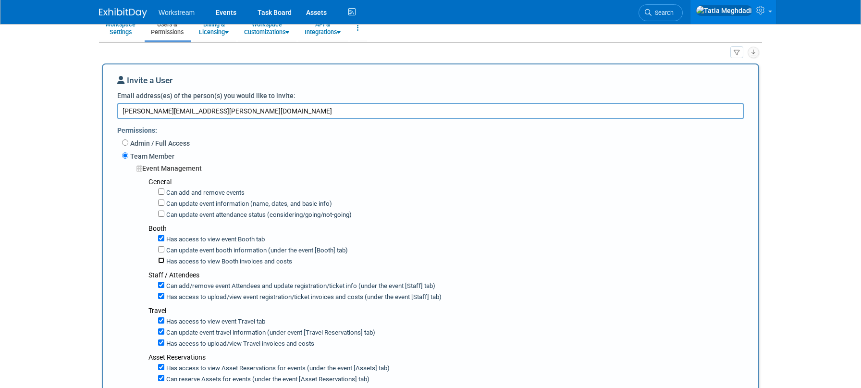
scroll to position [54, 0]
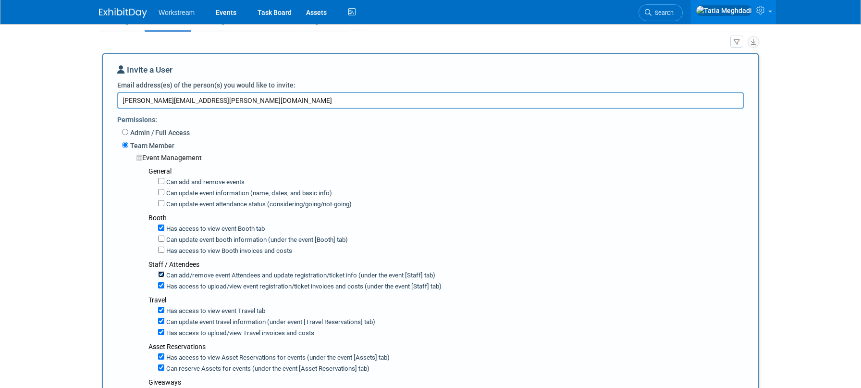
drag, startPoint x: 161, startPoint y: 275, endPoint x: 160, endPoint y: 284, distance: 9.7
click at [161, 275] on input "Can add/remove event Attendees and update registration/ticket info (under the e…" at bounding box center [161, 274] width 6 height 6
checkbox input "false"
click at [159, 283] on input "Has access to view event registration/ticket invoices and costs (under the even…" at bounding box center [161, 285] width 6 height 6
checkbox input "false"
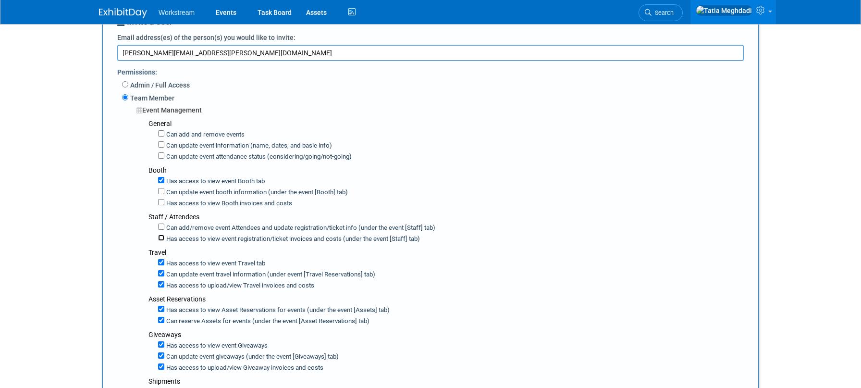
scroll to position [104, 0]
click at [162, 271] on input "Can update event travel information (under event [Travel Reservations] tab)" at bounding box center [161, 271] width 6 height 6
checkbox input "false"
click at [162, 279] on input "Has access to view Travel invoices and costs" at bounding box center [161, 282] width 6 height 6
checkbox input "false"
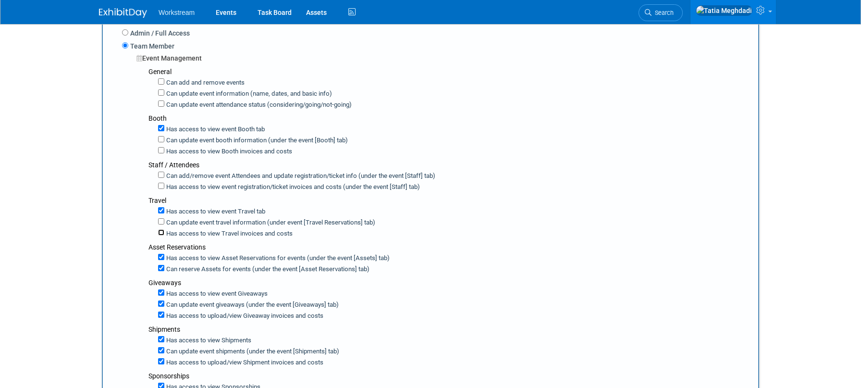
scroll to position [155, 0]
click at [163, 265] on input "Can reserve Assets for events (under the event [Asset Reservations] tab)" at bounding box center [161, 267] width 6 height 6
checkbox input "false"
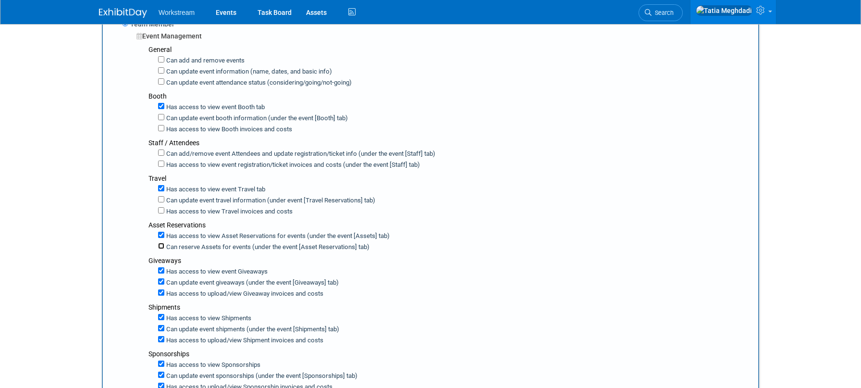
scroll to position [185, 0]
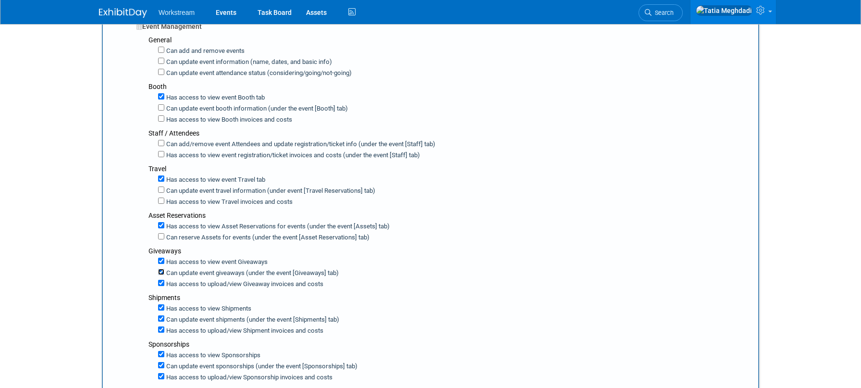
click at [162, 269] on input "Can update event giveaways (under the event [Giveaways] tab)" at bounding box center [161, 272] width 6 height 6
checkbox input "false"
click at [163, 280] on input "Has access to view Giveaway invoices and costs" at bounding box center [161, 283] width 6 height 6
checkbox input "false"
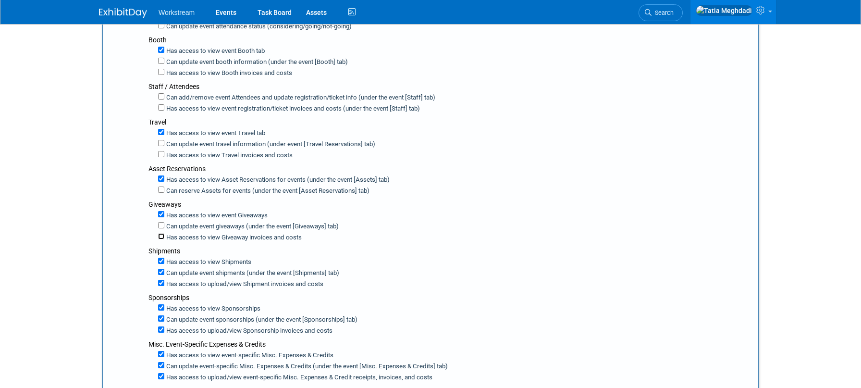
scroll to position [240, 0]
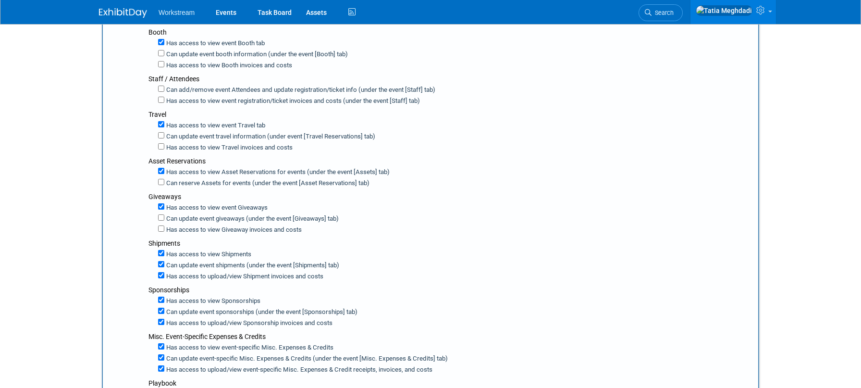
click at [160, 265] on div "Can update event shipments (under the event [Shipments] tab)" at bounding box center [454, 264] width 593 height 11
click at [164, 261] on label "Can update event shipments (under the event [Shipments] tab)" at bounding box center [251, 265] width 175 height 9
click at [164, 261] on input "Can update event shipments (under the event [Shipments] tab)" at bounding box center [161, 264] width 6 height 6
checkbox input "false"
click at [162, 272] on input "Has access to view Shipment invoices and costs" at bounding box center [161, 275] width 6 height 6
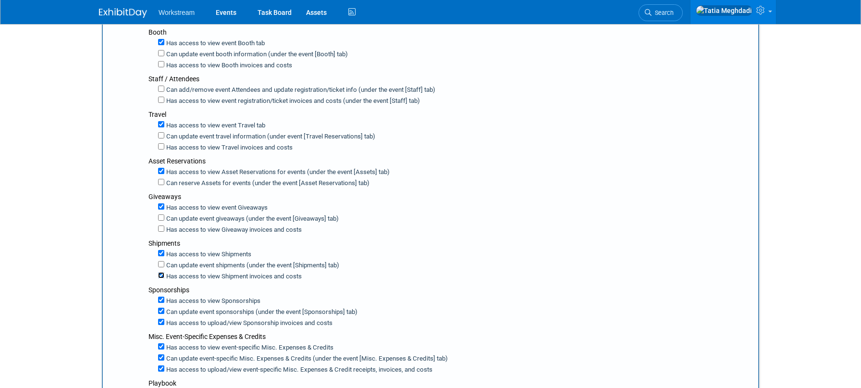
checkbox input "false"
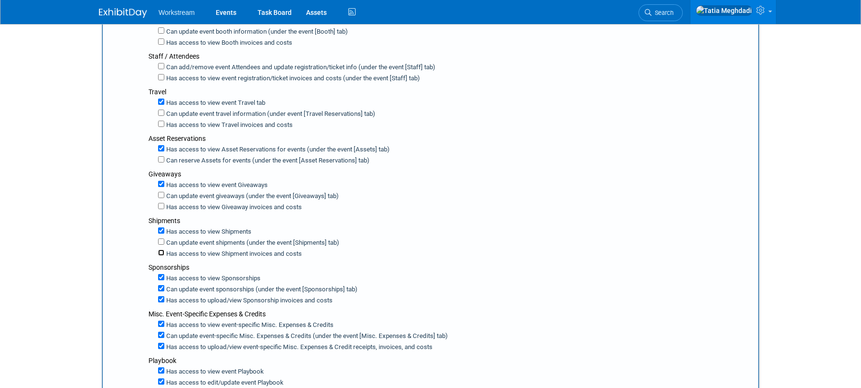
scroll to position [282, 0]
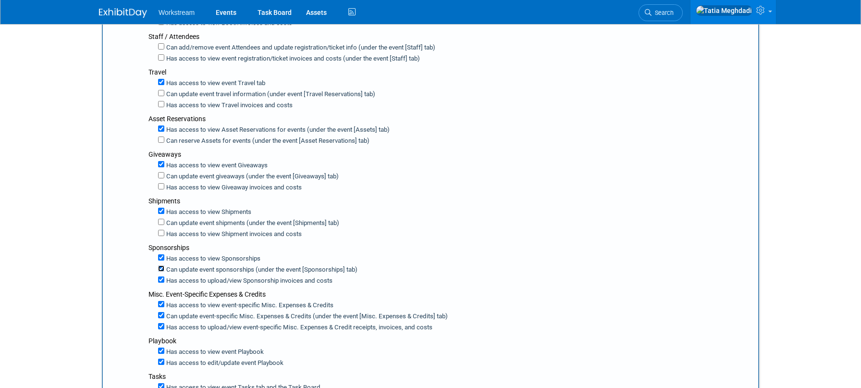
click at [163, 266] on input "Can update event sponsorships (under the event [Sponsorships] tab)" at bounding box center [161, 268] width 6 height 6
checkbox input "false"
click at [160, 276] on input "Has access to view Sponsorship invoices and costs" at bounding box center [161, 279] width 6 height 6
checkbox input "false"
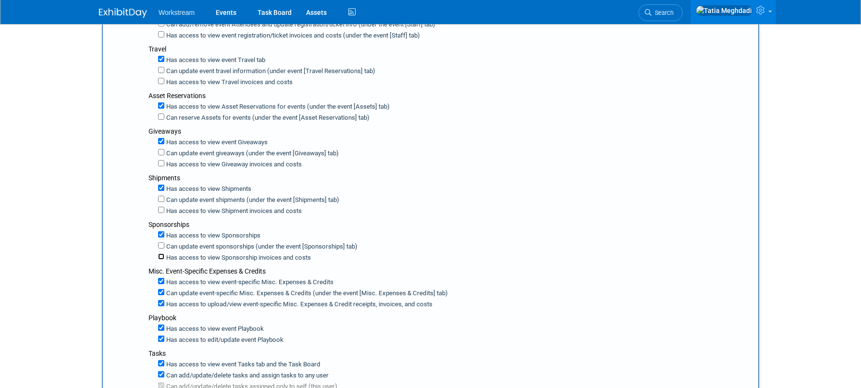
scroll to position [310, 0]
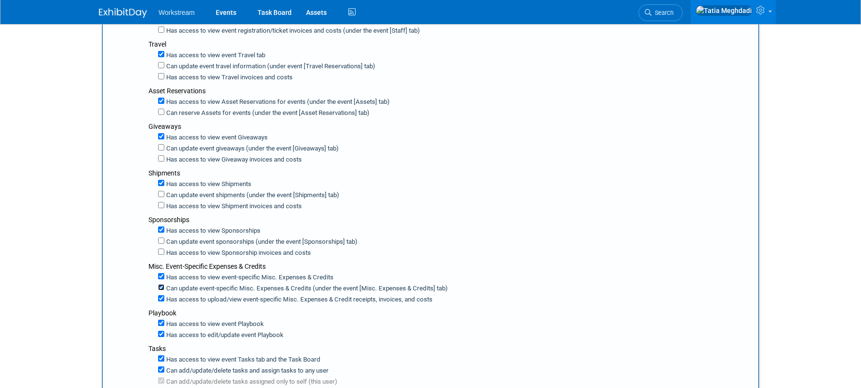
click at [161, 284] on input "Can update event-specific Misc. Expenses & Credits (under the event [Misc. Expe…" at bounding box center [161, 287] width 6 height 6
checkbox input "false"
click at [161, 295] on input "Has access to view event-specific Misc. Expenses & Credit receipts, invoices, a…" at bounding box center [161, 298] width 6 height 6
checkbox input "false"
click at [163, 273] on input "Has access to view event-specific Misc. Expenses & Credits" at bounding box center [161, 276] width 6 height 6
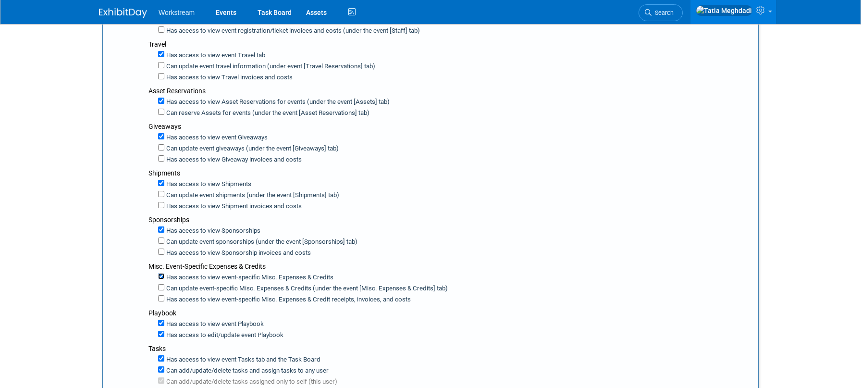
checkbox input "false"
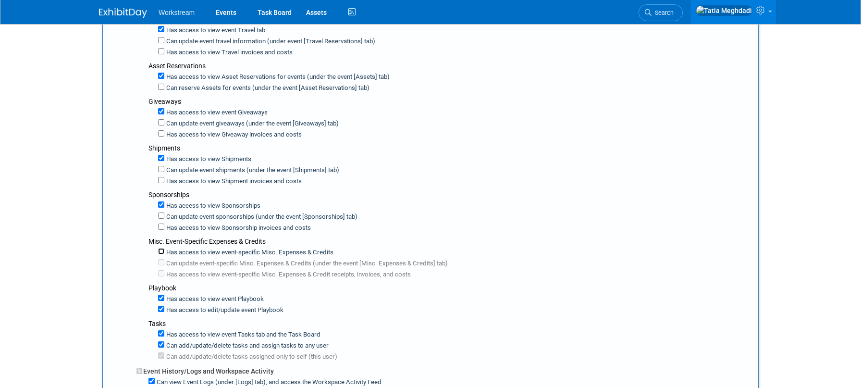
scroll to position [338, 0]
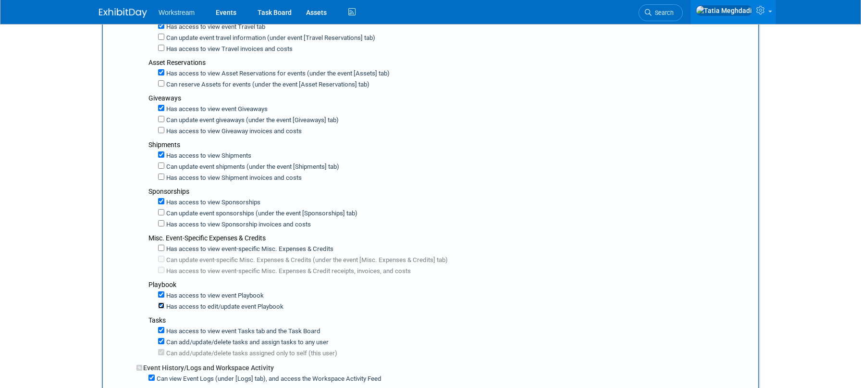
click at [160, 302] on input "Has access to edit/update event Playbook" at bounding box center [161, 305] width 6 height 6
checkbox input "false"
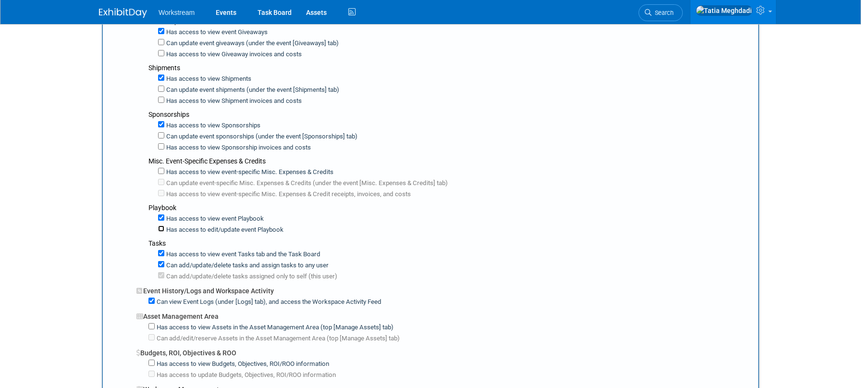
scroll to position [420, 0]
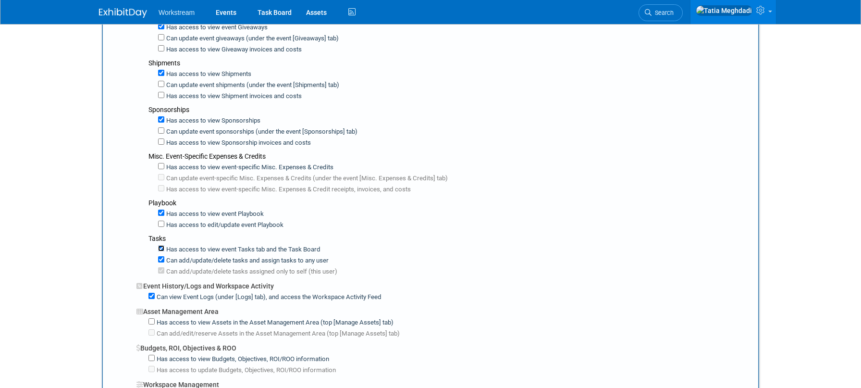
click at [161, 245] on input "Has access to view event Tasks tab and the Task Board" at bounding box center [161, 248] width 6 height 6
checkbox input "false"
drag, startPoint x: 152, startPoint y: 286, endPoint x: 147, endPoint y: 290, distance: 5.5
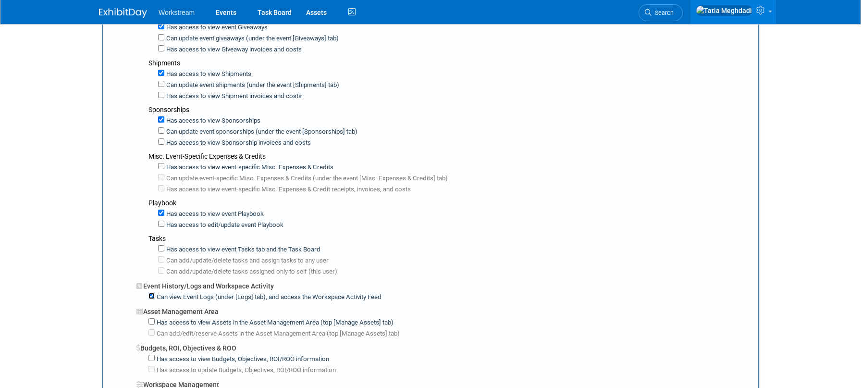
click at [152, 293] on input "Can view Event Logs (under [Logs] tab), and access the Workspace Activity Feed" at bounding box center [151, 296] width 6 height 6
checkbox input "false"
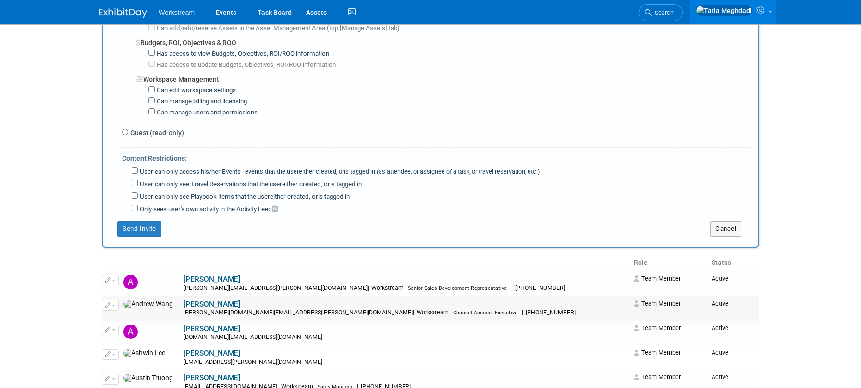
scroll to position [729, 0]
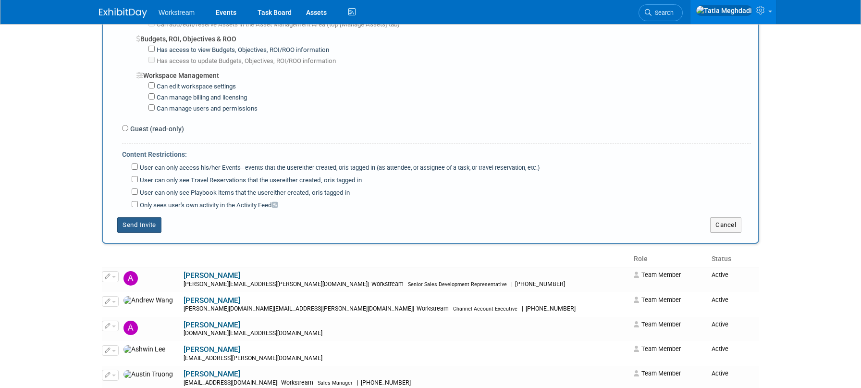
click at [146, 218] on button "Send Invite" at bounding box center [139, 224] width 44 height 15
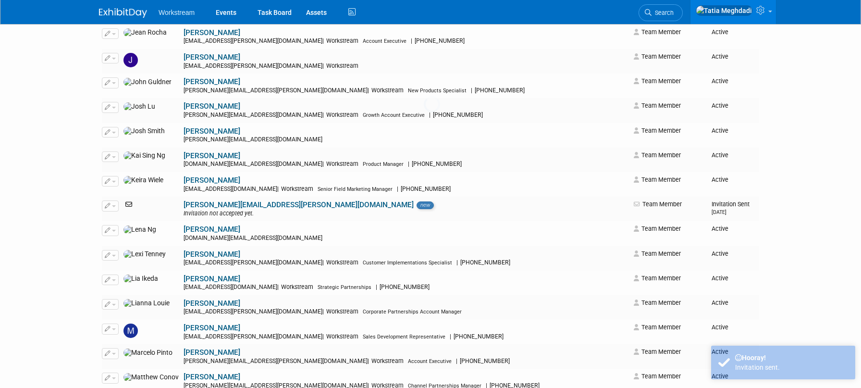
scroll to position [0, 0]
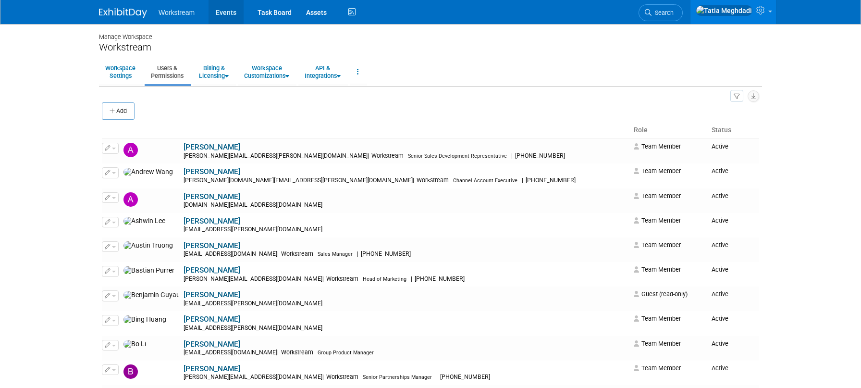
click at [222, 16] on link "Events" at bounding box center [225, 12] width 35 height 24
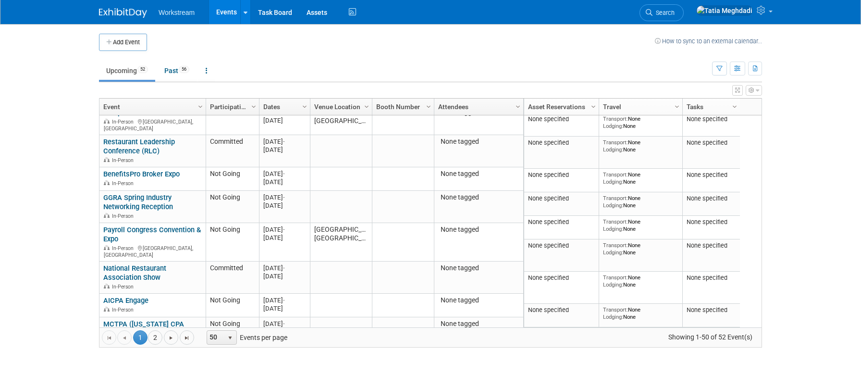
scroll to position [1360, 0]
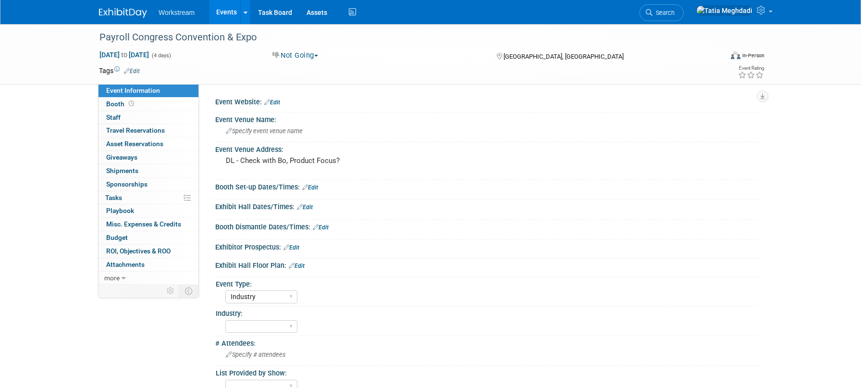
select select "Industry"
click at [295, 58] on button "Not Going" at bounding box center [295, 55] width 53 height 10
click at [303, 122] on link "Not Participating" at bounding box center [310, 124] width 83 height 13
click at [231, 15] on link "Events" at bounding box center [226, 12] width 35 height 24
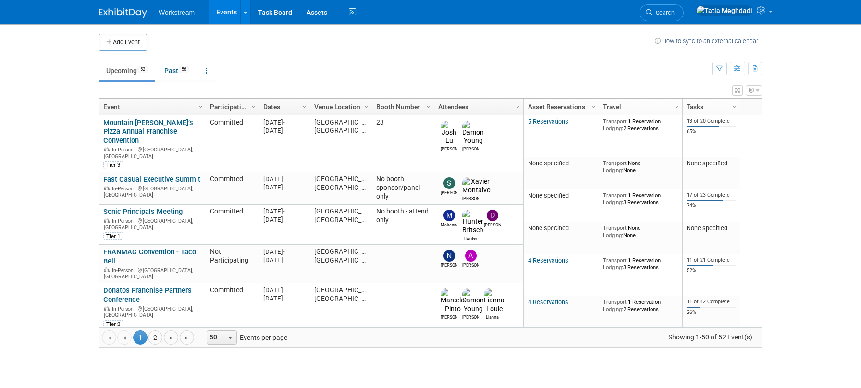
scroll to position [1, 0]
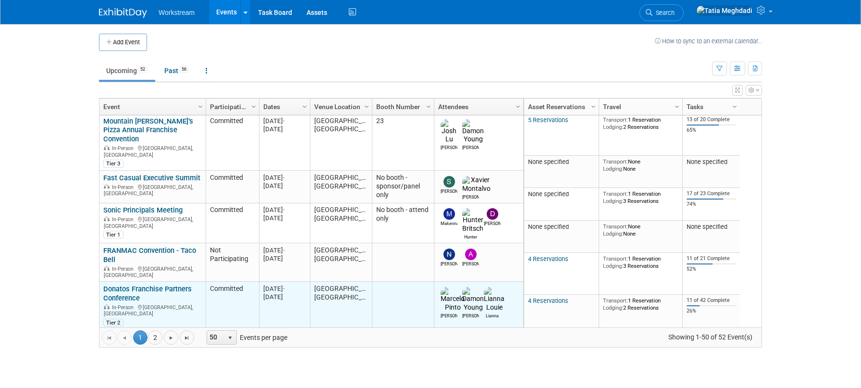
click at [126, 284] on link "Donatos Franchise Partners Conference" at bounding box center [147, 293] width 88 height 18
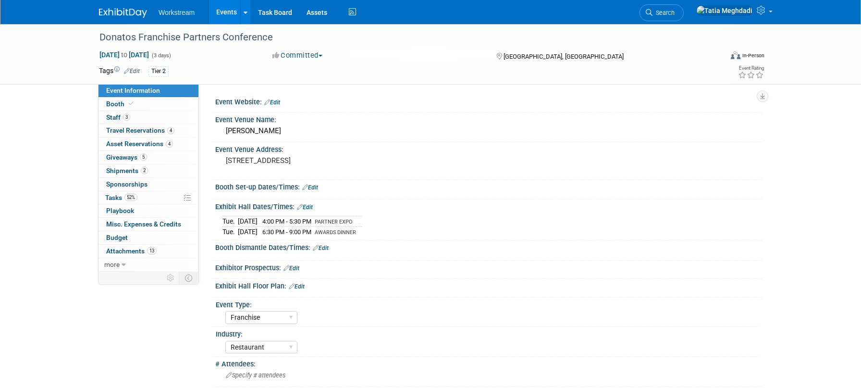
select select "Franchise"
select select "Restaurant"
select select "TBD"
select select "[PERSON_NAME]"
click at [114, 126] on span "Travel Reservations 4" at bounding box center [140, 130] width 68 height 8
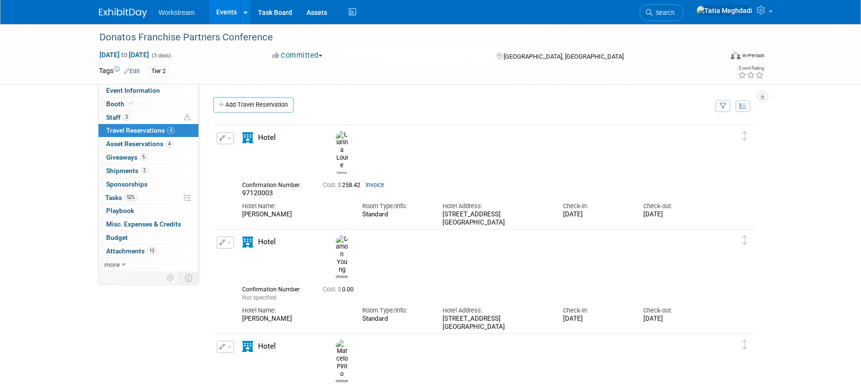
click at [276, 241] on link "Hotel Conf_Lianna.png" at bounding box center [282, 244] width 67 height 7
click at [274, 345] on link "Hotel1_Damon.png" at bounding box center [277, 348] width 57 height 7
click at [113, 196] on span "Tasks 52%" at bounding box center [121, 198] width 32 height 8
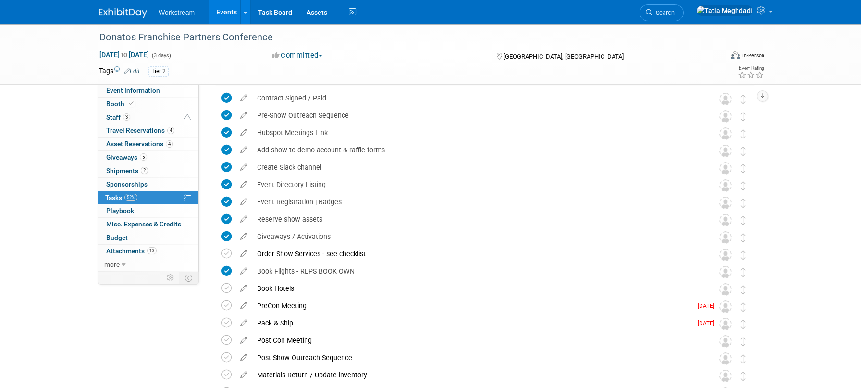
scroll to position [55, 0]
click at [228, 255] on icon at bounding box center [226, 254] width 10 height 10
click at [228, 283] on td at bounding box center [228, 289] width 14 height 17
click at [226, 290] on icon at bounding box center [226, 289] width 10 height 10
click at [227, 305] on icon at bounding box center [226, 306] width 10 height 10
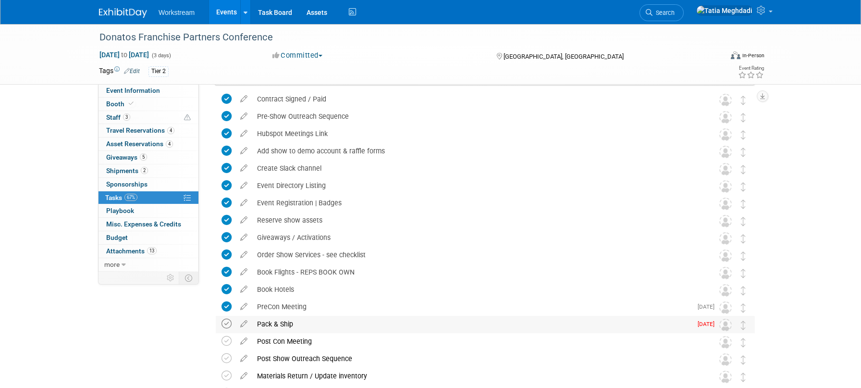
click at [227, 322] on icon at bounding box center [226, 323] width 10 height 10
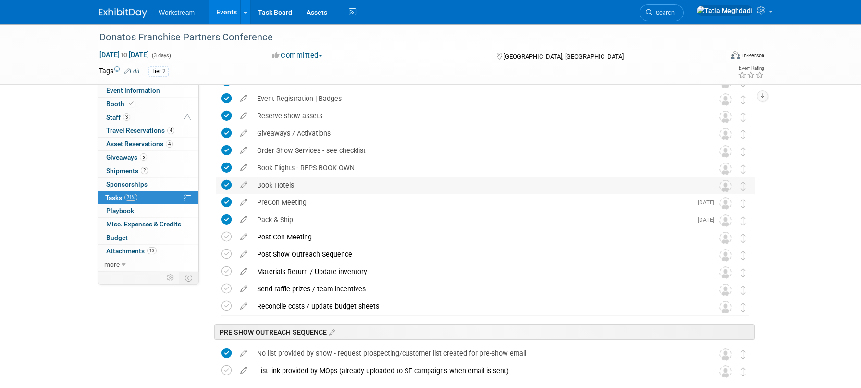
scroll to position [0, 0]
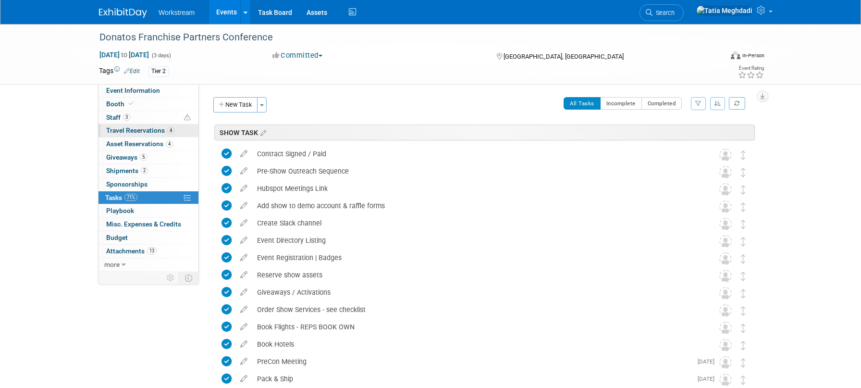
click at [126, 126] on link "4 Travel Reservations 4" at bounding box center [148, 130] width 100 height 13
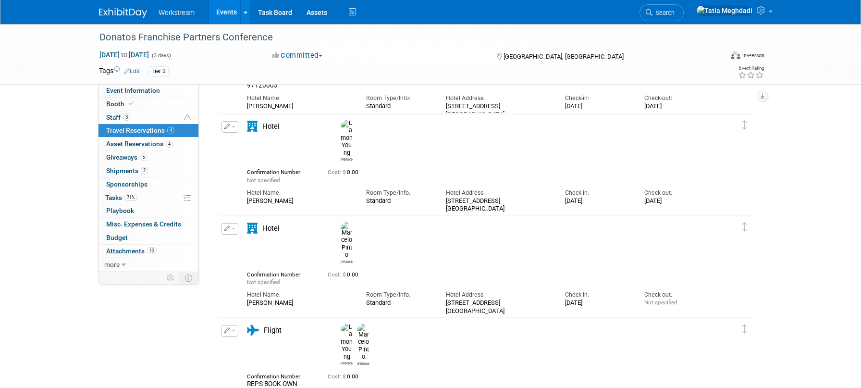
scroll to position [112, 0]
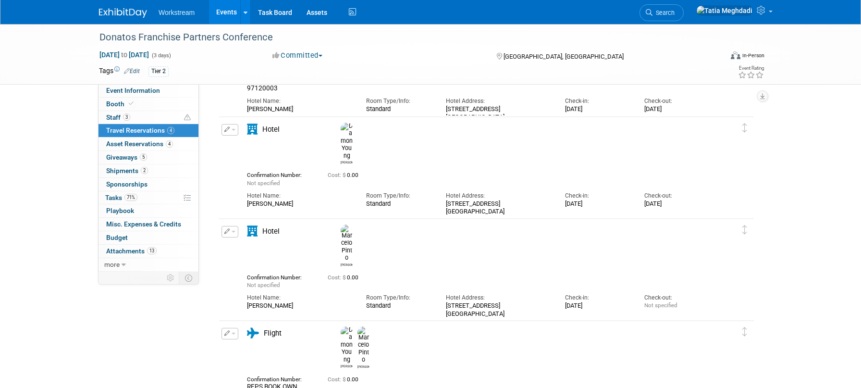
click at [236, 232] on button "button" at bounding box center [229, 232] width 17 height 12
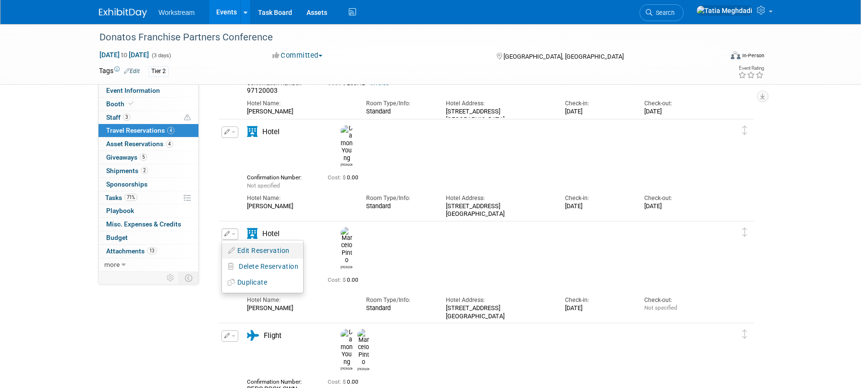
click at [249, 247] on button "Edit Reservation" at bounding box center [262, 251] width 81 height 14
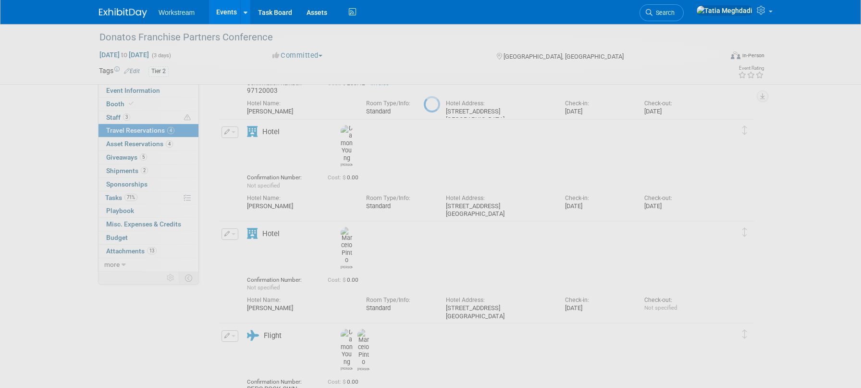
select select "9"
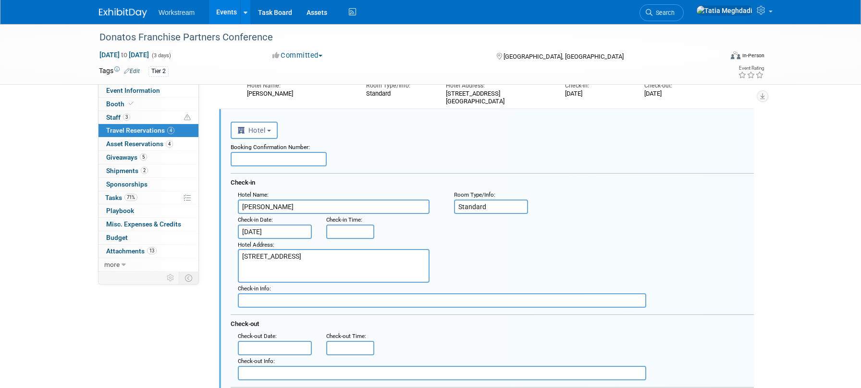
scroll to position [0, 0]
click at [259, 232] on input "[DATE]" at bounding box center [275, 231] width 74 height 14
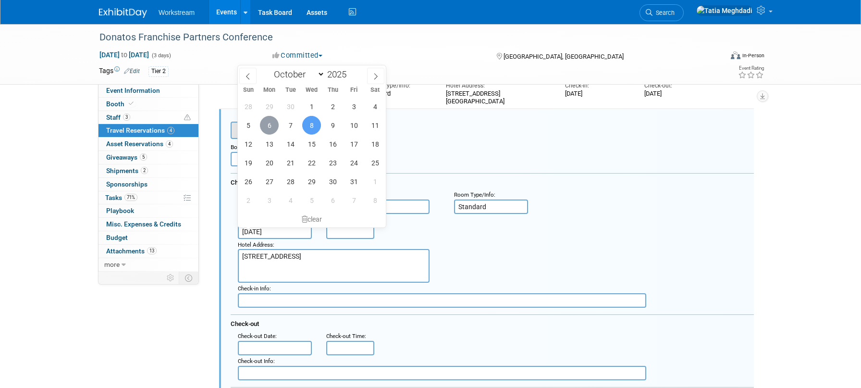
click at [274, 125] on span "6" at bounding box center [269, 125] width 19 height 19
type input "[DATE]"
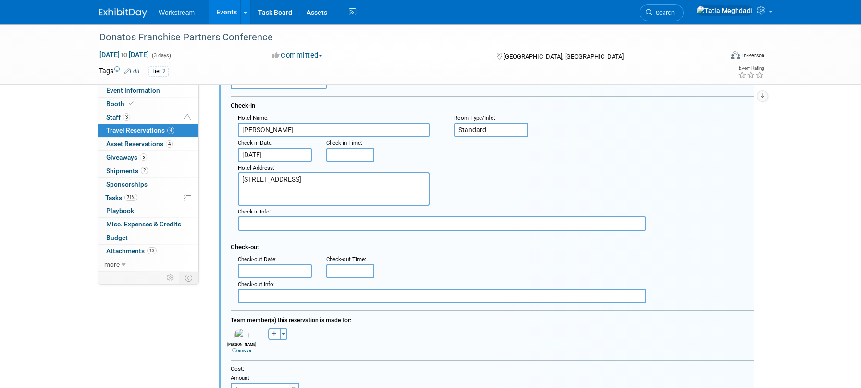
scroll to position [298, 0]
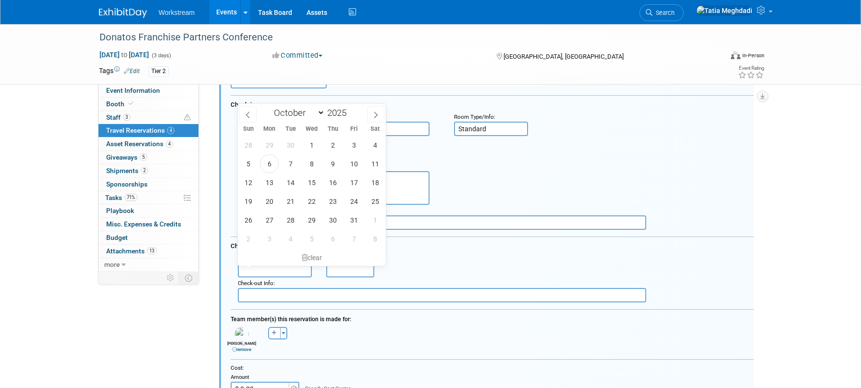
click at [283, 269] on input "text" at bounding box center [275, 270] width 74 height 14
click at [313, 159] on span "8" at bounding box center [311, 163] width 19 height 19
type input "[DATE]"
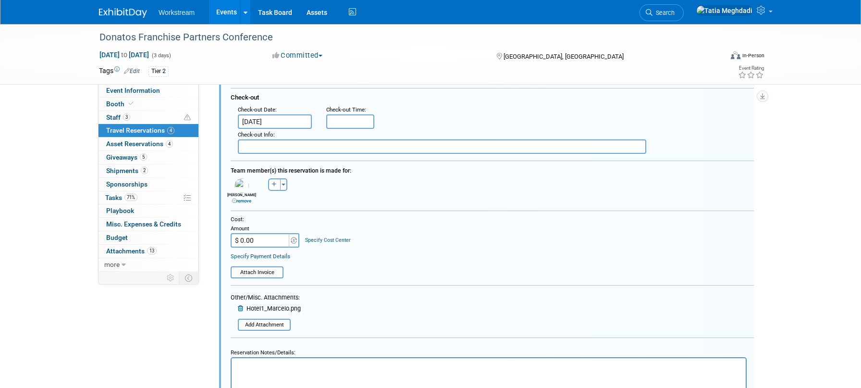
scroll to position [518, 0]
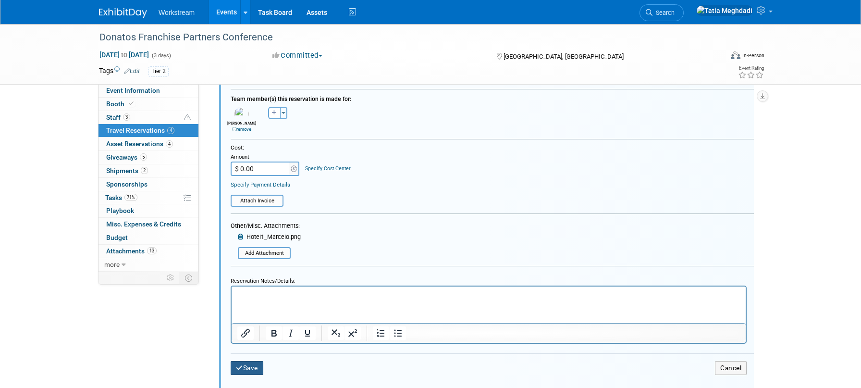
click at [250, 364] on button "Save" at bounding box center [247, 368] width 33 height 14
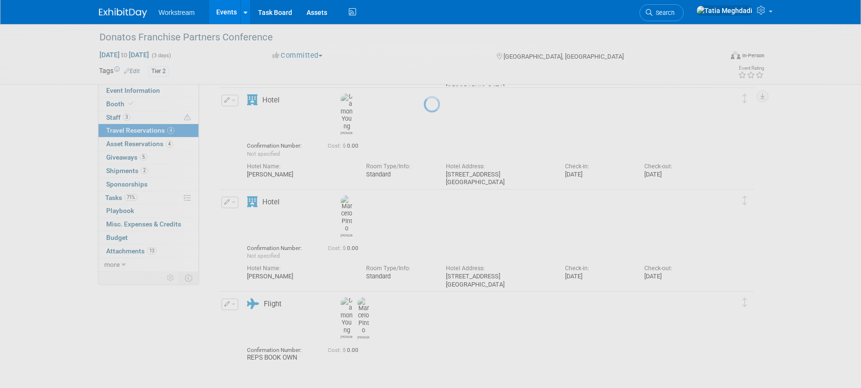
scroll to position [140, 0]
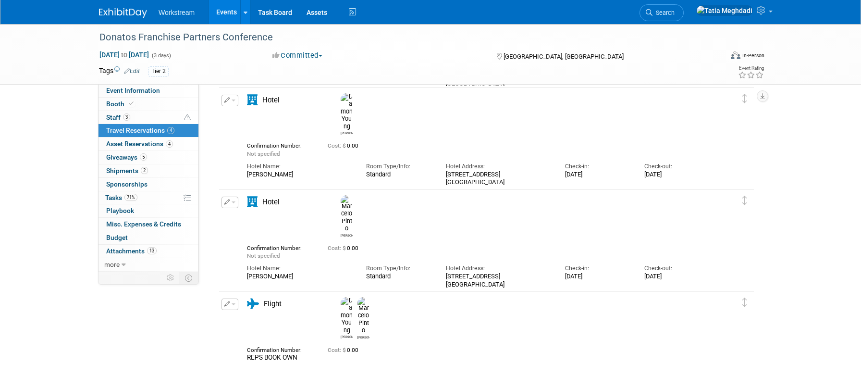
click at [279, 302] on link "Hotel1_Marcelo.png" at bounding box center [283, 305] width 59 height 7
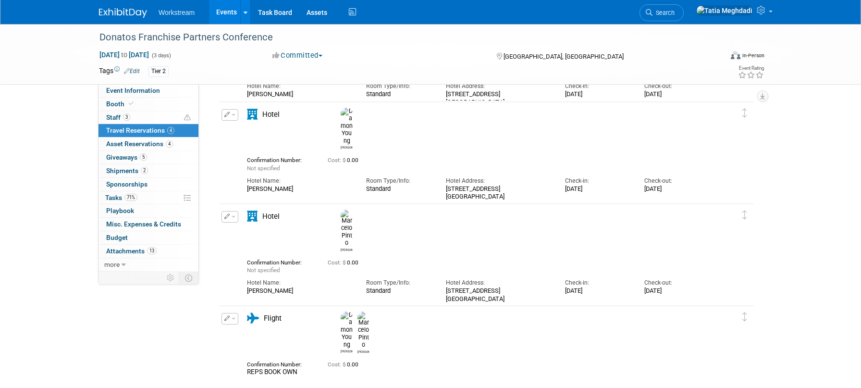
scroll to position [124, 0]
click at [280, 215] on link "Hotel1_Damon.png" at bounding box center [282, 218] width 57 height 7
click at [292, 318] on link "Hotel1_Marcelo.png" at bounding box center [283, 321] width 59 height 7
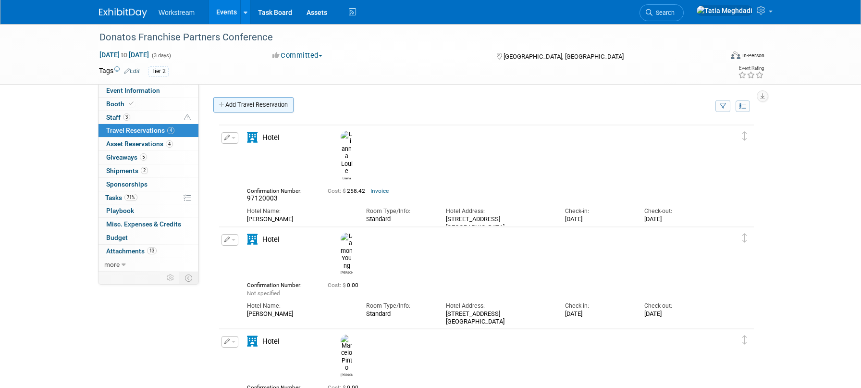
click at [244, 106] on link "Add Travel Reservation" at bounding box center [253, 104] width 80 height 15
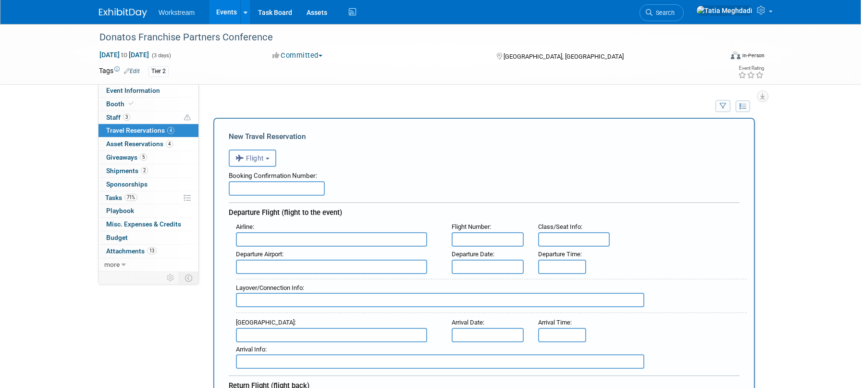
click at [260, 166] on button "Flight" at bounding box center [253, 157] width 48 height 17
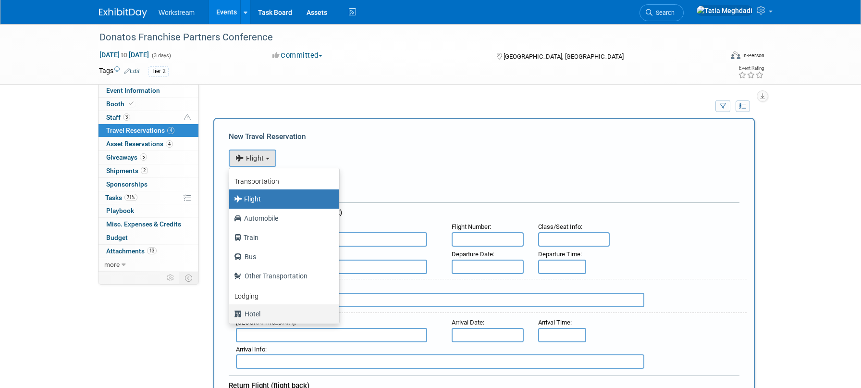
click at [255, 314] on label "Hotel" at bounding box center [282, 313] width 96 height 15
click at [231, 314] on input "Hotel" at bounding box center [227, 312] width 6 height 6
select select "6"
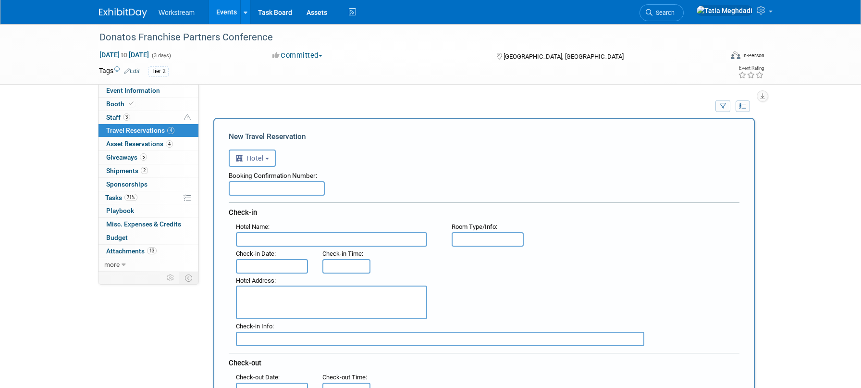
click at [273, 243] on input "text" at bounding box center [331, 239] width 191 height 14
paste input "Fairfield by Marriott Inn & Suites Columbus OSU"
type input "Fairfield by Marriott Inn & Suites Columbus OSU"
click at [400, 152] on div "<i class="fas fa-plane" style="padding: 6px 4px 6px 1px;"></i> Flight <i class=…" at bounding box center [484, 157] width 511 height 20
click at [270, 295] on textarea at bounding box center [331, 302] width 191 height 34
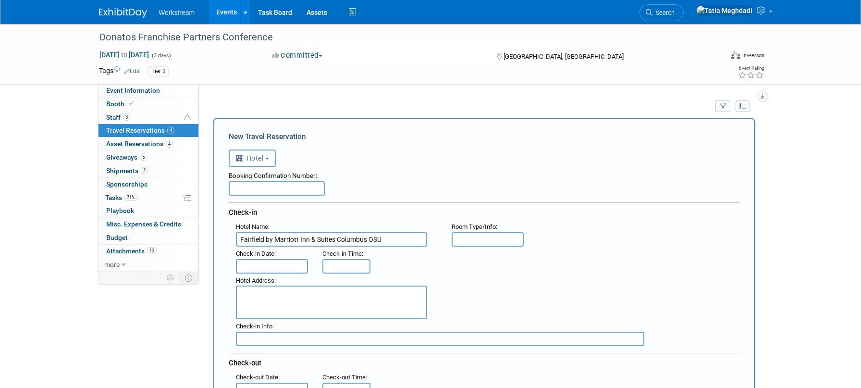
paste textarea "3031 Olentangy River Road, Columbus, Ohio, USA, 43202"
click at [239, 313] on textarea "3031 Olentangy River Road, Columbus, Ohio, USA, 43202" at bounding box center [331, 302] width 191 height 34
type textarea "3031 Olentangy River Road Columbus, Ohio, USA, 43202"
click at [483, 239] on input "text" at bounding box center [488, 239] width 72 height 14
type input "Standard King"
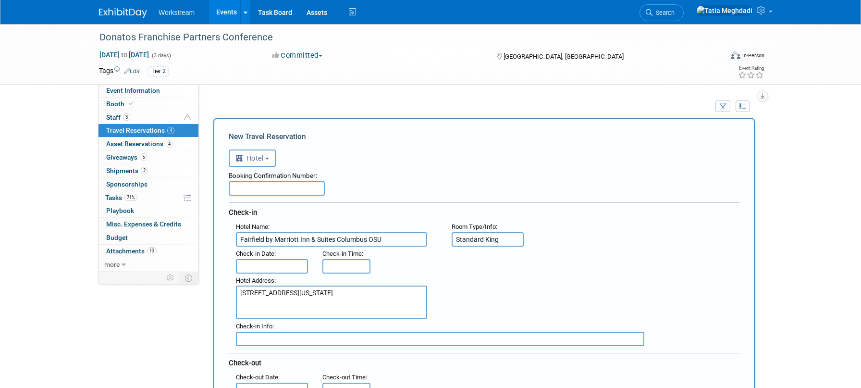
click at [246, 189] on input "text" at bounding box center [277, 188] width 96 height 14
type input "90636132"
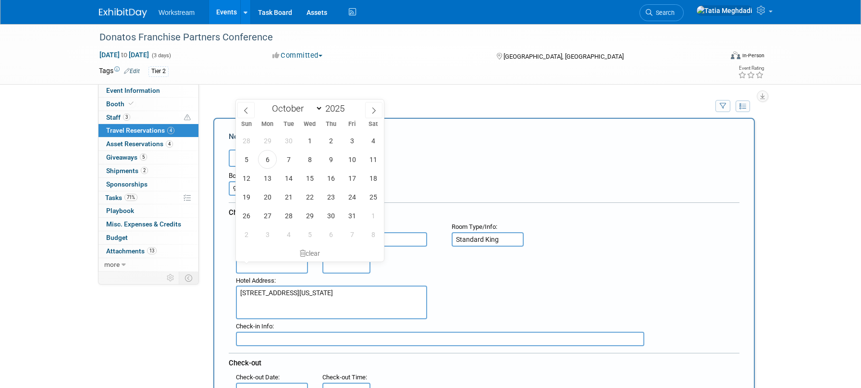
click at [272, 269] on input "text" at bounding box center [272, 266] width 72 height 14
click at [292, 158] on span "7" at bounding box center [288, 159] width 19 height 19
type input "Oct 7, 2025"
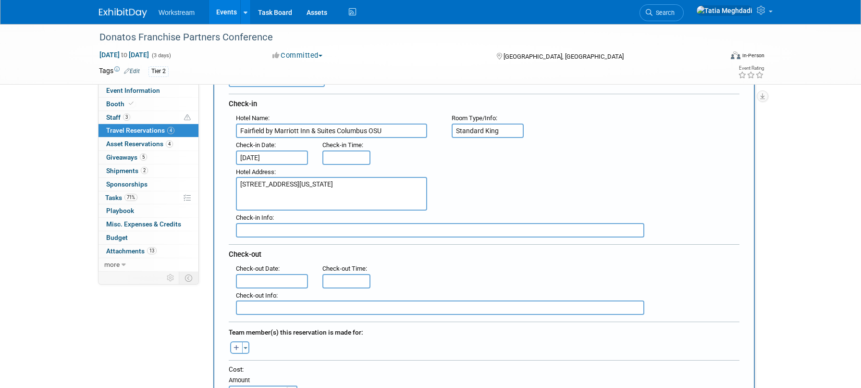
scroll to position [117, 0]
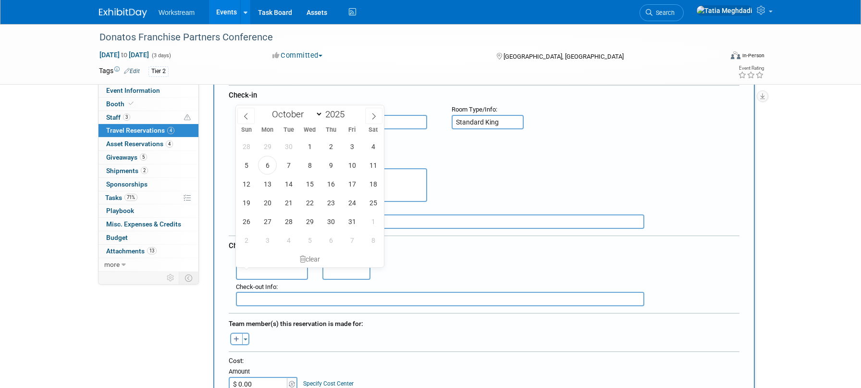
click at [285, 270] on input "text" at bounding box center [272, 272] width 72 height 14
drag, startPoint x: 311, startPoint y: 166, endPoint x: 315, endPoint y: 174, distance: 9.7
click at [311, 166] on span "8" at bounding box center [309, 165] width 19 height 19
type input "Oct 8, 2025"
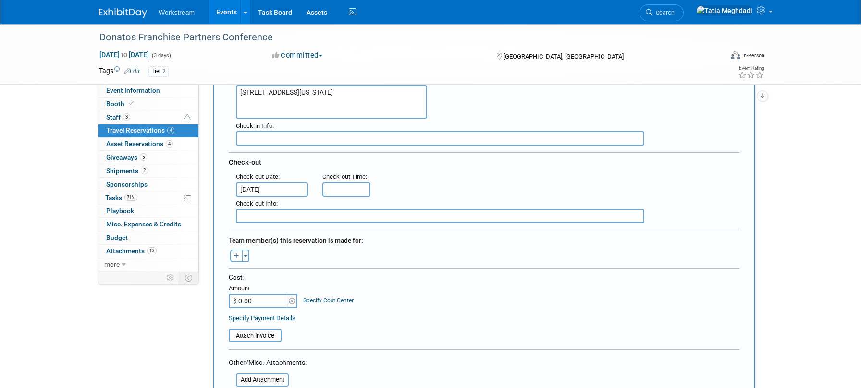
scroll to position [203, 0]
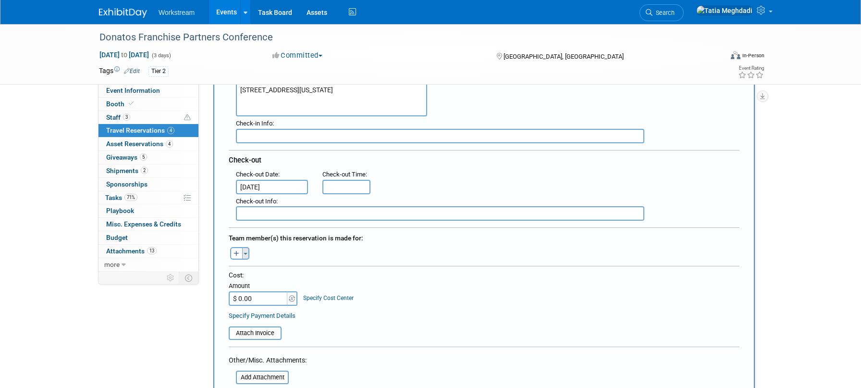
click at [249, 252] on button "Toggle Dropdown" at bounding box center [245, 253] width 7 height 12
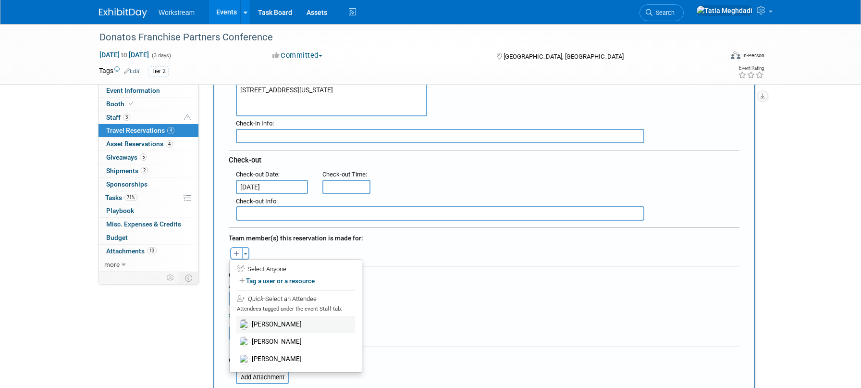
click at [273, 322] on label "[PERSON_NAME]" at bounding box center [295, 324] width 119 height 17
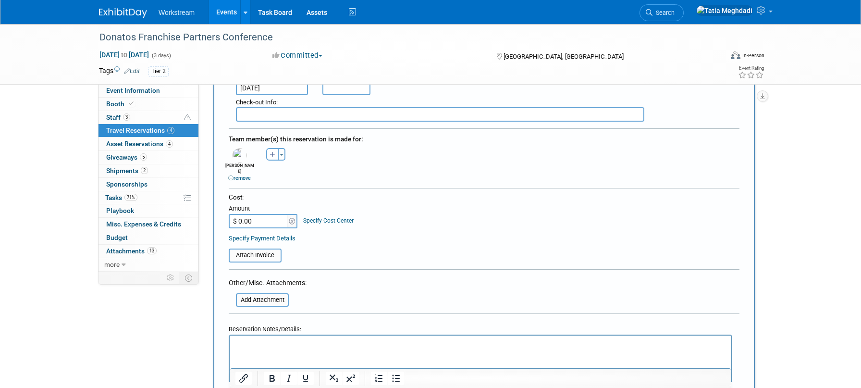
scroll to position [308, 0]
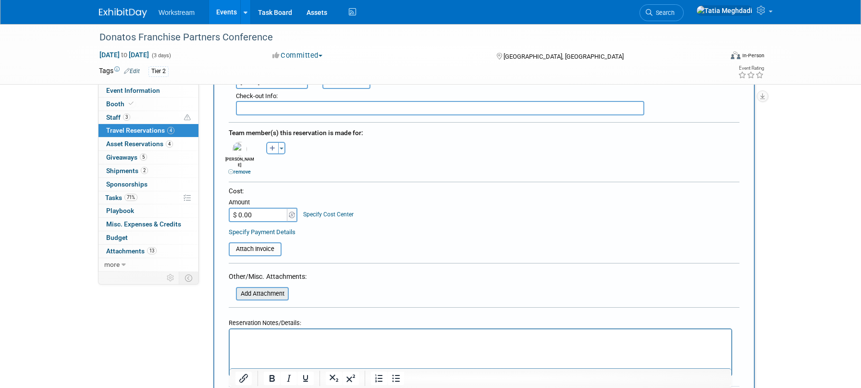
click at [252, 288] on input "file" at bounding box center [230, 294] width 114 height 12
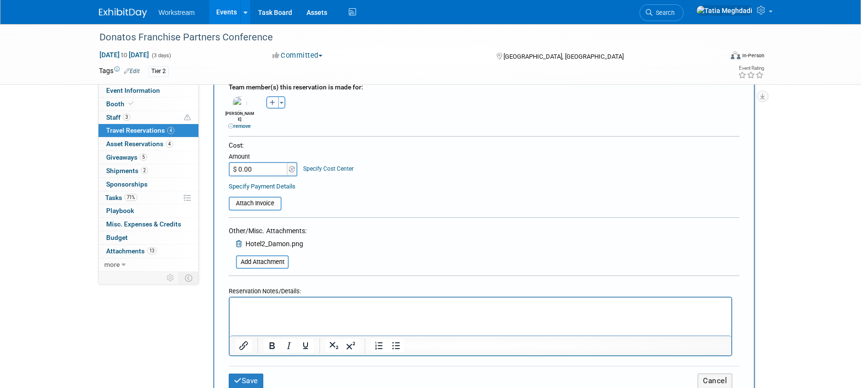
scroll to position [467, 0]
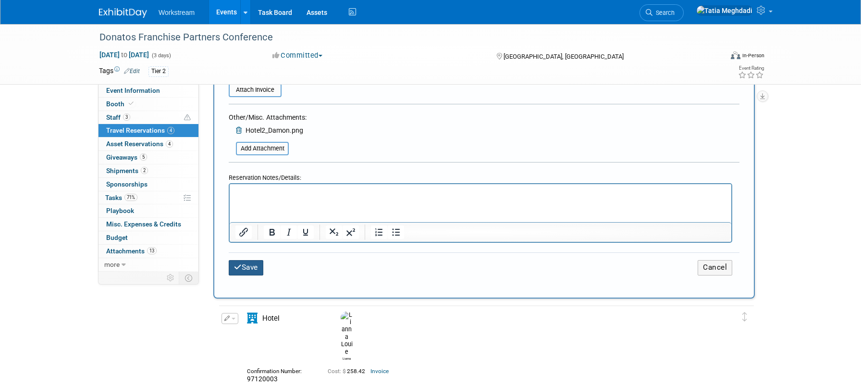
click at [241, 263] on icon "submit" at bounding box center [238, 266] width 8 height 7
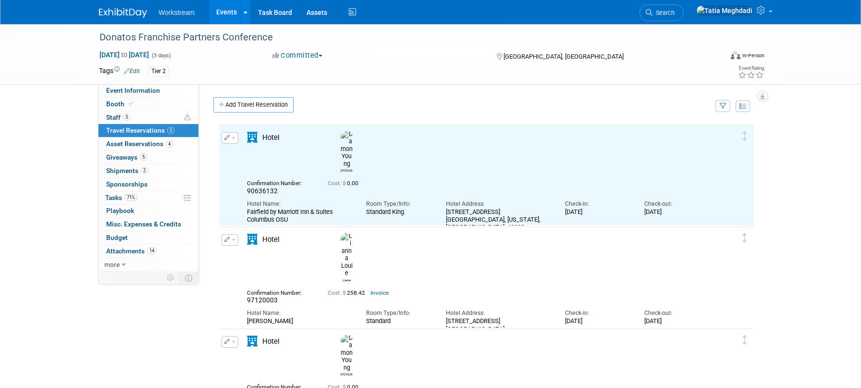
scroll to position [0, 0]
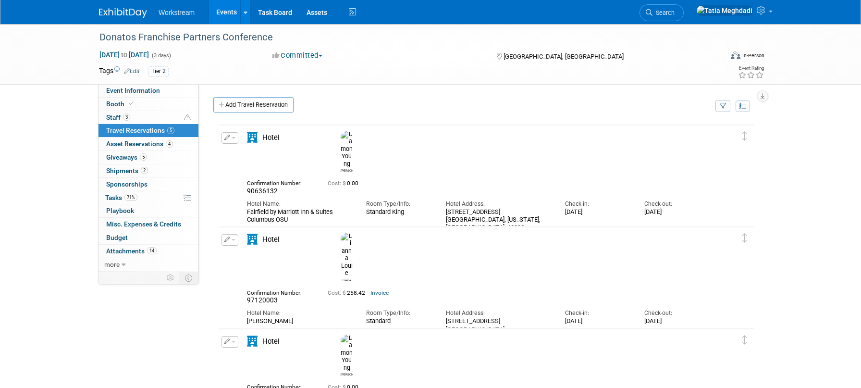
click at [279, 105] on link "Add Travel Reservation" at bounding box center [253, 104] width 80 height 15
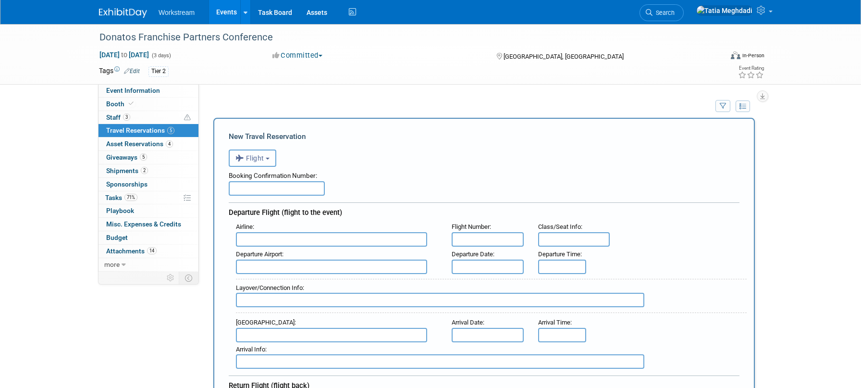
click at [255, 161] on span "Flight" at bounding box center [249, 158] width 29 height 8
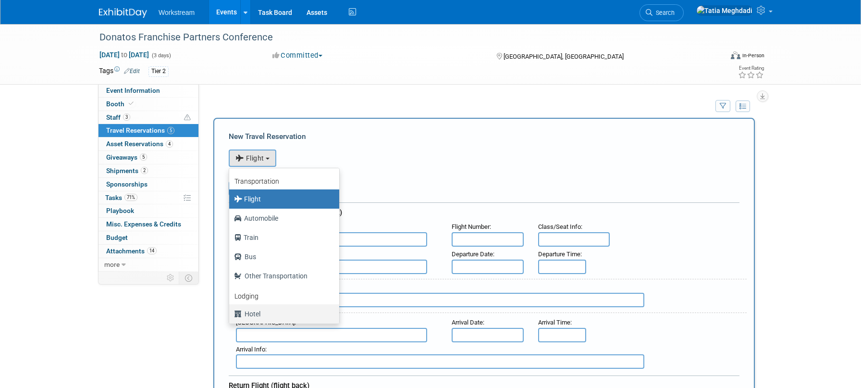
click at [260, 314] on label "Hotel" at bounding box center [282, 313] width 96 height 15
click at [231, 314] on input "Hotel" at bounding box center [227, 312] width 6 height 6
select select "6"
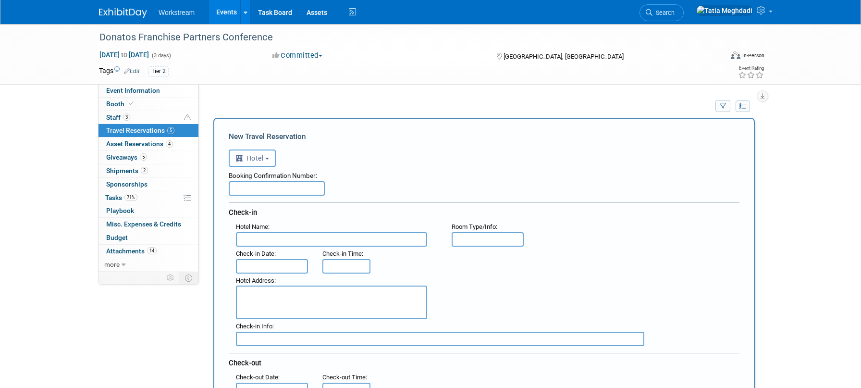
click at [266, 184] on input "text" at bounding box center [277, 188] width 96 height 14
type input "90636133"
click at [264, 242] on input "text" at bounding box center [331, 239] width 191 height 14
paste input "3031 Olentangy River Road, Columbus, Ohio, USA, 43202"
type input "3031 Olentangy River Road, Columbus, Ohio, USA, 43202"
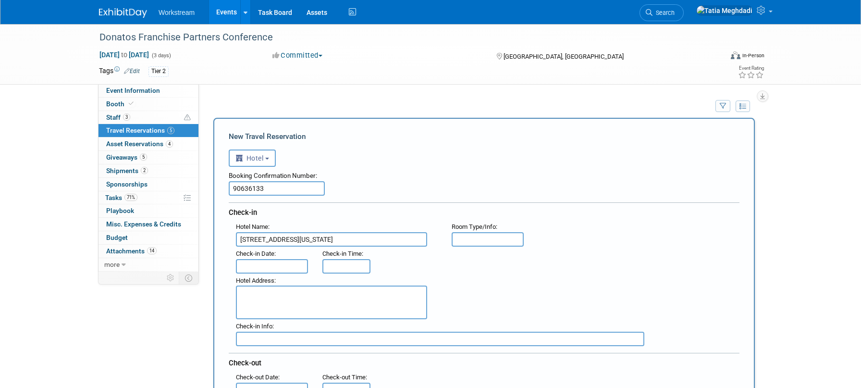
click at [286, 232] on input "3031 Olentangy River Road, Columbus, Ohio, USA, 43202" at bounding box center [331, 239] width 191 height 14
click at [289, 240] on input "3031 Olentangy River Road, Columbus, Ohio, USA, 43202" at bounding box center [331, 239] width 191 height 14
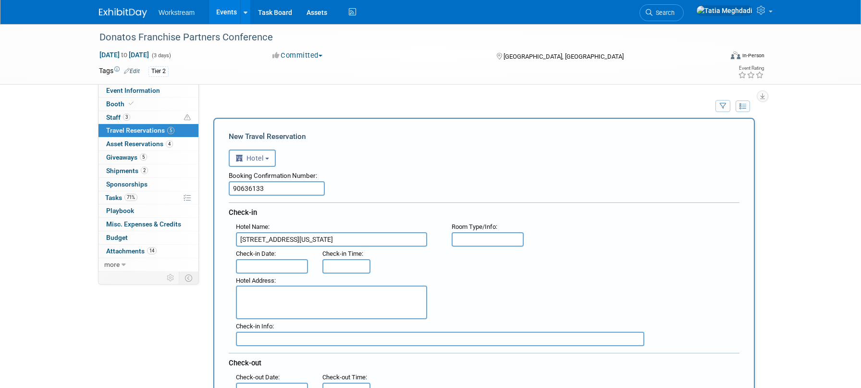
click at [289, 240] on input "3031 Olentangy River Road, Columbus, Ohio, USA, 43202" at bounding box center [331, 239] width 191 height 14
click at [260, 299] on textarea at bounding box center [331, 302] width 191 height 34
paste textarea "3031 Olentangy River Road, Columbus, Ohio, USA, 43202"
click at [326, 294] on textarea "3031 Olentangy River Road, Columbus, Ohio, USA, 43202" at bounding box center [331, 302] width 191 height 34
click at [301, 304] on textarea "3031 Olentangy River Road Columbus, Ohio, USA, 43202" at bounding box center [331, 302] width 191 height 34
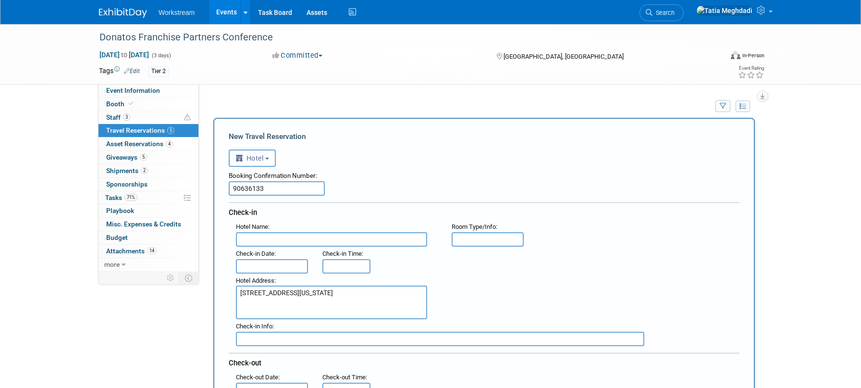
type textarea "3031 Olentangy River Road Columbus, Ohio, USA, 43202"
click at [266, 265] on input "text" at bounding box center [272, 266] width 72 height 14
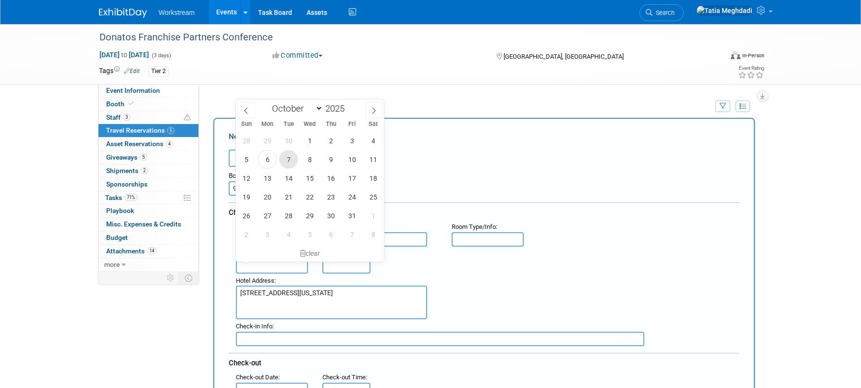
click at [287, 154] on span "7" at bounding box center [288, 159] width 19 height 19
type input "Oct 7, 2025"
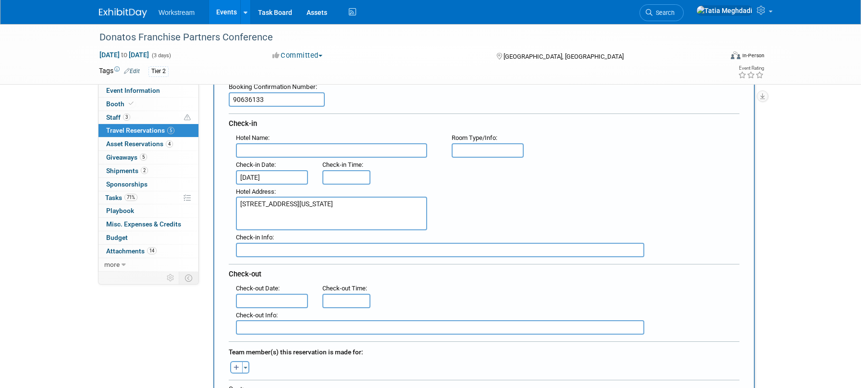
scroll to position [92, 0]
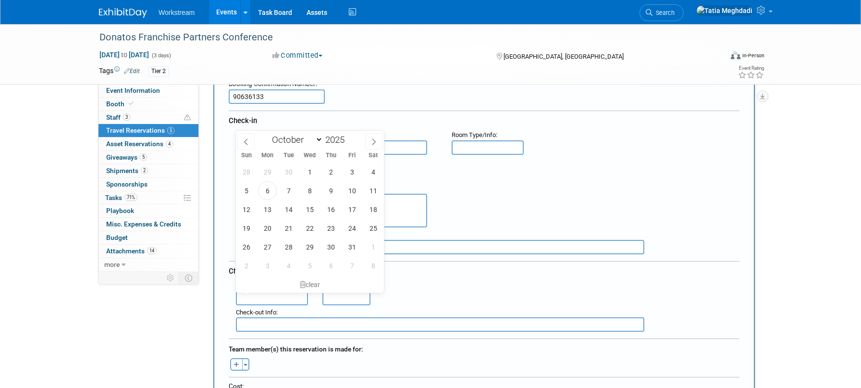
click at [272, 294] on input "text" at bounding box center [272, 298] width 72 height 14
drag, startPoint x: 313, startPoint y: 187, endPoint x: 303, endPoint y: 200, distance: 16.4
click at [313, 186] on span "8" at bounding box center [309, 190] width 19 height 19
type input "Oct 8, 2025"
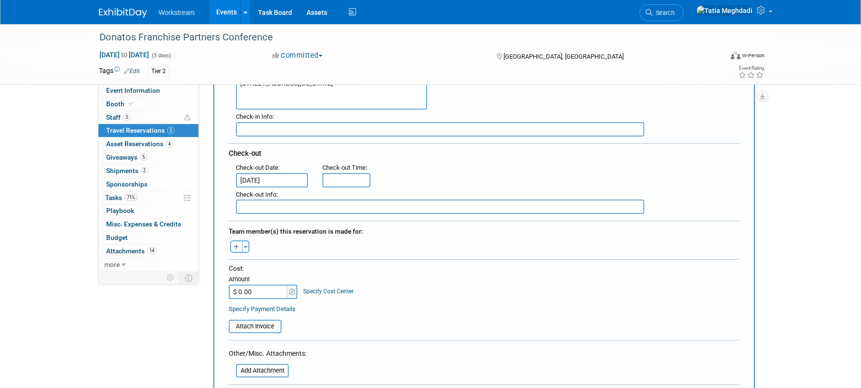
scroll to position [213, 0]
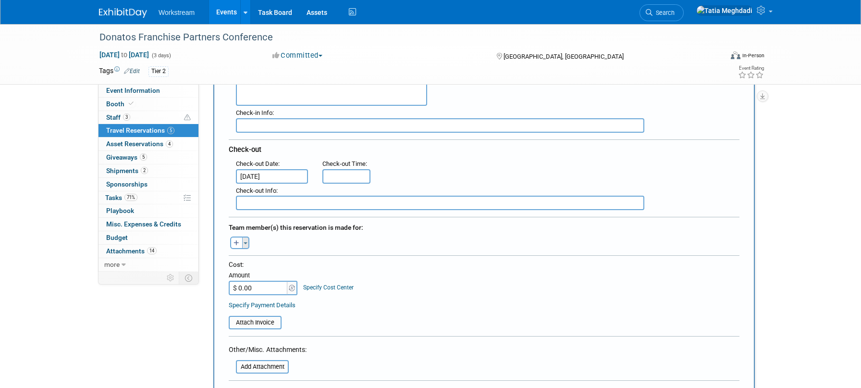
click at [246, 240] on button "Toggle Dropdown" at bounding box center [245, 242] width 7 height 12
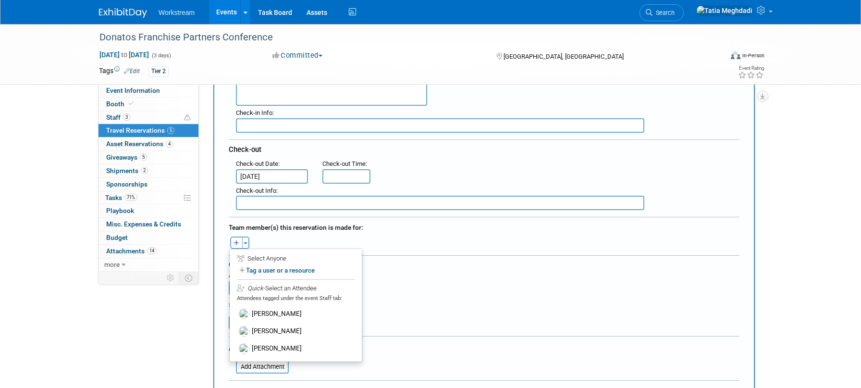
click at [272, 347] on label "[PERSON_NAME]" at bounding box center [295, 348] width 119 height 17
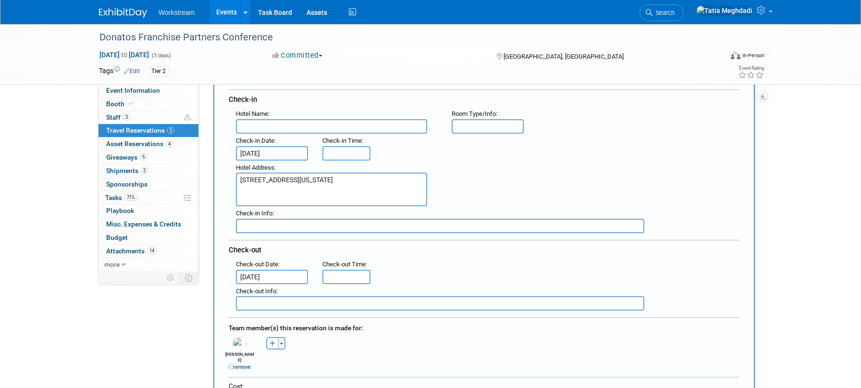
scroll to position [0, 0]
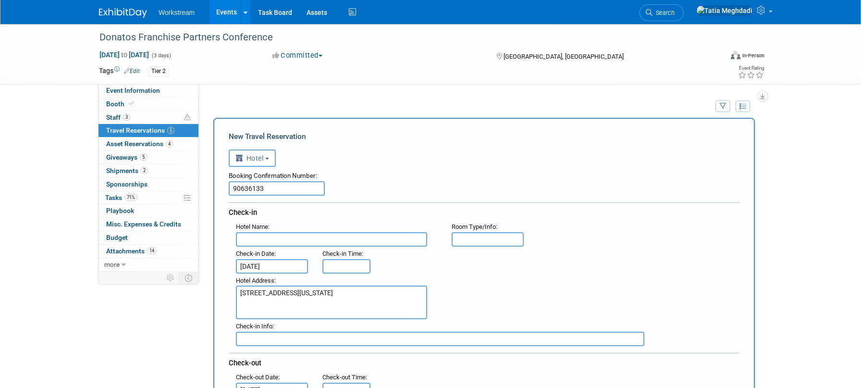
click at [491, 239] on input "text" at bounding box center [488, 239] width 72 height 14
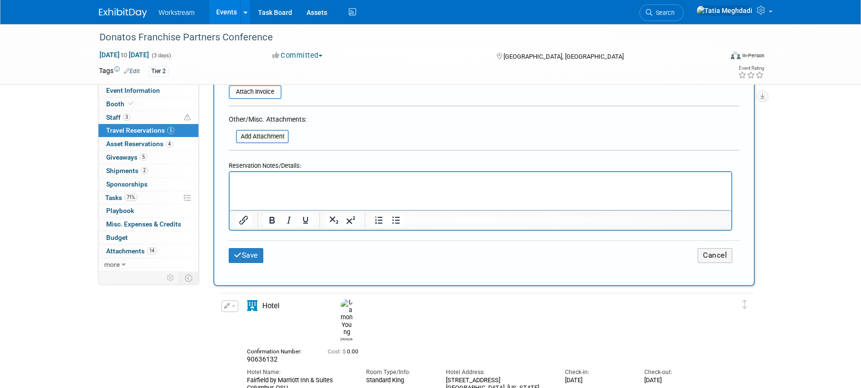
type input "Standard King"
click at [245, 248] on button "Save" at bounding box center [246, 255] width 35 height 15
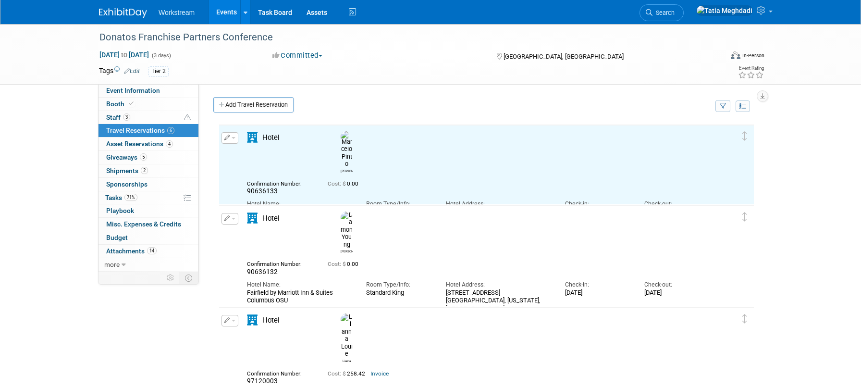
scroll to position [0, 0]
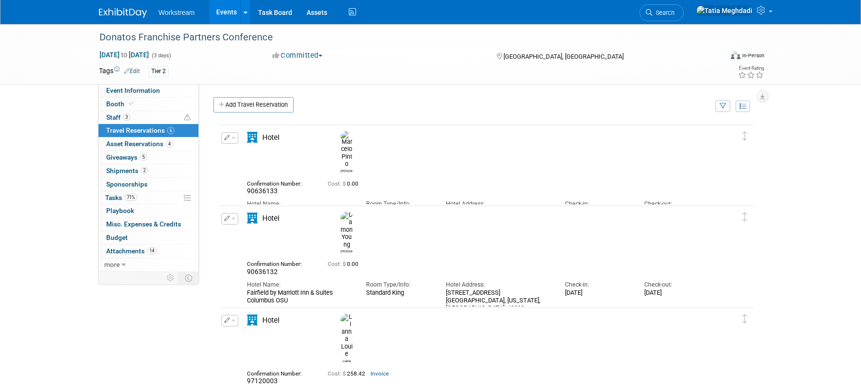
drag, startPoint x: 294, startPoint y: 274, endPoint x: 242, endPoint y: 271, distance: 52.5
click at [241, 276] on div "Hotel Name: Fairfield by Marriott Inn & Suites Columbus OSU" at bounding box center [299, 290] width 119 height 29
copy div "Fairfield by Marriott Inn & Suites Columbus OSU"
click at [235, 137] on span "button" at bounding box center [234, 138] width 4 height 2
click at [248, 149] on button "Edit Reservation" at bounding box center [262, 154] width 81 height 14
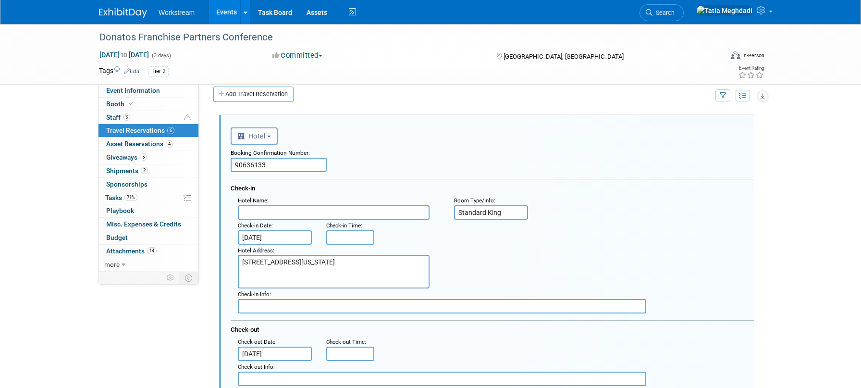
scroll to position [16, 0]
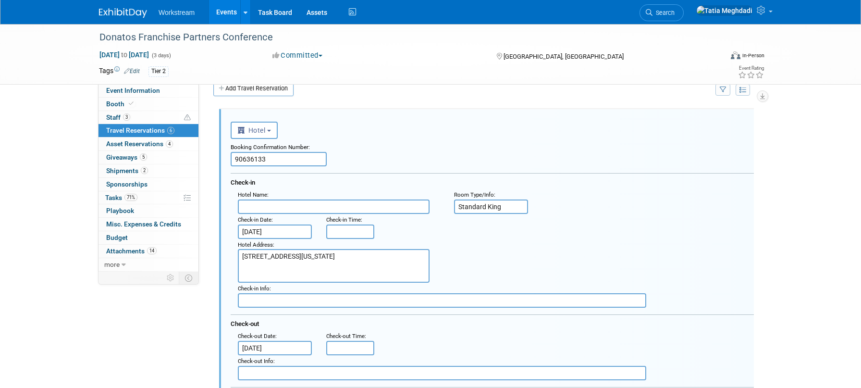
click at [270, 207] on input "text" at bounding box center [334, 206] width 192 height 14
paste input "Fairfield by Marriott Inn & Suites Columbus OSU"
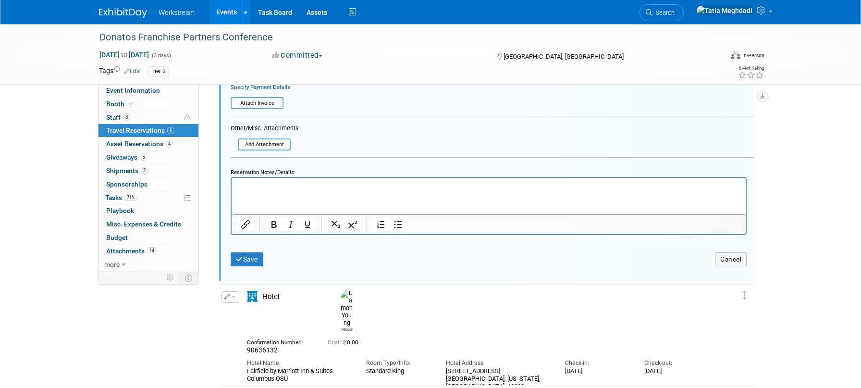
scroll to position [413, 0]
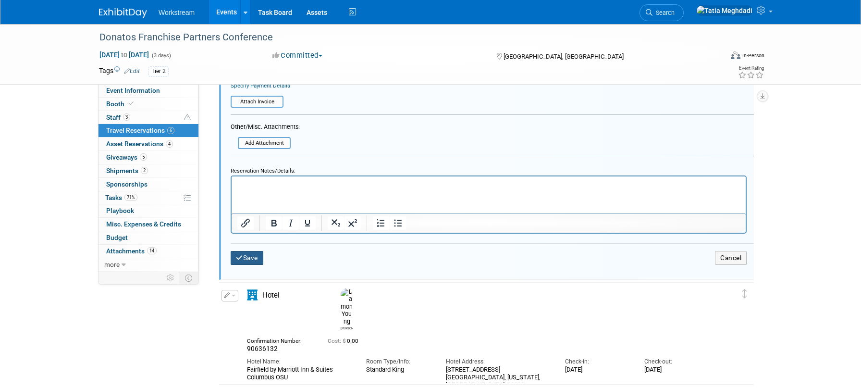
type input "Fairfield by Marriott Inn & Suites Columbus OSU"
click at [257, 259] on button "Save" at bounding box center [247, 258] width 33 height 14
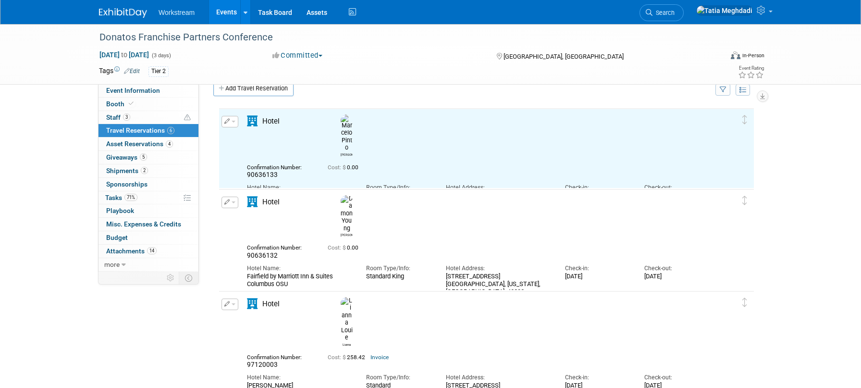
scroll to position [0, 0]
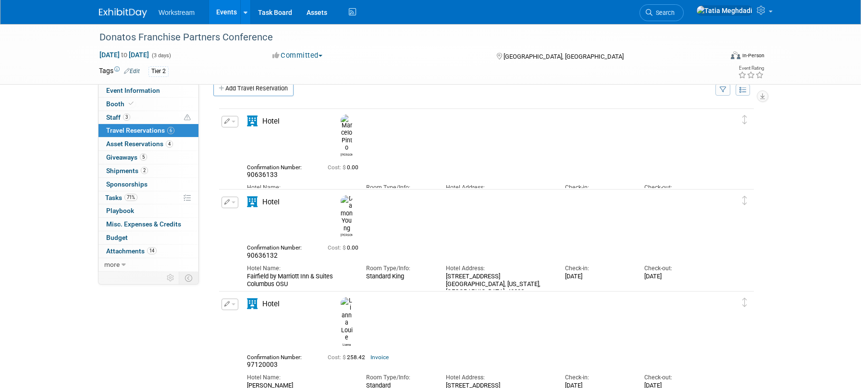
click at [234, 122] on span "button" at bounding box center [234, 122] width 4 height 2
click at [244, 141] on button "Edit Reservation" at bounding box center [262, 138] width 81 height 14
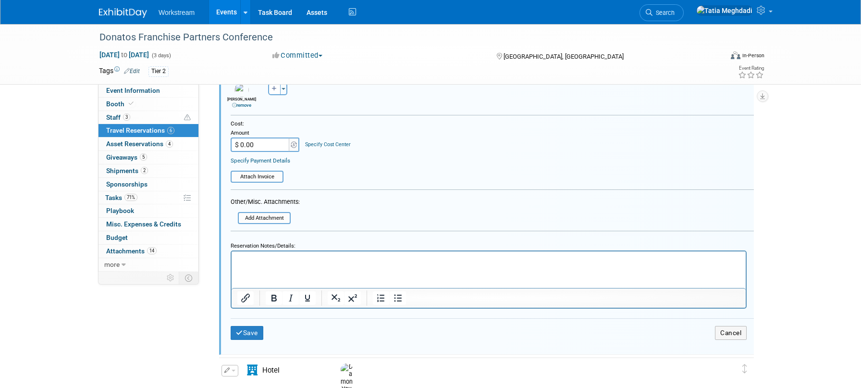
scroll to position [340, 0]
click at [256, 215] on input "file" at bounding box center [241, 216] width 98 height 10
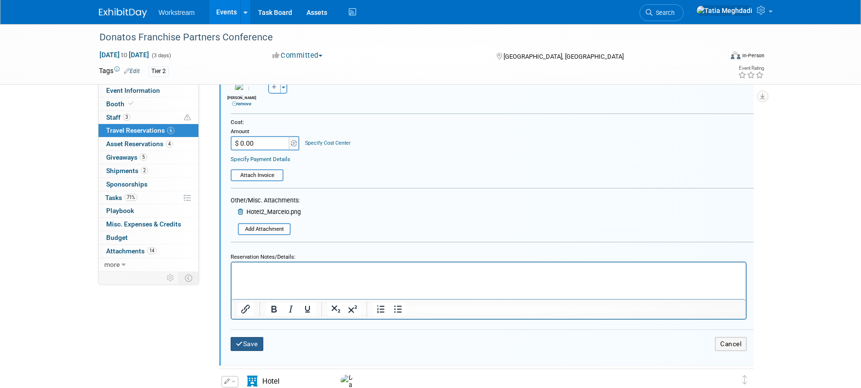
click at [253, 343] on button "Save" at bounding box center [247, 344] width 33 height 14
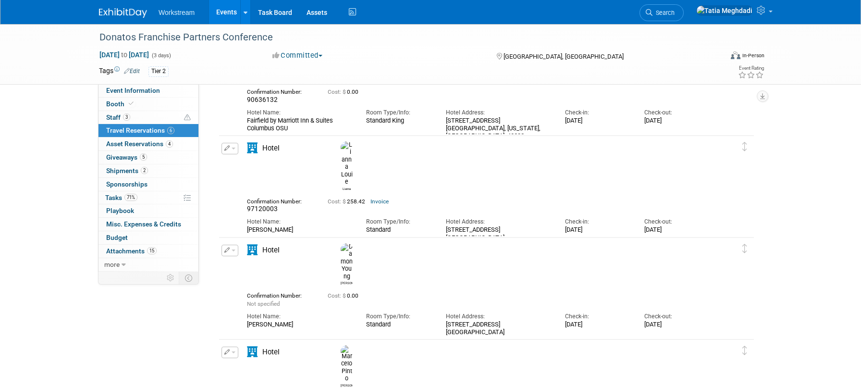
scroll to position [220, 0]
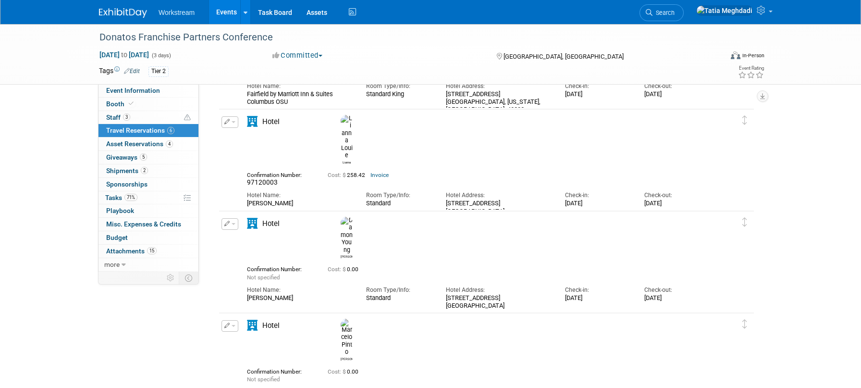
click at [235, 220] on button "button" at bounding box center [229, 224] width 17 height 12
click at [253, 240] on button "Edit Reservation" at bounding box center [262, 240] width 81 height 14
select select "9"
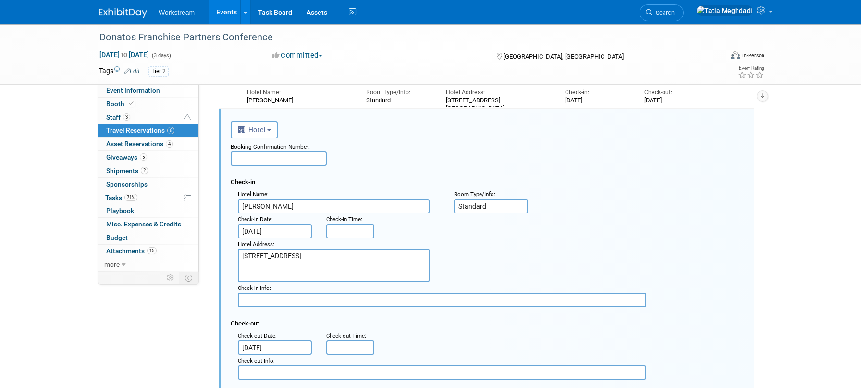
scroll to position [326, 0]
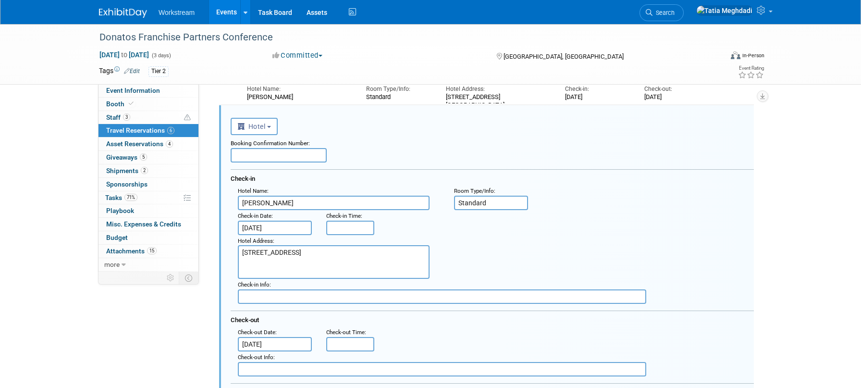
click at [264, 347] on input "Oct 8, 2025" at bounding box center [275, 344] width 74 height 14
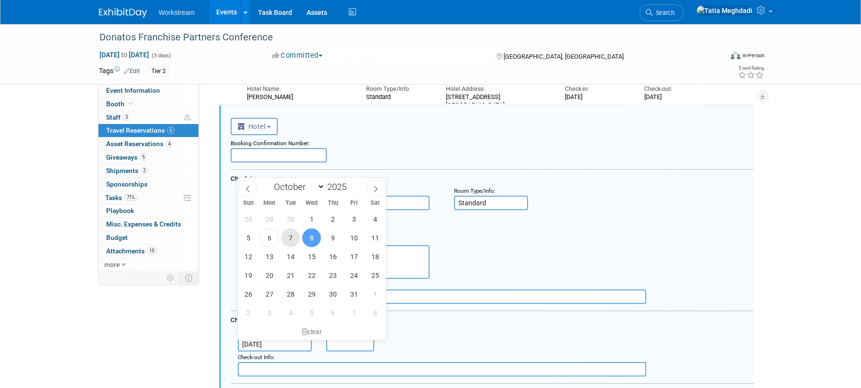
drag, startPoint x: 288, startPoint y: 234, endPoint x: 293, endPoint y: 237, distance: 5.4
click at [288, 234] on span "7" at bounding box center [290, 237] width 19 height 19
type input "Oct 7, 2025"
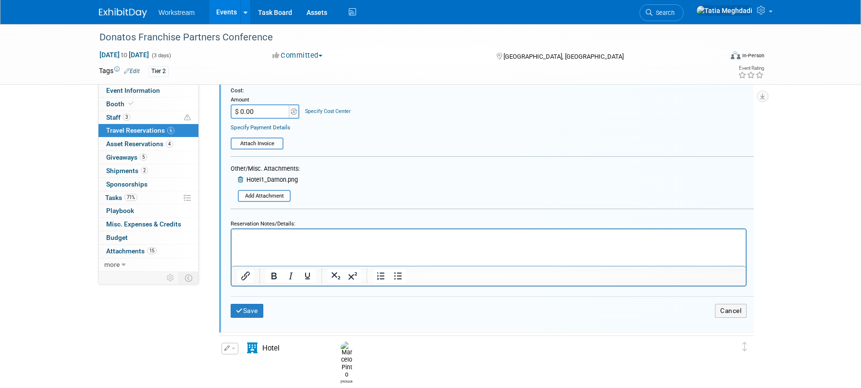
scroll to position [705, 0]
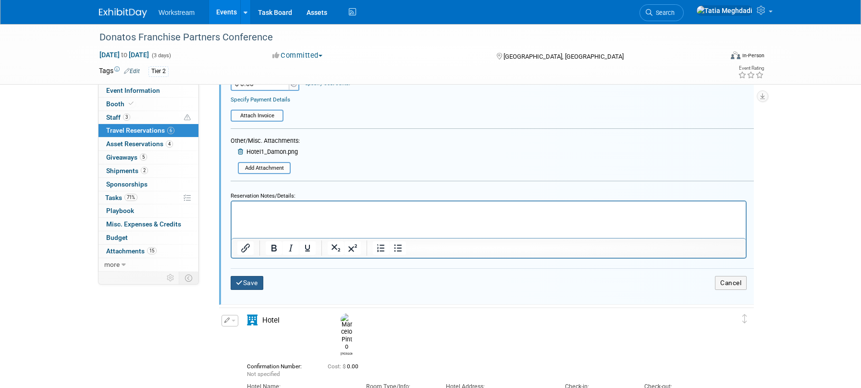
click at [236, 283] on icon "submit" at bounding box center [239, 283] width 7 height 7
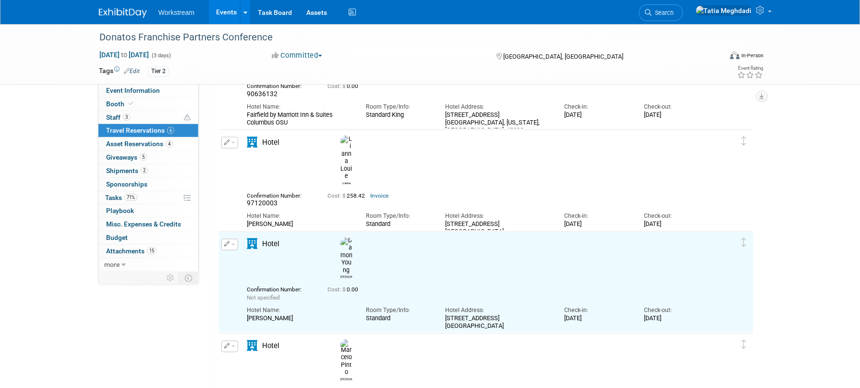
scroll to position [0, 0]
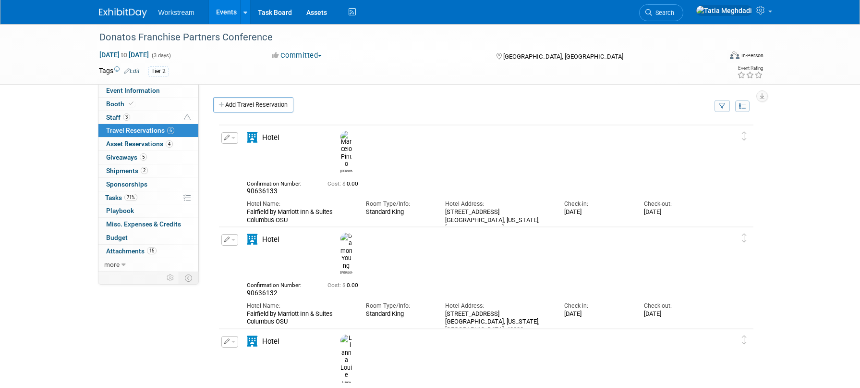
click at [232, 137] on button "button" at bounding box center [229, 138] width 17 height 12
click at [256, 155] on button "Edit Reservation" at bounding box center [262, 154] width 81 height 14
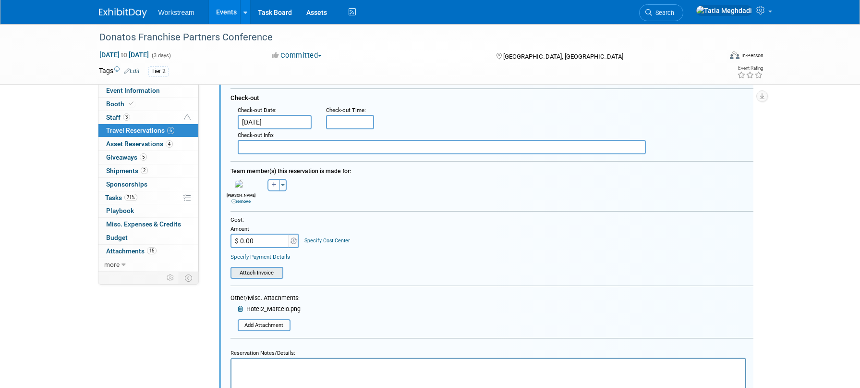
scroll to position [250, 0]
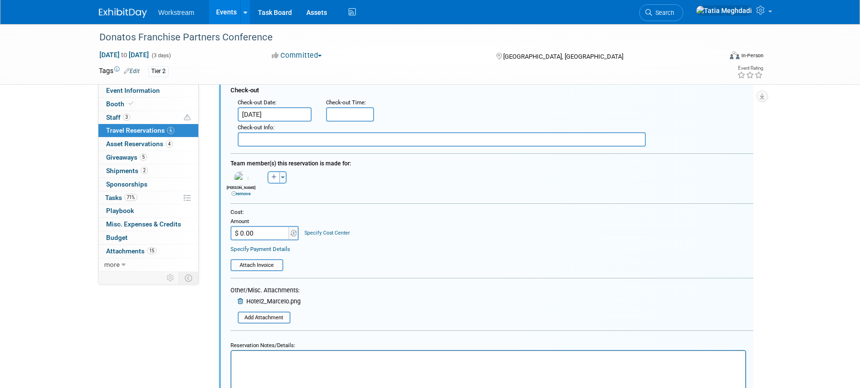
click at [260, 229] on input "$ 0.00" at bounding box center [261, 233] width 60 height 14
drag, startPoint x: 283, startPoint y: 232, endPoint x: 219, endPoint y: 227, distance: 64.1
click at [219, 227] on div "<i class="fas fa-plane" style="padding: 6px 4px 6px 1px;"></i> Flight <i class=…" at bounding box center [486, 160] width 535 height 568
type input "$ 177.43"
click at [253, 266] on input "file" at bounding box center [233, 265] width 98 height 10
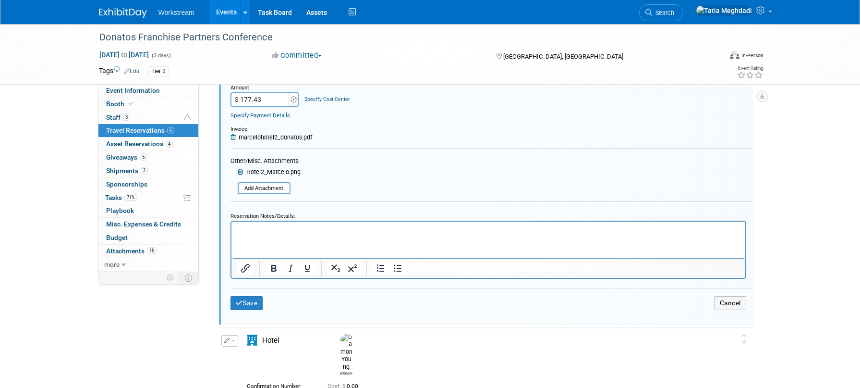
scroll to position [391, 0]
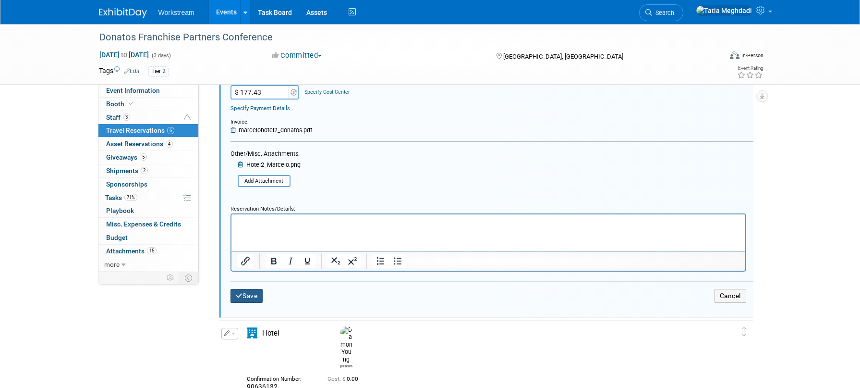
click at [257, 291] on button "Save" at bounding box center [247, 296] width 33 height 14
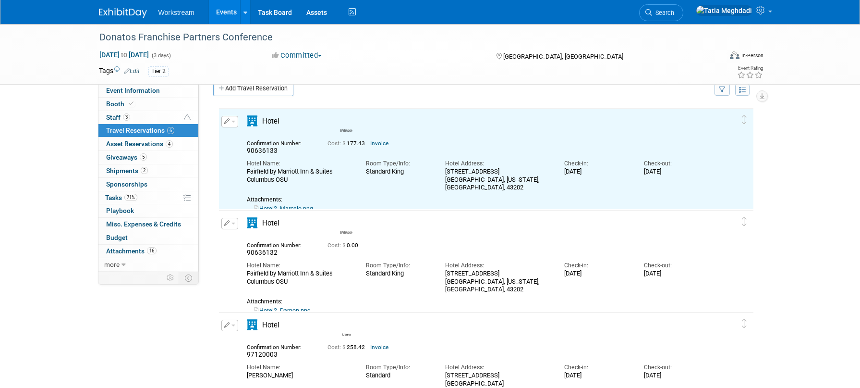
scroll to position [0, 0]
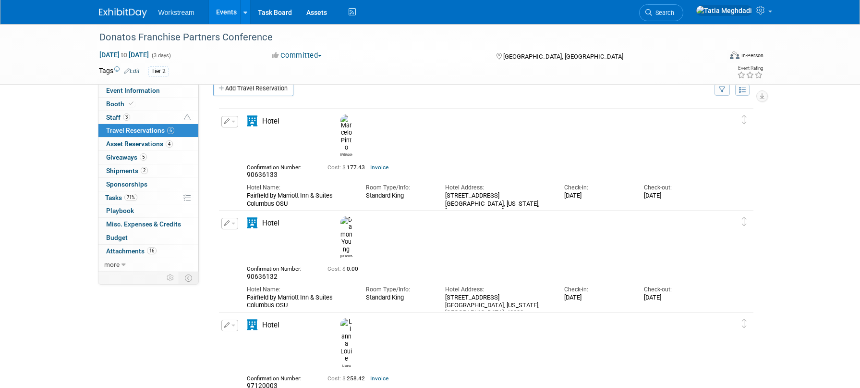
click at [236, 225] on button "button" at bounding box center [229, 224] width 17 height 12
click at [256, 238] on button "Edit Reservation" at bounding box center [262, 240] width 81 height 14
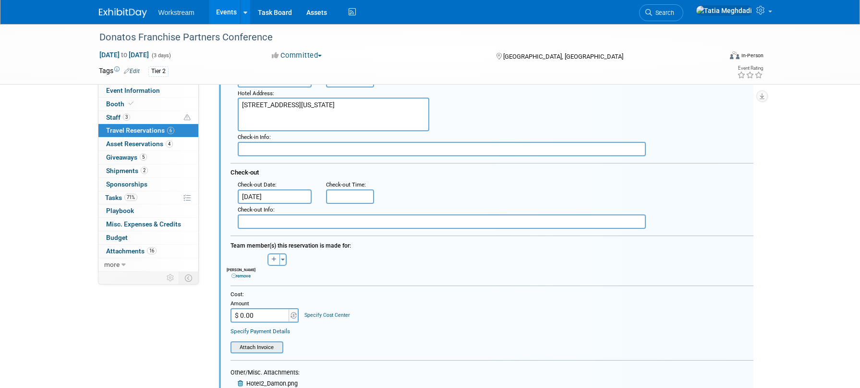
scroll to position [278, 0]
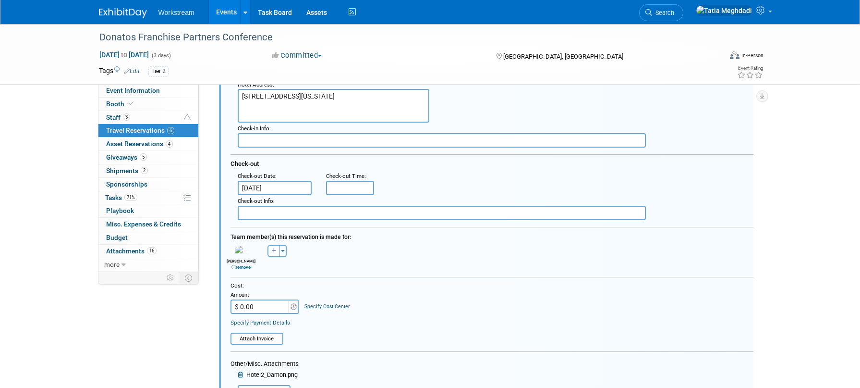
click at [267, 309] on input "$ 0.00" at bounding box center [261, 306] width 60 height 14
type input "$ 177.43"
click at [268, 336] on input "file" at bounding box center [233, 338] width 98 height 10
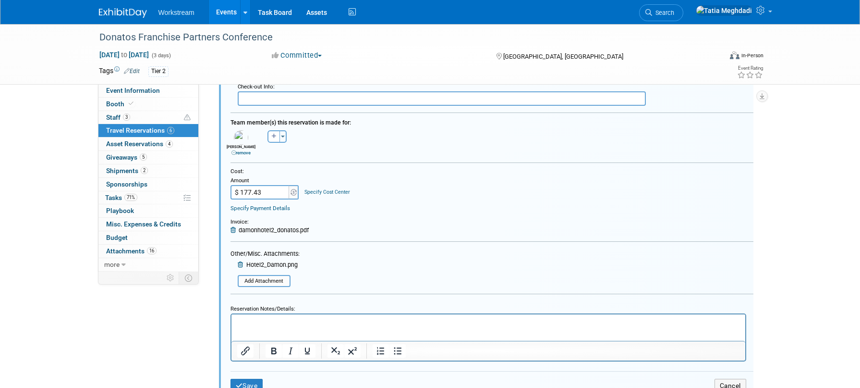
scroll to position [463, 0]
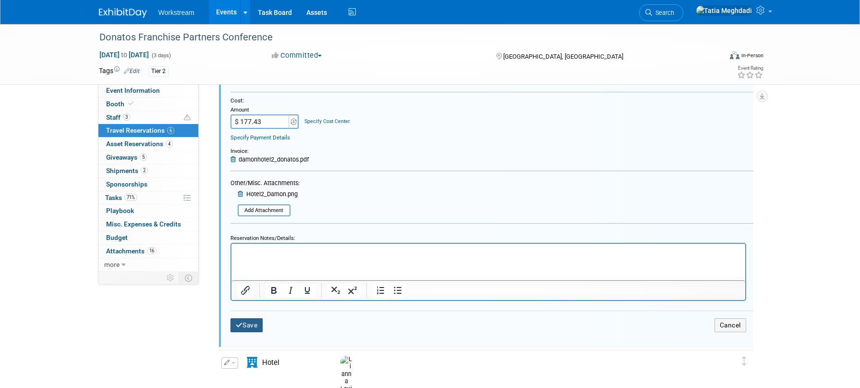
click at [246, 323] on button "Save" at bounding box center [247, 325] width 33 height 14
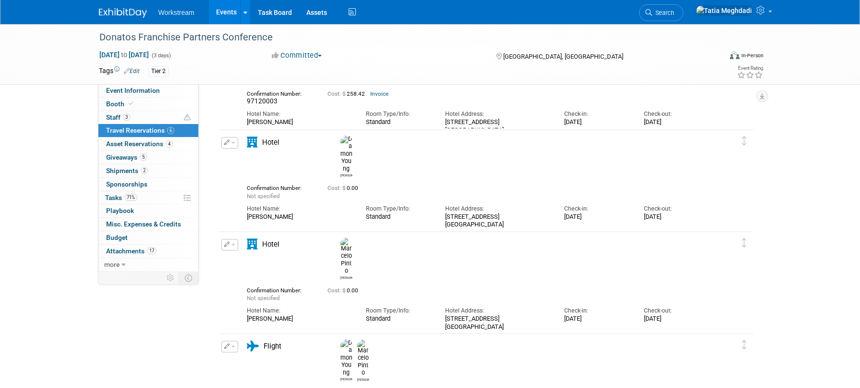
scroll to position [323, 0]
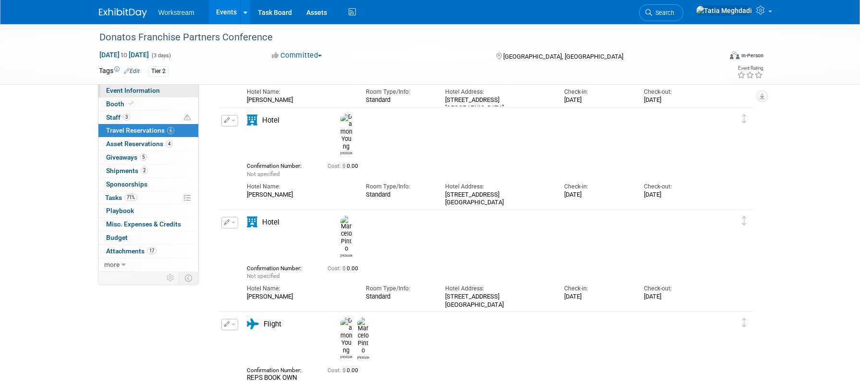
click at [122, 90] on span "Event Information" at bounding box center [133, 90] width 54 height 8
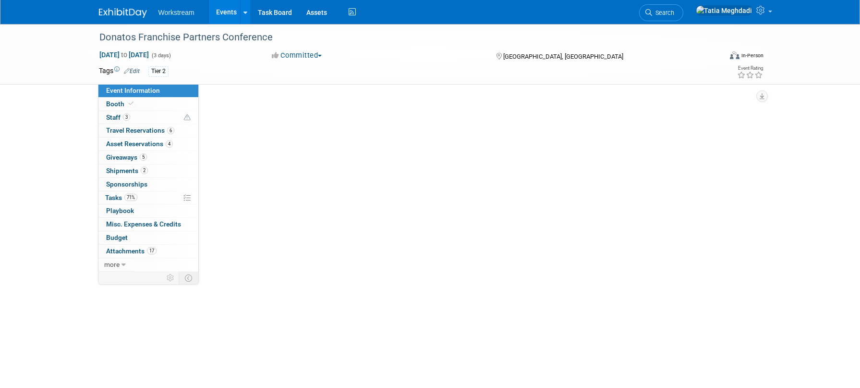
select select "Franchise"
select select "Restaurant"
select select "TBD"
select select "[PERSON_NAME]"
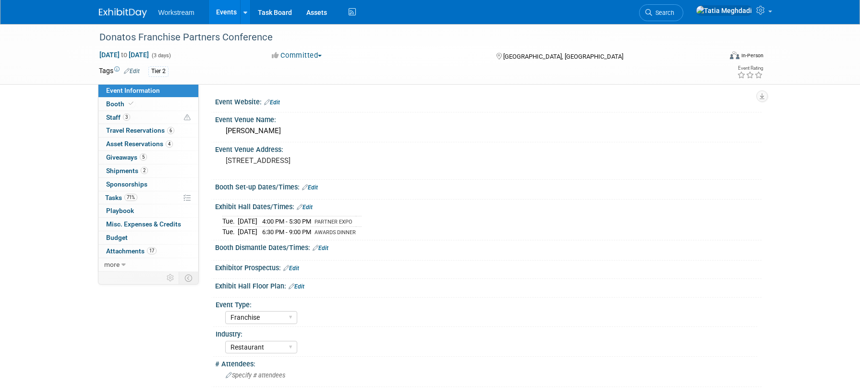
click at [505, 198] on div "Booth Set-up Dates/Times: Edit Save Changes Cancel" at bounding box center [486, 190] width 551 height 20
click at [224, 14] on link "Events" at bounding box center [226, 12] width 35 height 24
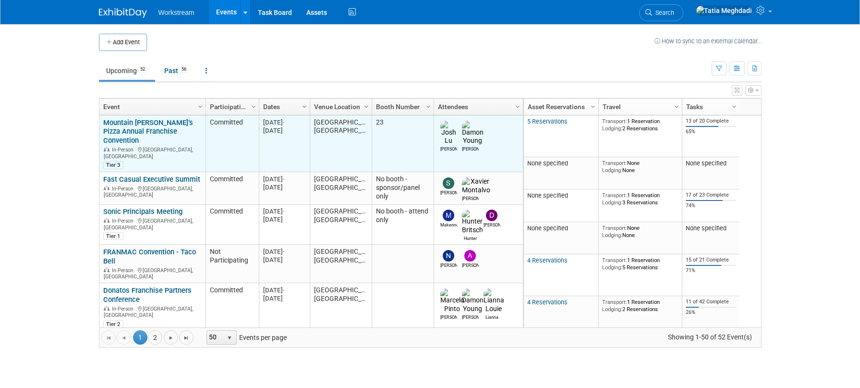
click at [132, 127] on link "Mountain [PERSON_NAME]’s Pizza Annual Franchise Convention" at bounding box center [148, 131] width 90 height 27
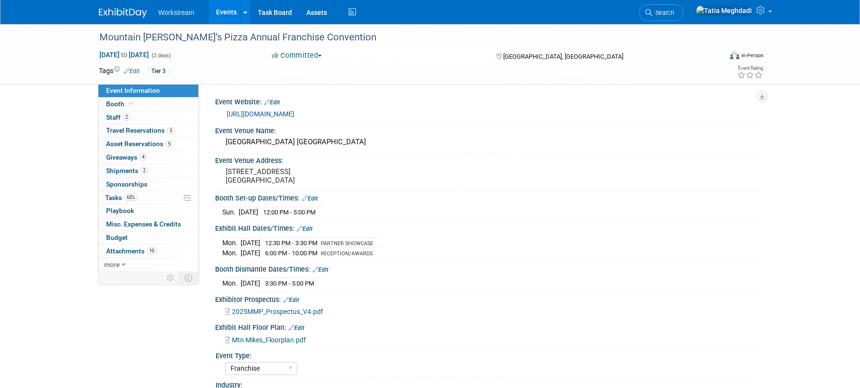
select select "Franchise"
select select "Restaurant"
select select "No"
select select "[PERSON_NAME]"
click at [138, 129] on span "Travel Reservations 3" at bounding box center [140, 130] width 68 height 8
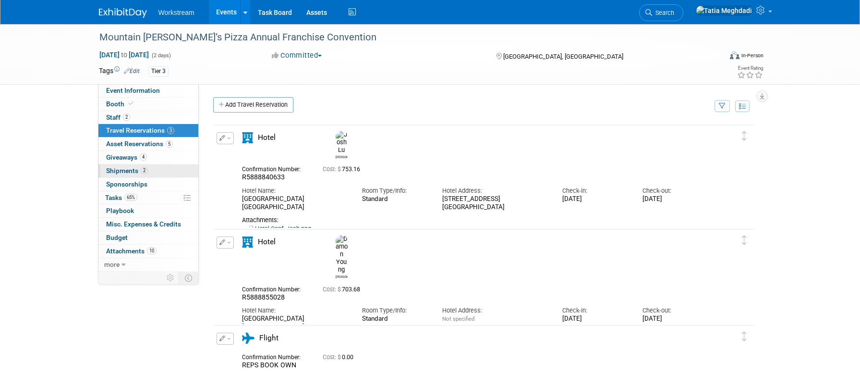
click at [123, 170] on span "Shipments 2" at bounding box center [127, 171] width 42 height 8
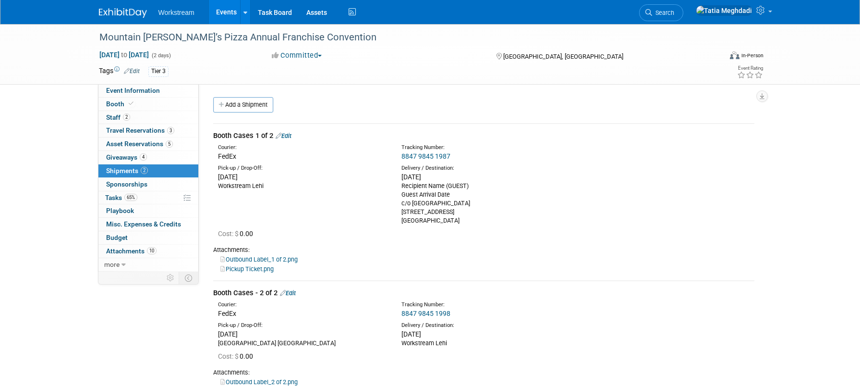
click at [249, 97] on div "Event Website: Edit https://na.eventscloud.com/website/85465/welcome/ Event Ven…" at bounding box center [480, 177] width 563 height 187
click at [239, 105] on link "Add a Shipment" at bounding box center [243, 104] width 60 height 15
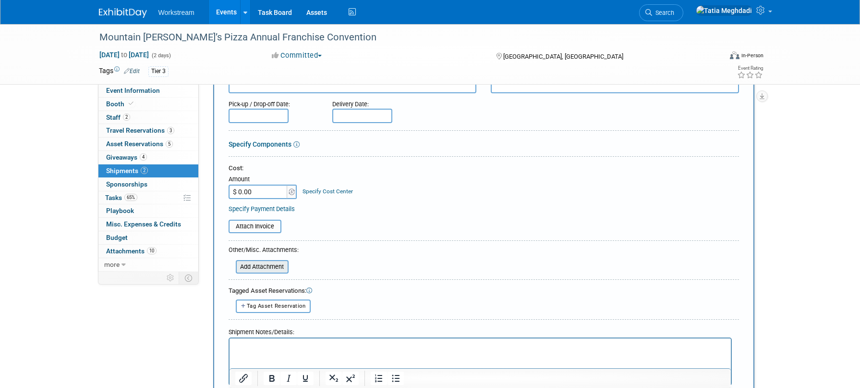
scroll to position [118, 0]
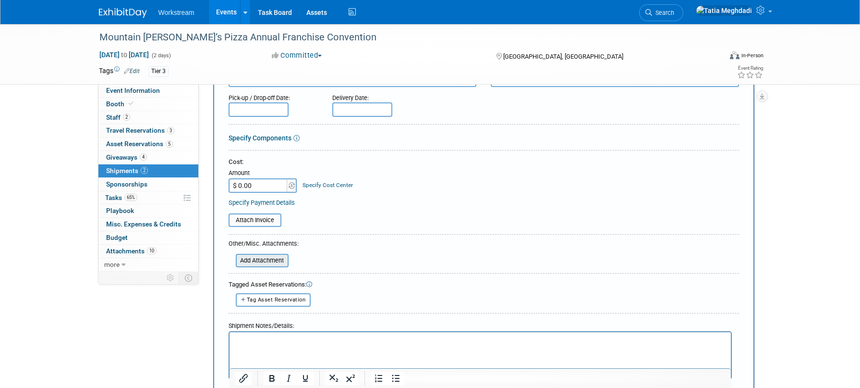
type input "Booth - RETURN"
click at [254, 260] on input "file" at bounding box center [230, 261] width 114 height 12
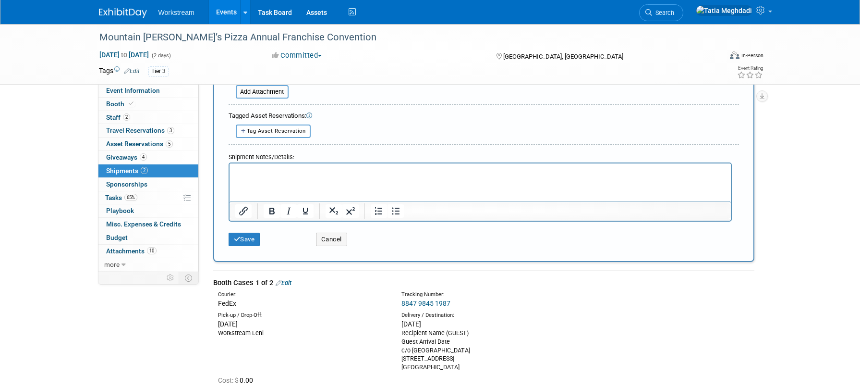
scroll to position [364, 0]
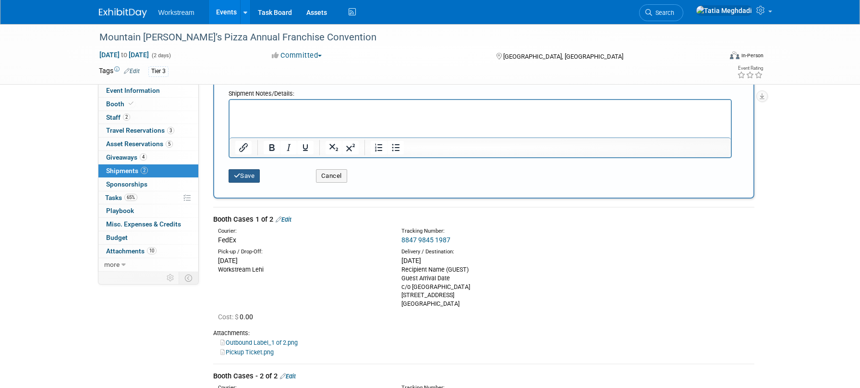
click at [249, 170] on button "Save" at bounding box center [245, 175] width 32 height 13
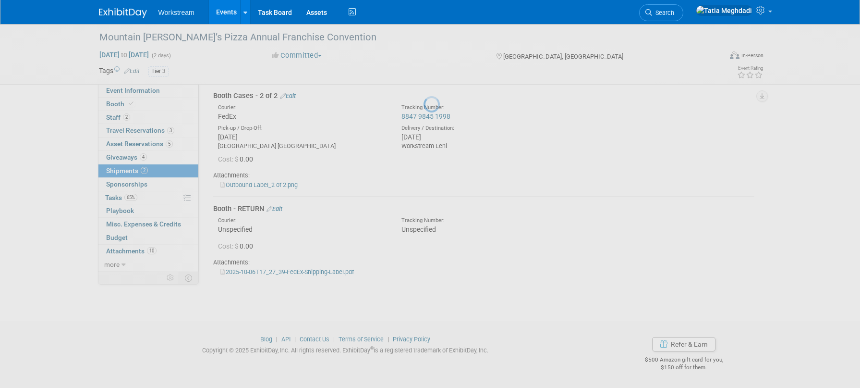
scroll to position [197, 0]
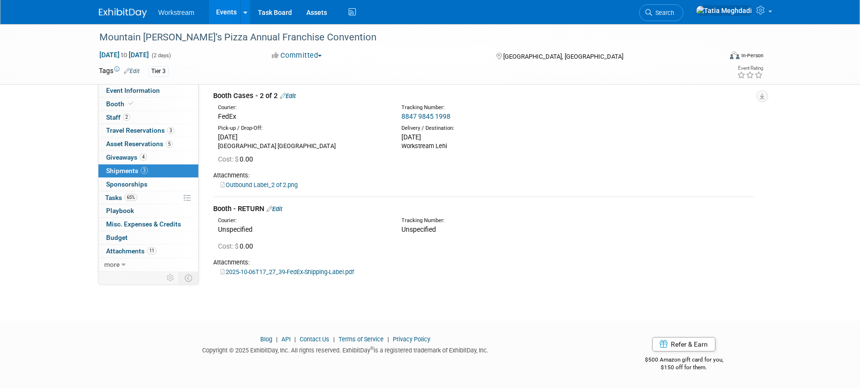
click at [280, 210] on link "Edit" at bounding box center [275, 208] width 16 height 7
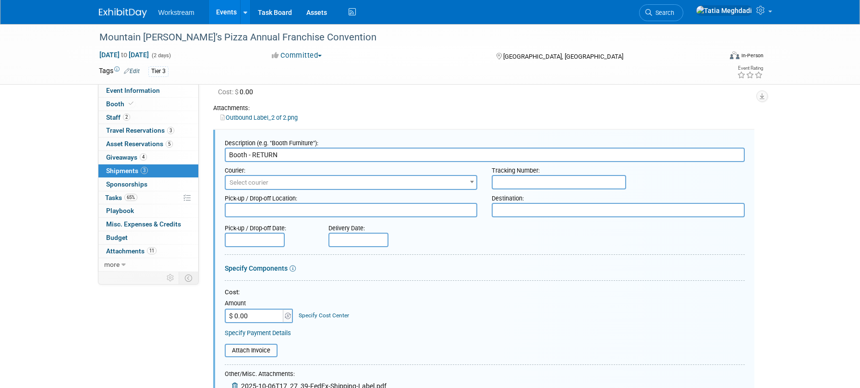
scroll to position [284, 0]
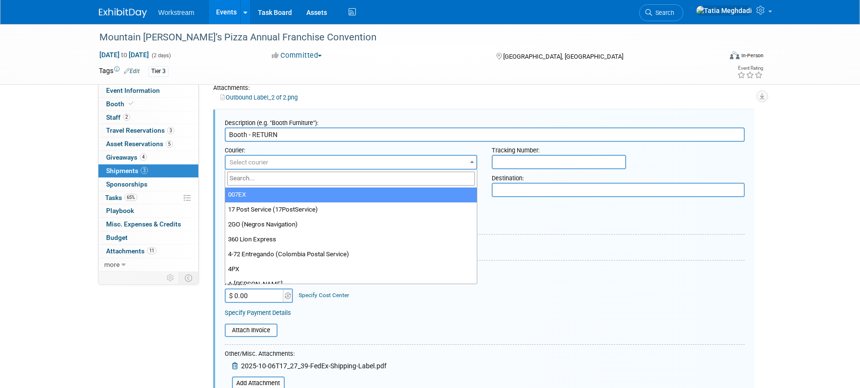
click at [281, 164] on span "Select courier" at bounding box center [351, 162] width 251 height 13
click at [271, 177] on input "search" at bounding box center [351, 178] width 248 height 14
type input "FEDE"
select select "206"
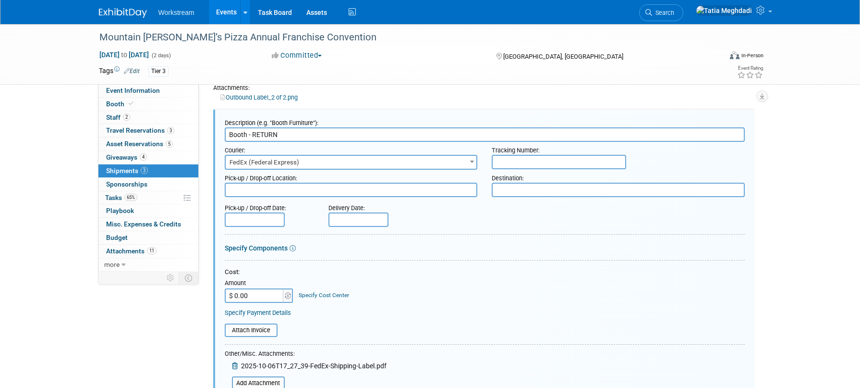
click at [250, 192] on textarea at bounding box center [351, 190] width 253 height 14
type textarea "Fedex Office - Paris Hotel, Las Vegas"
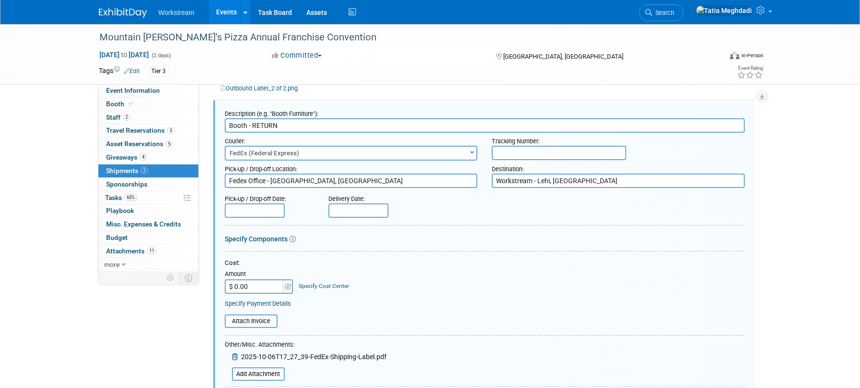
type textarea "Workstream - Lehi, UT"
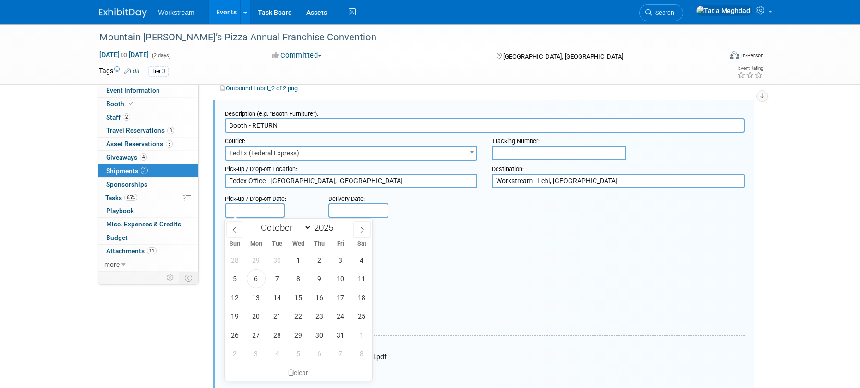
click at [230, 207] on input "text" at bounding box center [255, 210] width 60 height 14
click at [258, 277] on span "6" at bounding box center [256, 278] width 19 height 19
type input "Oct 6, 2025"
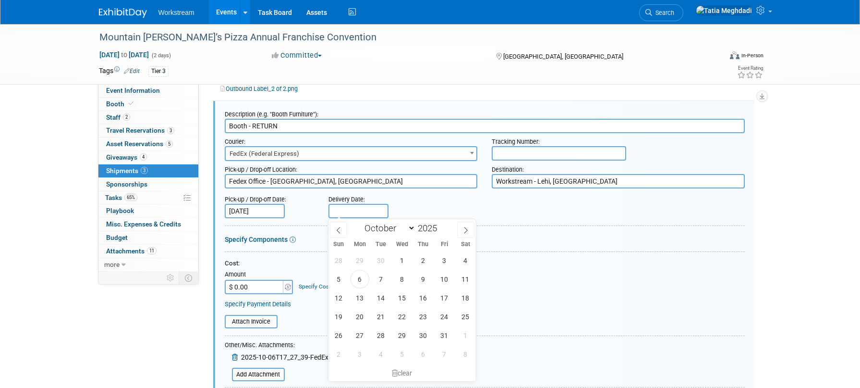
click at [353, 208] on input "text" at bounding box center [359, 211] width 60 height 14
click at [401, 280] on span "8" at bounding box center [402, 278] width 19 height 19
type input "Oct 8, 2025"
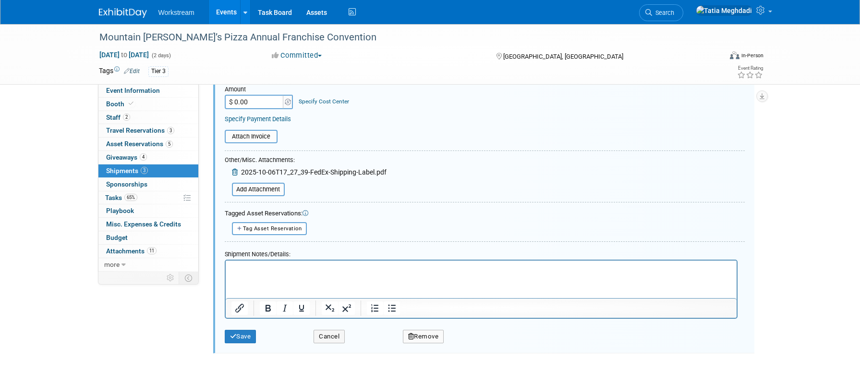
scroll to position [539, 0]
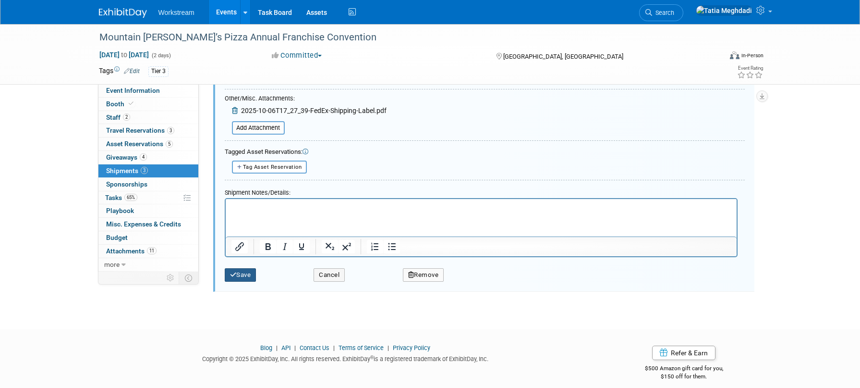
drag, startPoint x: 238, startPoint y: 270, endPoint x: 247, endPoint y: 271, distance: 9.7
click at [238, 270] on button "Save" at bounding box center [241, 274] width 32 height 13
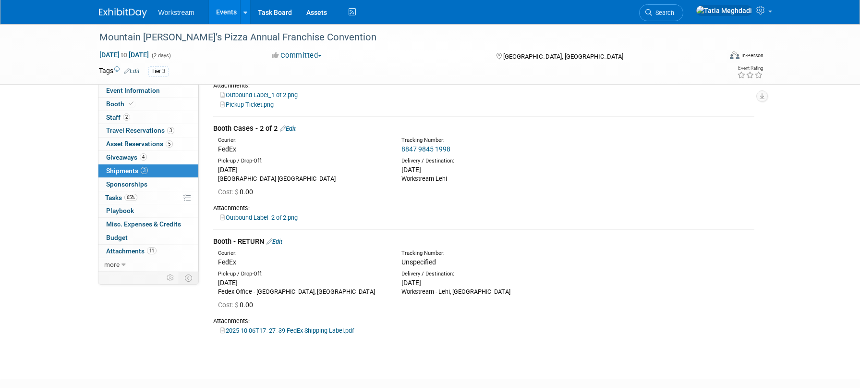
scroll to position [0, 0]
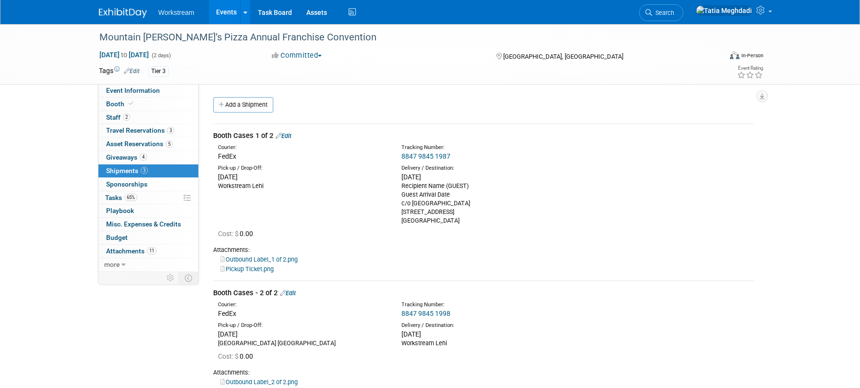
click at [222, 16] on link "Events" at bounding box center [226, 12] width 35 height 24
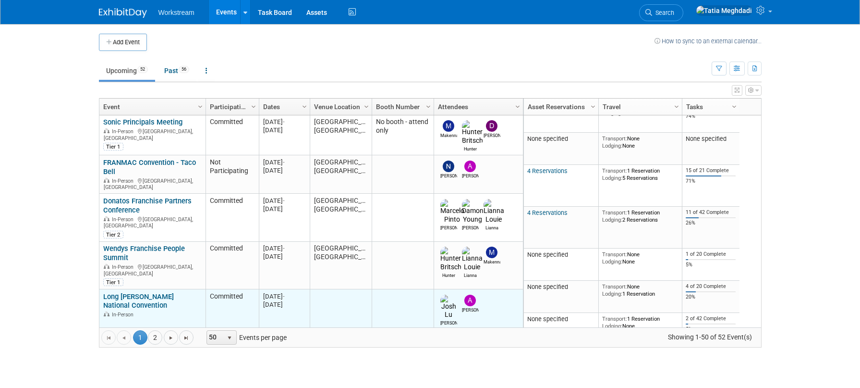
scroll to position [92, 0]
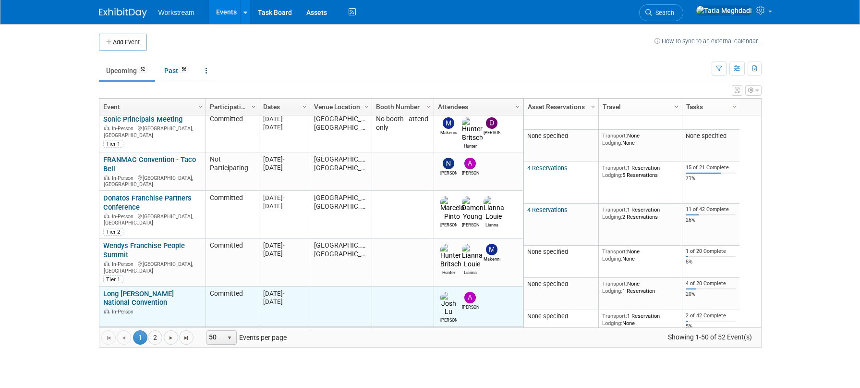
click at [117, 289] on div "Long [PERSON_NAME] National Convention In-Person" at bounding box center [152, 302] width 98 height 26
click at [118, 288] on link "Long [PERSON_NAME] National Convention" at bounding box center [138, 297] width 71 height 18
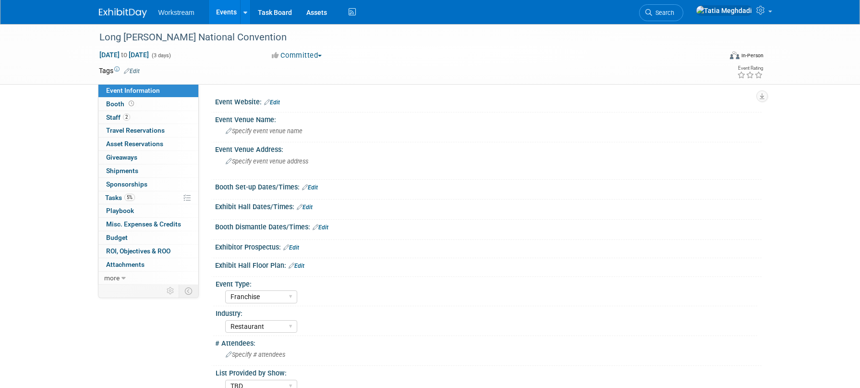
select select "Franchise"
select select "Restaurant"
select select "TBD"
select select "[PERSON_NAME]"
click at [18, 171] on div "Long [PERSON_NAME] National Convention [DATE] to [DATE] (3 days) [DATE] to [DAT…" at bounding box center [430, 247] width 860 height 447
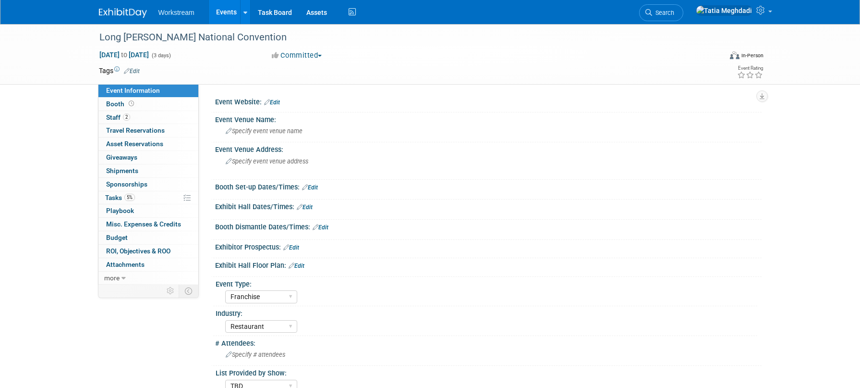
click at [307, 55] on button "Committed" at bounding box center [297, 55] width 57 height 10
click at [239, 64] on div "Tags Edit" at bounding box center [375, 70] width 552 height 13
click at [110, 116] on span "Staff 2" at bounding box center [118, 117] width 24 height 8
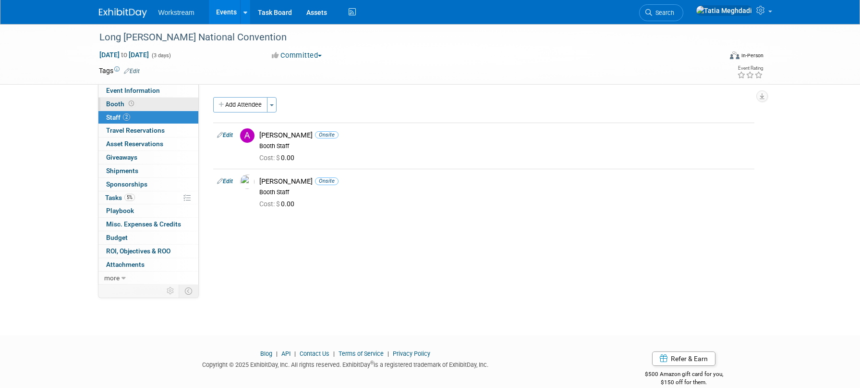
click at [113, 102] on span "Booth" at bounding box center [121, 104] width 30 height 8
